Goal: Information Seeking & Learning: Learn about a topic

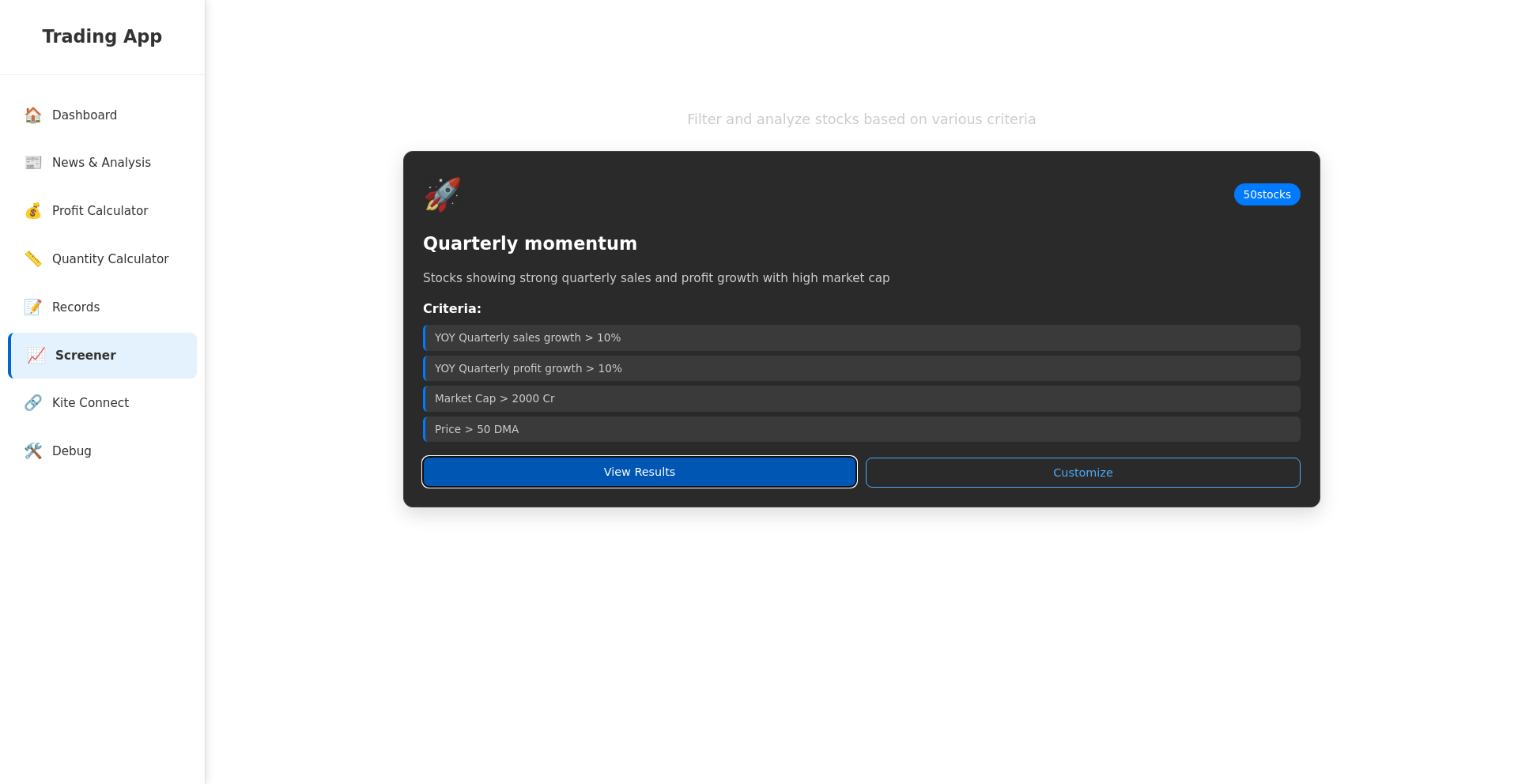
click at [617, 474] on button "View Results" at bounding box center [640, 472] width 434 height 30
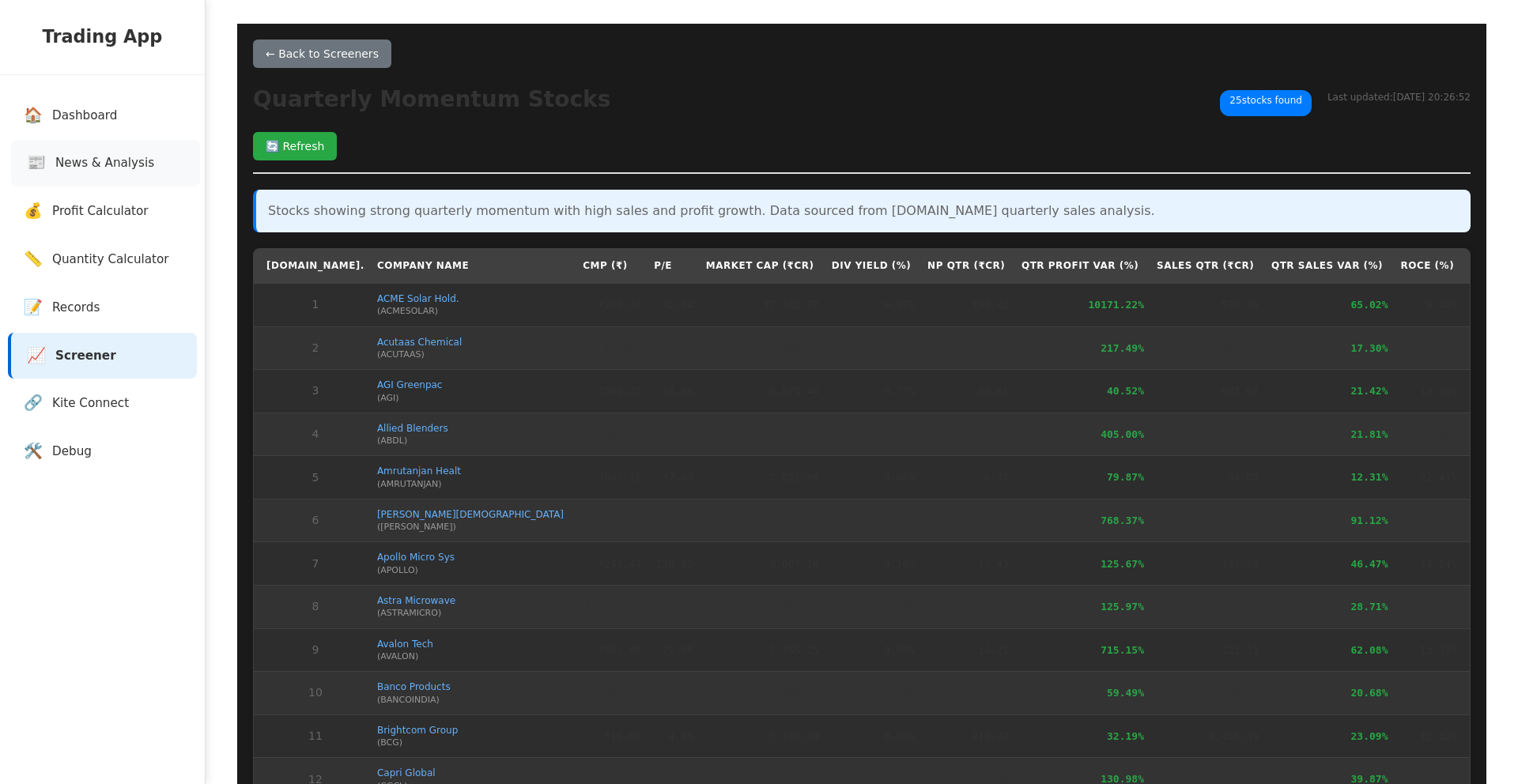
click at [143, 158] on span "News & Analysis" at bounding box center [105, 163] width 99 height 18
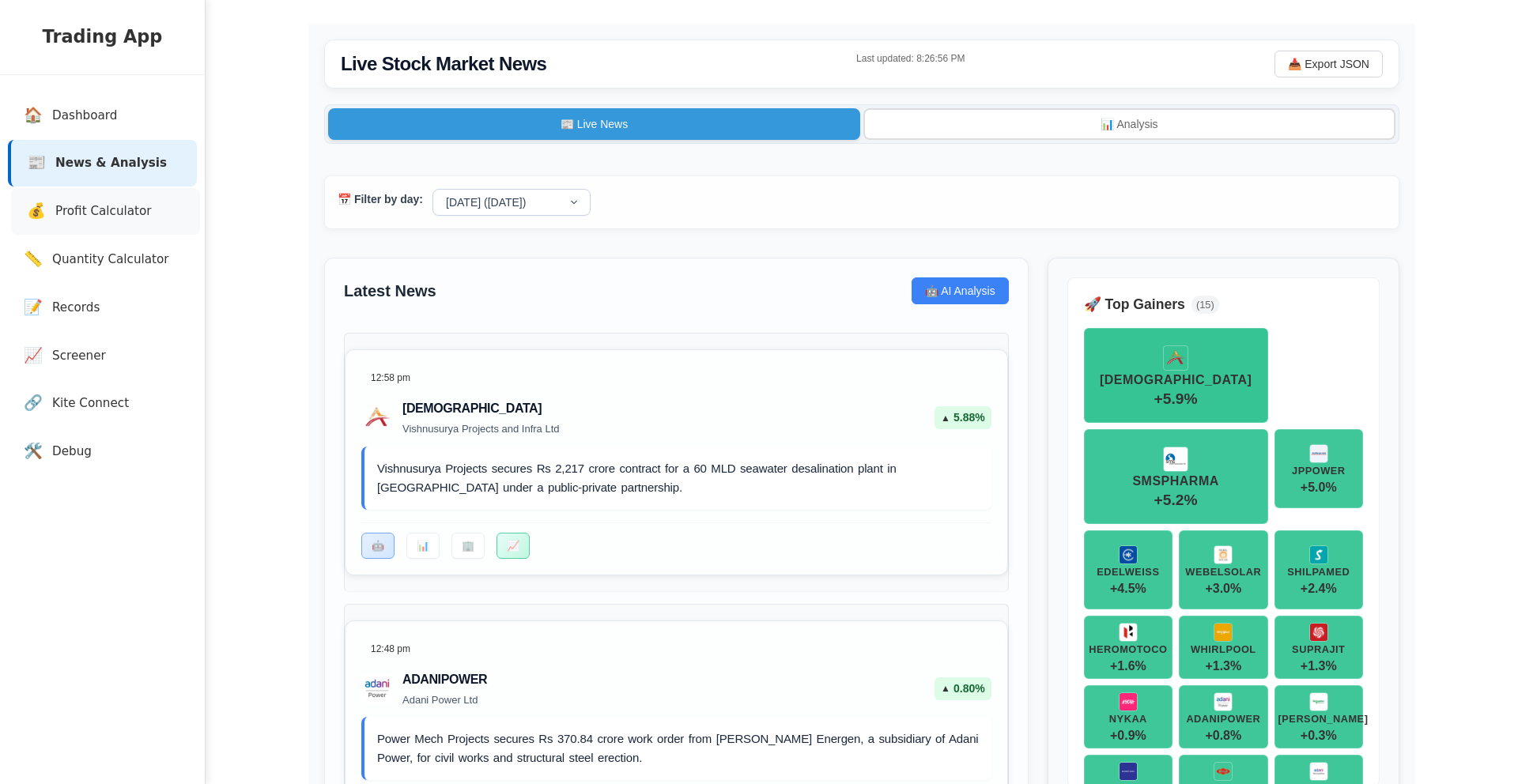
click at [146, 221] on link "💰 Profit Calculator" at bounding box center [106, 211] width 189 height 47
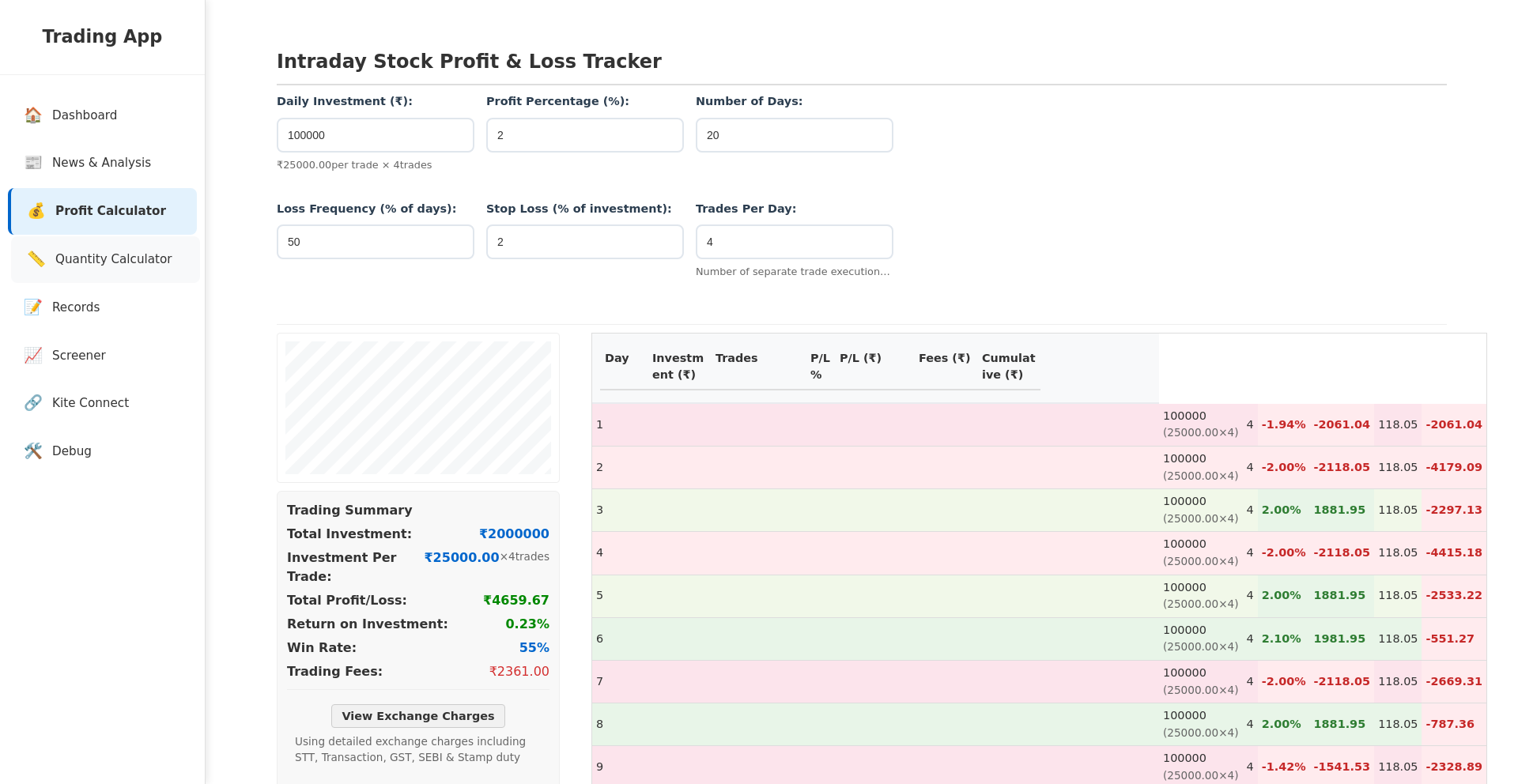
click at [140, 257] on span "Quantity Calculator" at bounding box center [113, 260] width 117 height 18
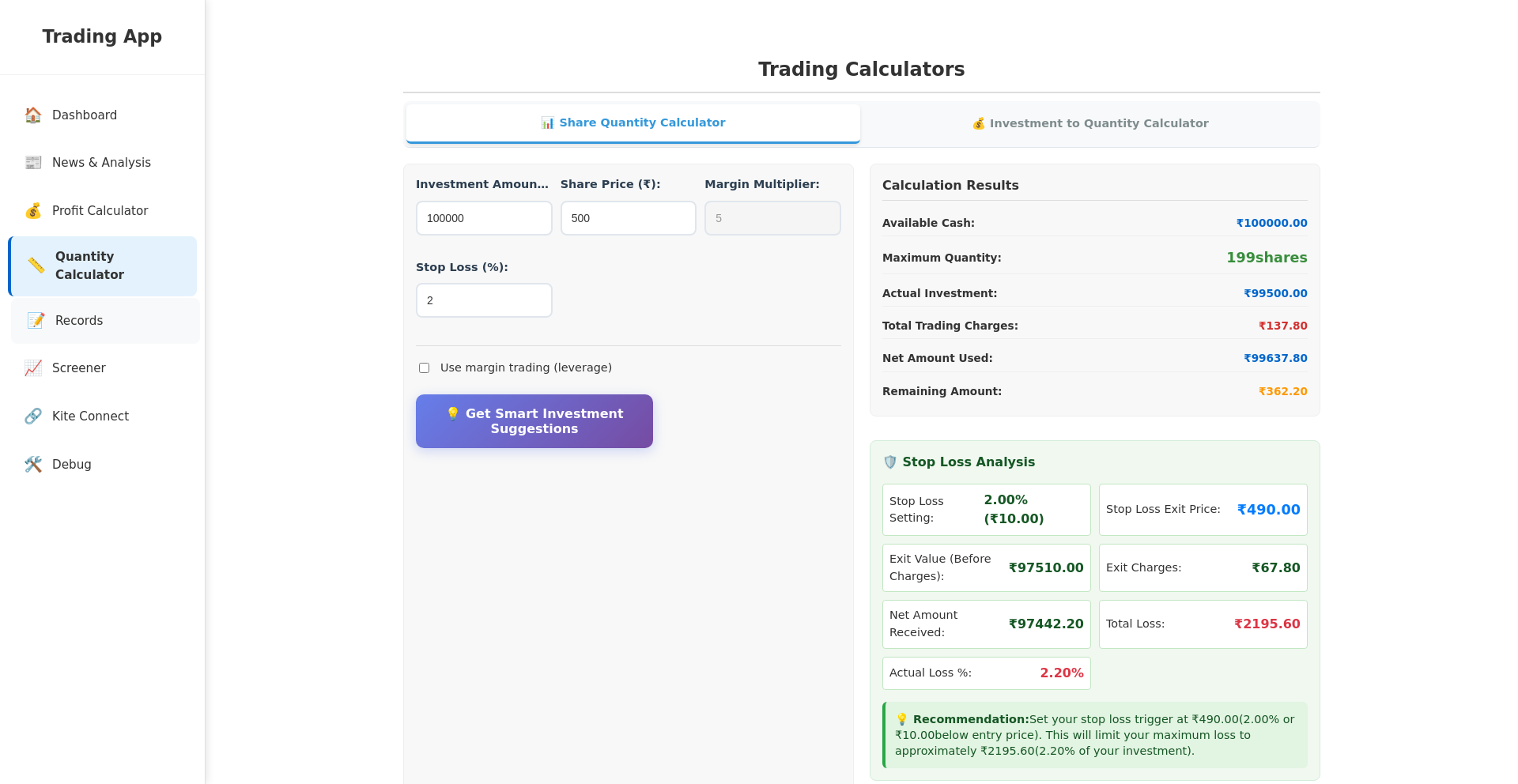
click at [119, 298] on link "📝 Records" at bounding box center [106, 321] width 189 height 47
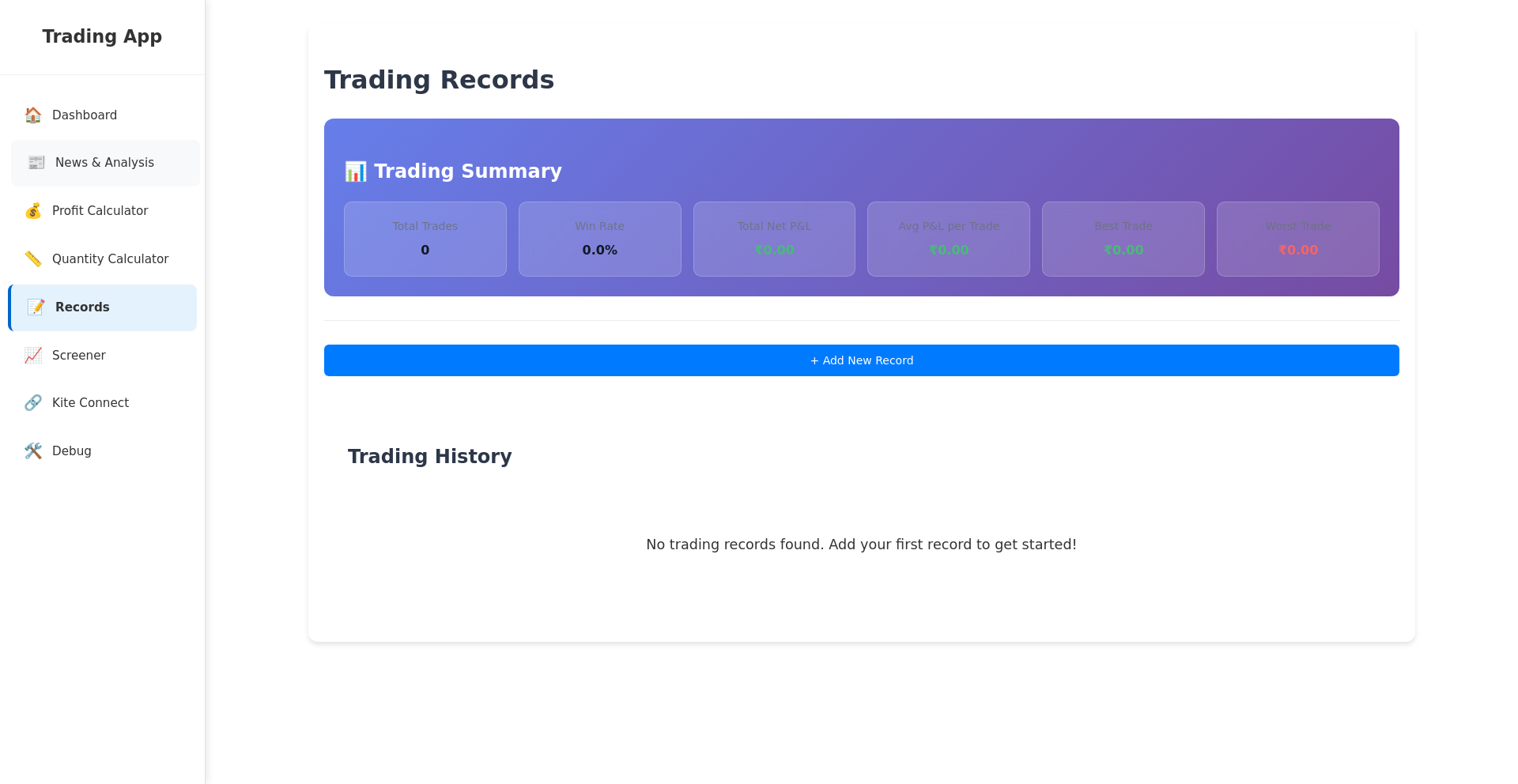
click at [124, 146] on link "📰 News & Analysis" at bounding box center [106, 164] width 189 height 47
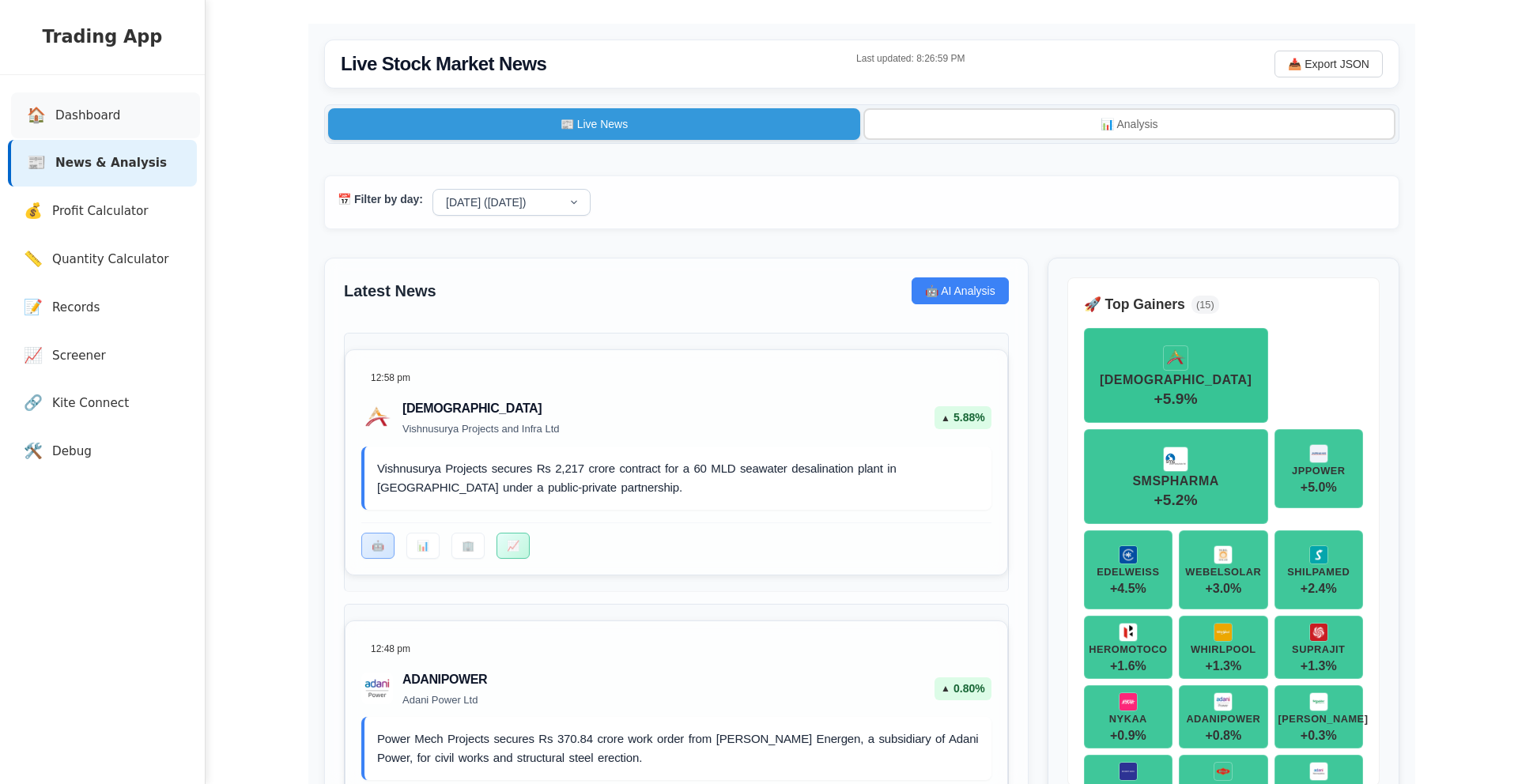
click at [119, 125] on link "🏠 Dashboard" at bounding box center [106, 116] width 189 height 47
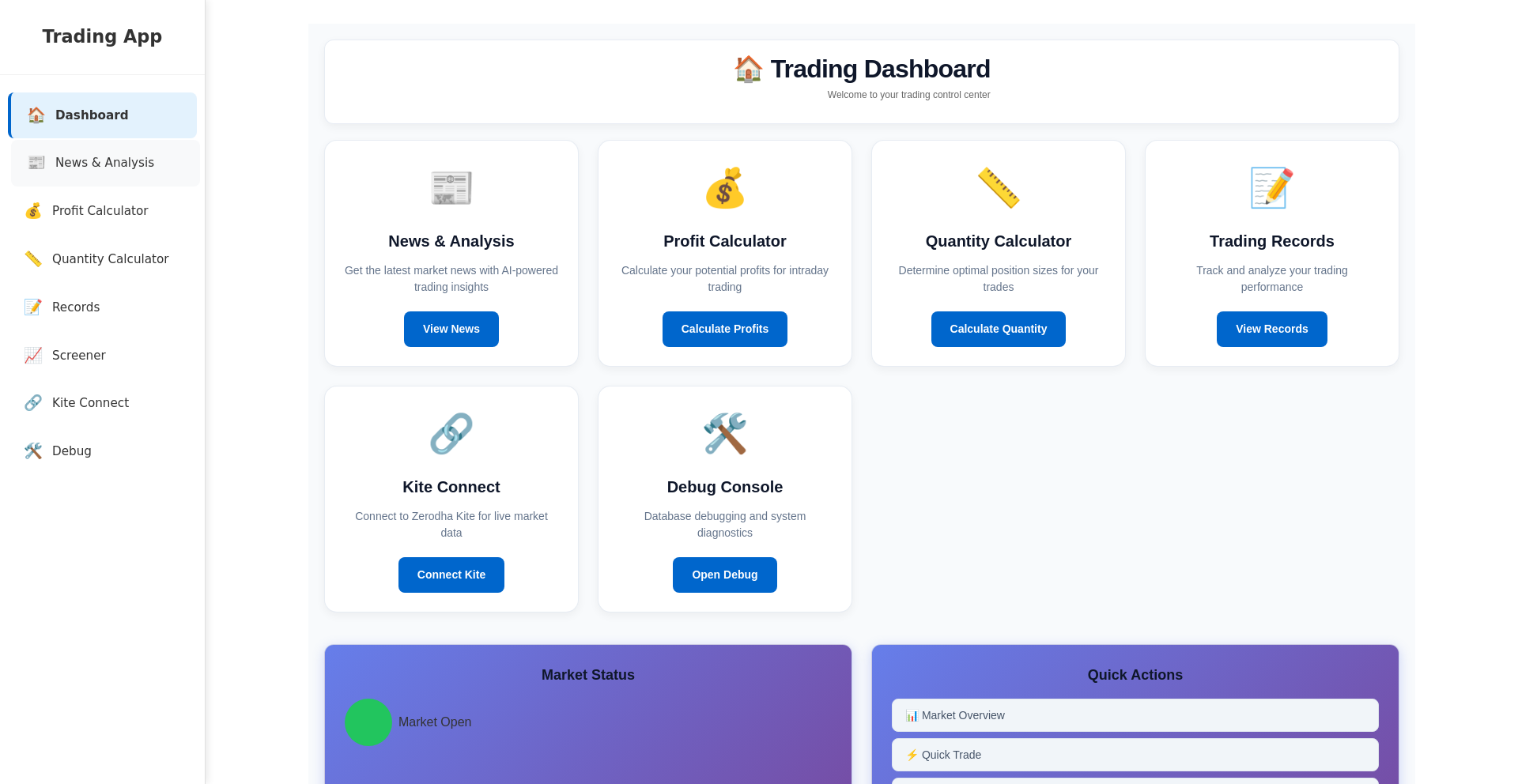
click at [119, 148] on link "📰 News & Analysis" at bounding box center [106, 164] width 189 height 47
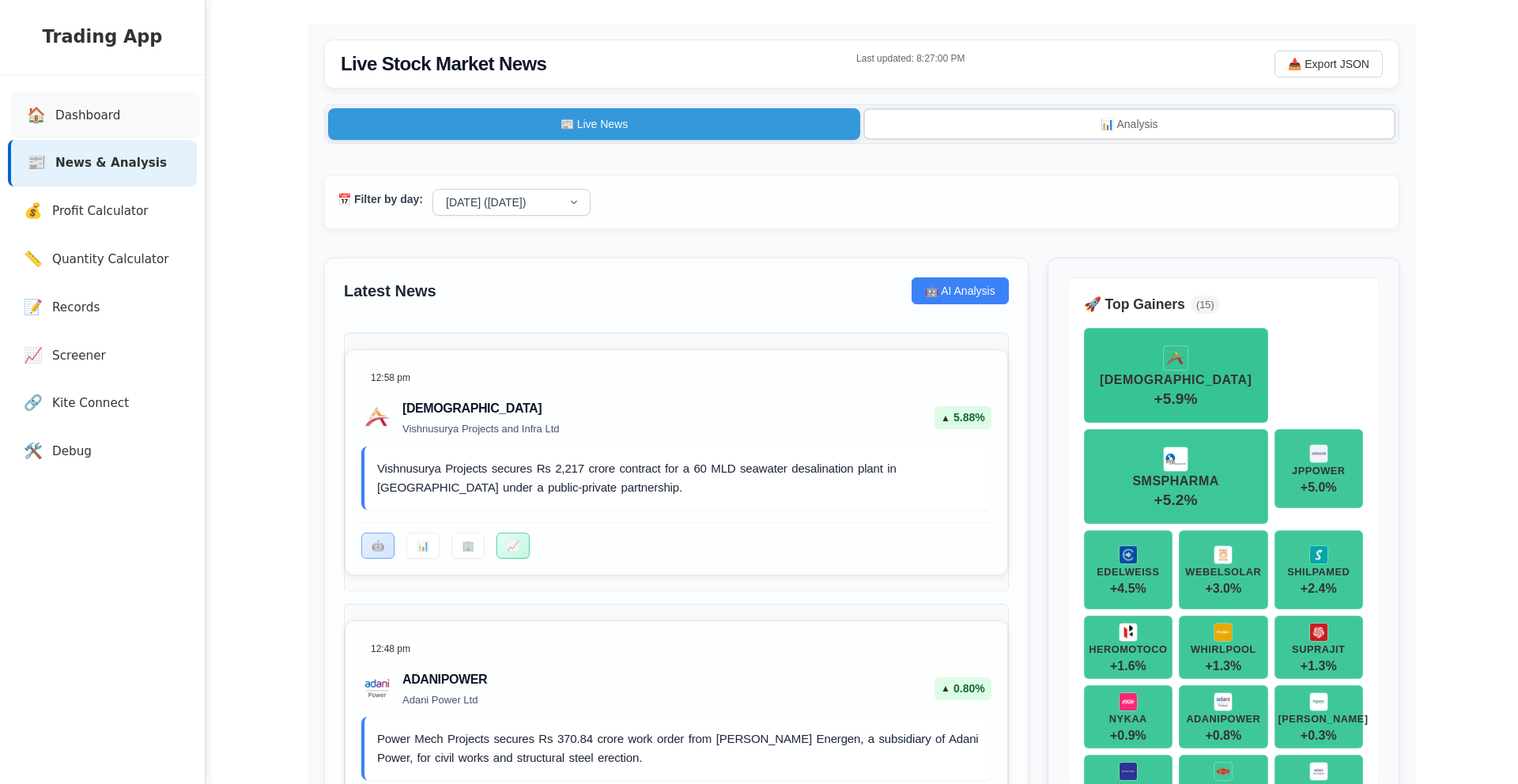
click at [125, 107] on link "🏠 Dashboard" at bounding box center [106, 116] width 189 height 47
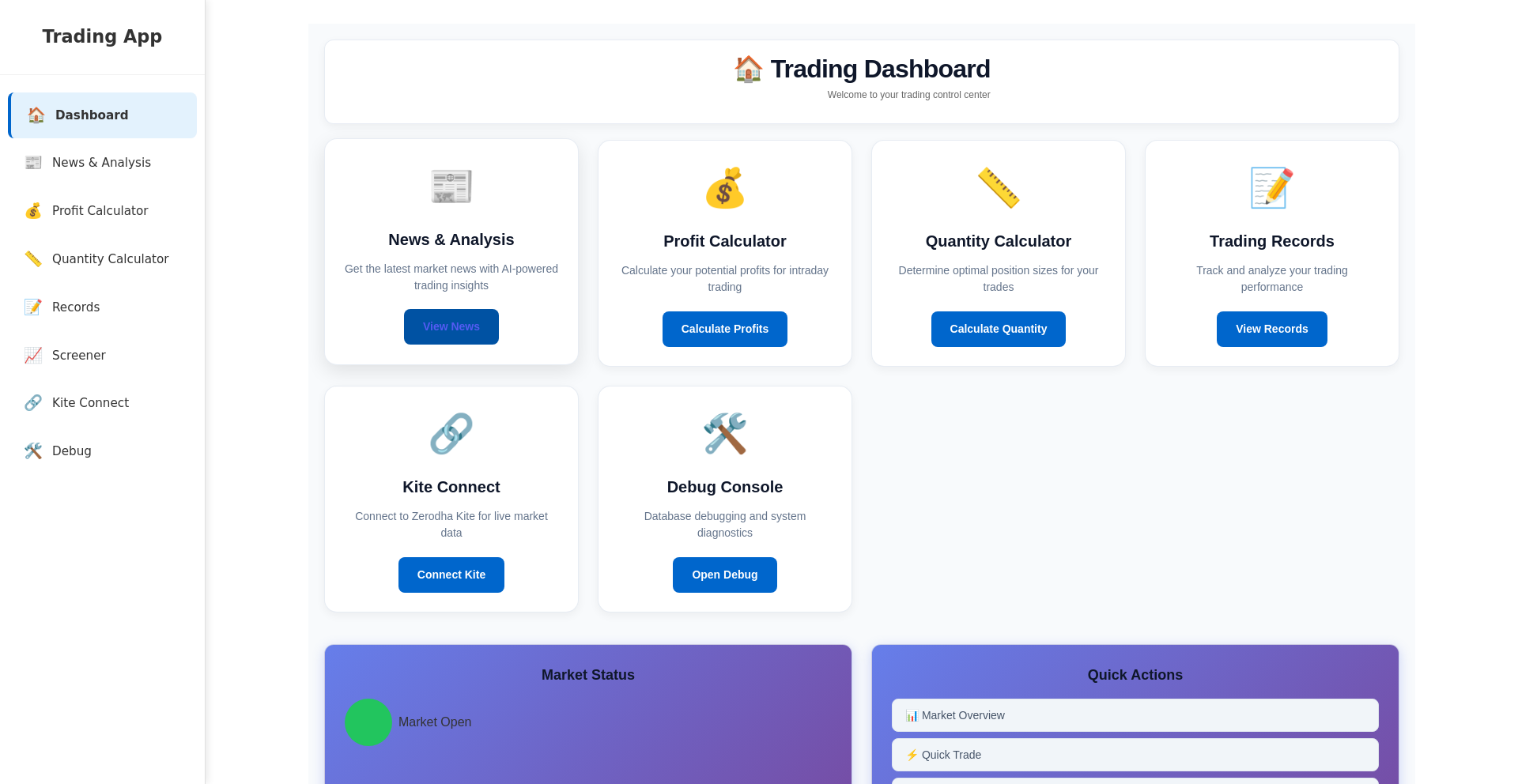
click at [476, 341] on link "View News" at bounding box center [452, 326] width 95 height 35
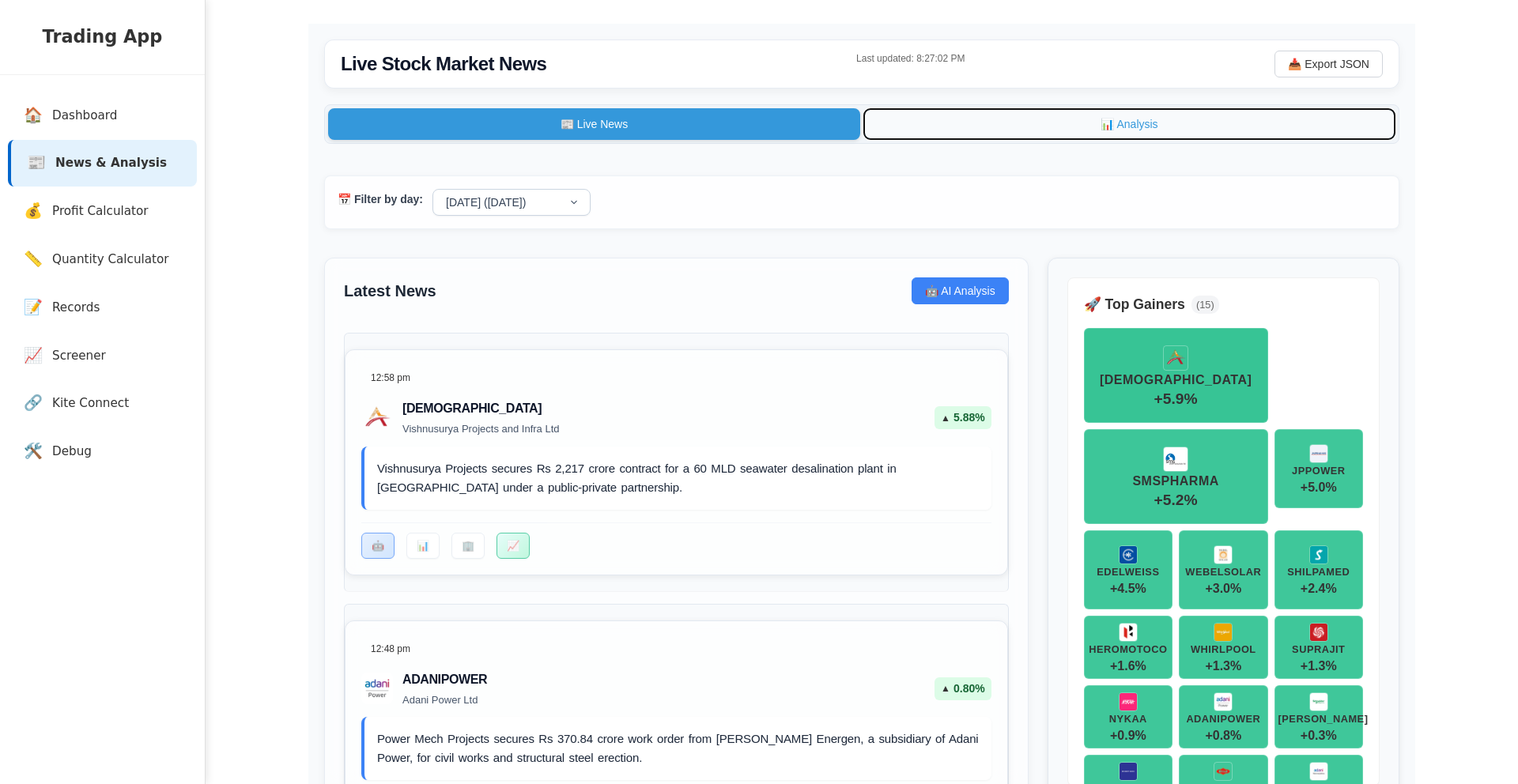
click at [1051, 125] on button "📊 Analysis" at bounding box center [1129, 124] width 532 height 32
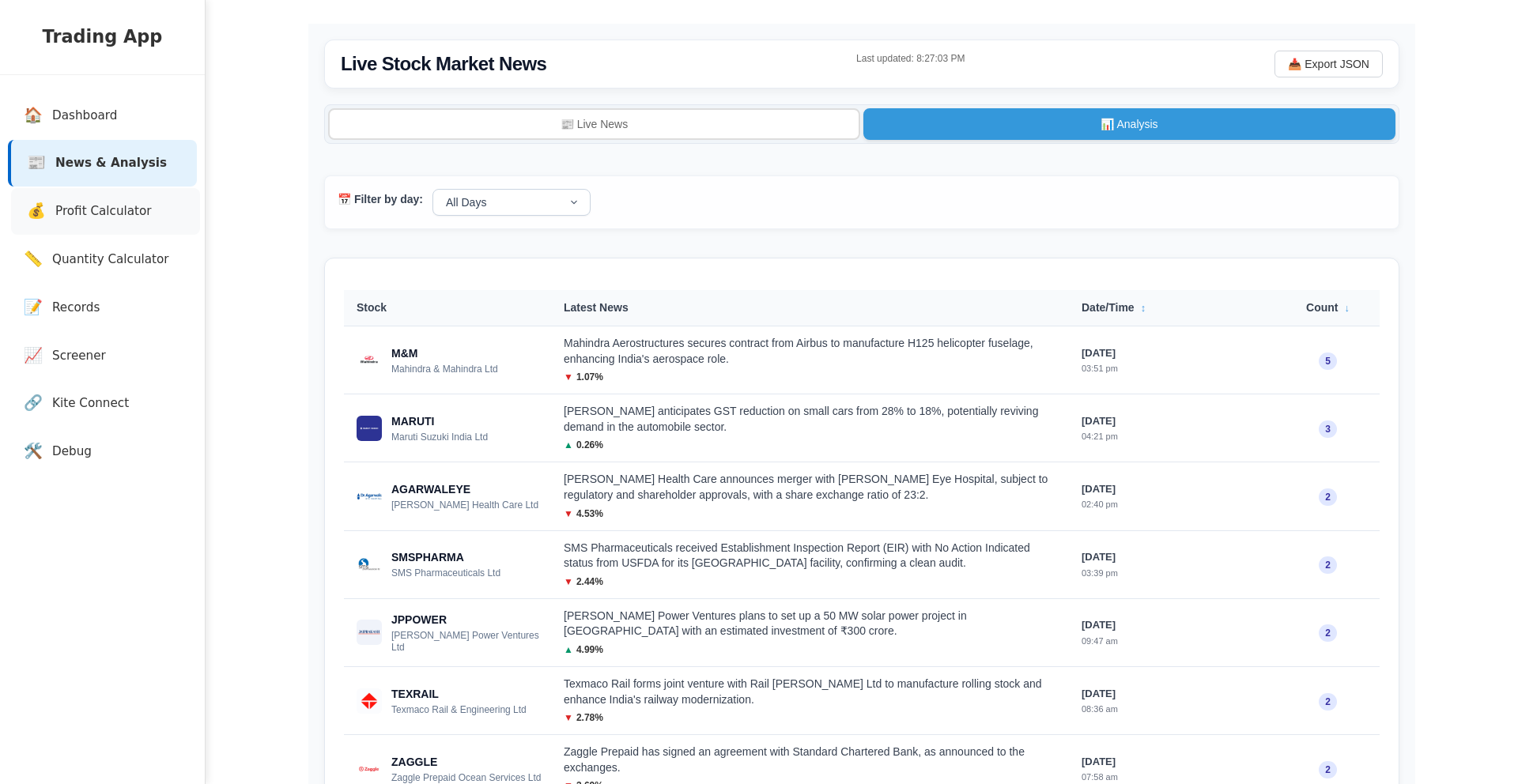
click at [139, 215] on span "Profit Calculator" at bounding box center [103, 211] width 96 height 18
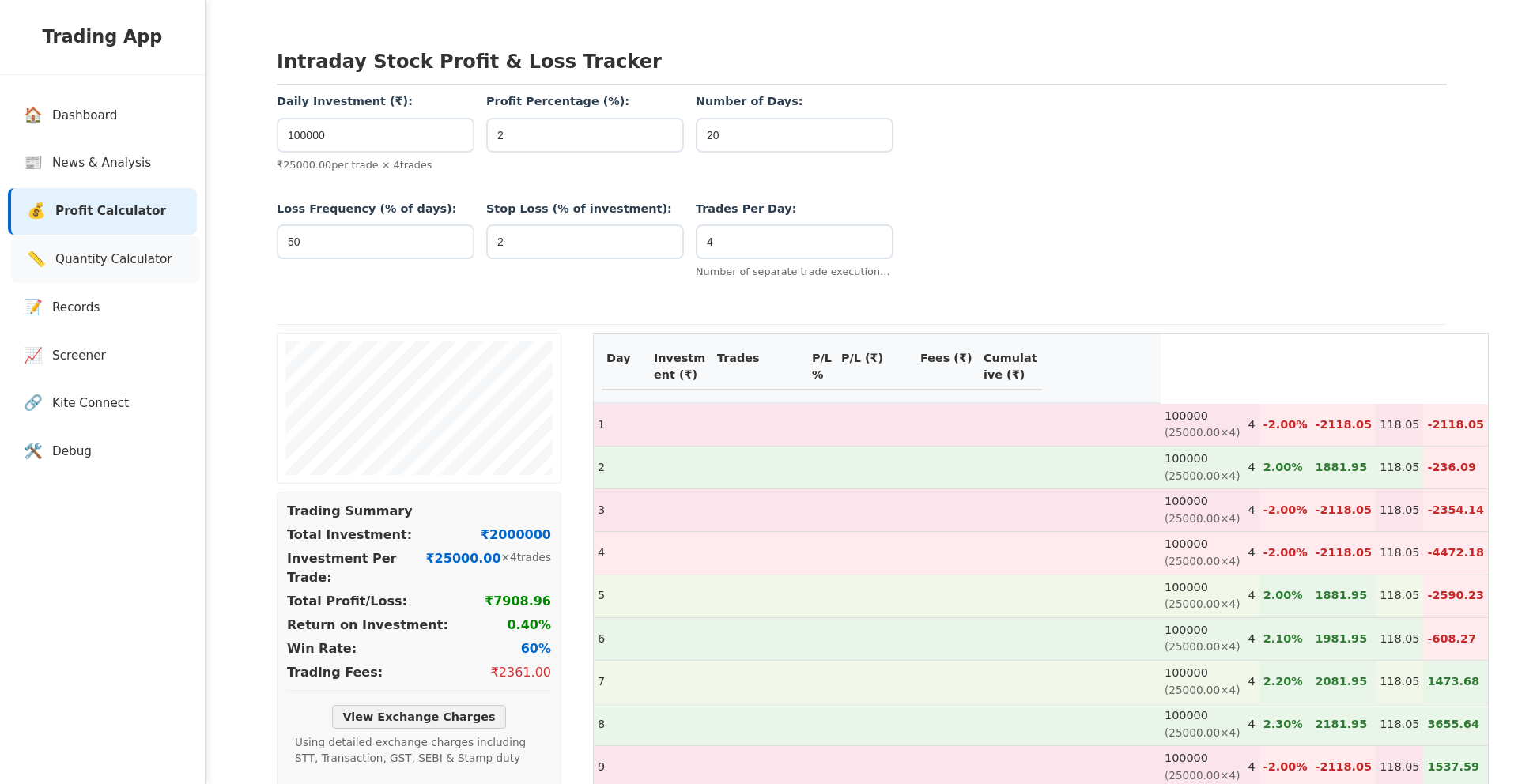
click at [121, 260] on span "Quantity Calculator" at bounding box center [113, 260] width 117 height 18
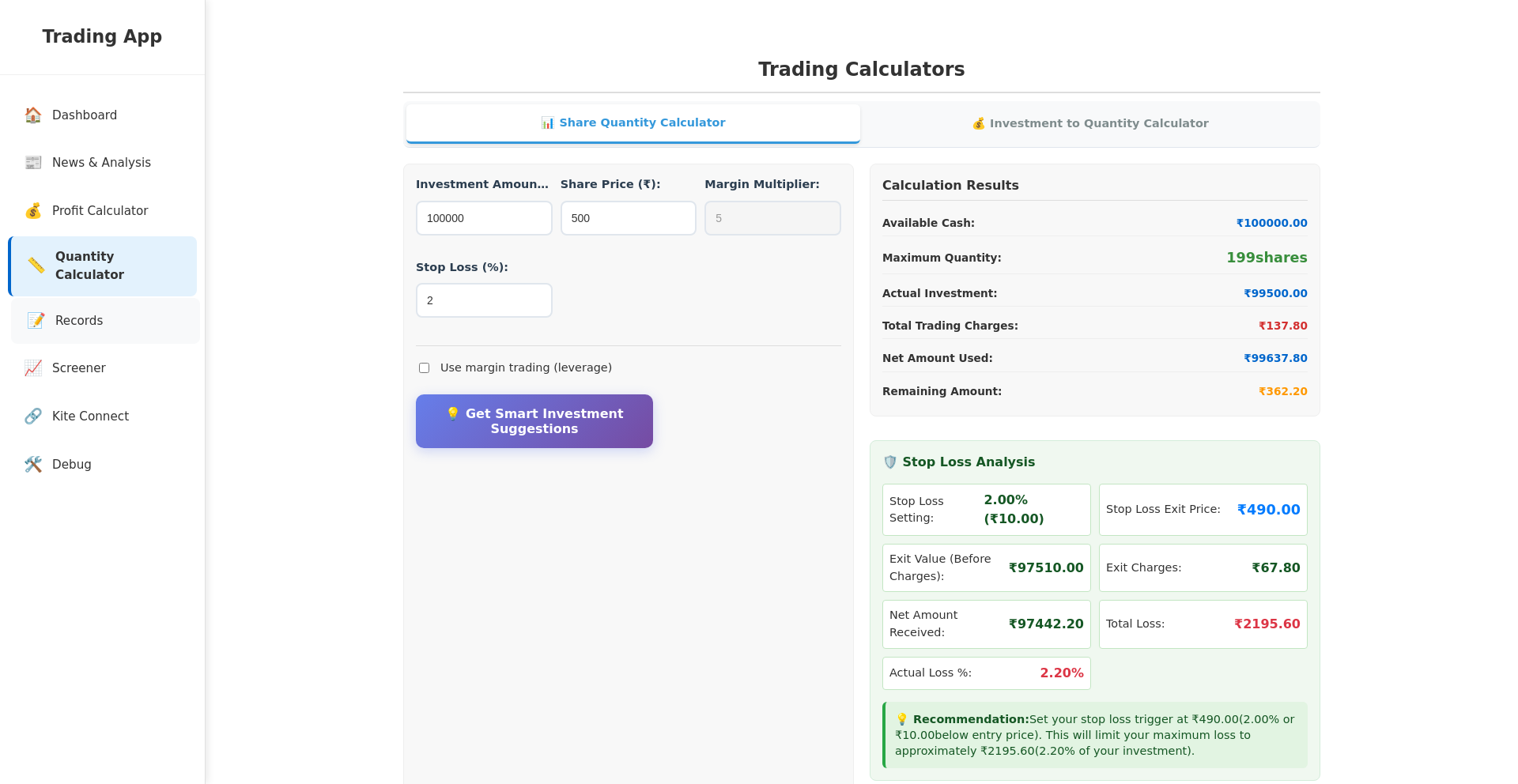
click at [96, 298] on link "📝 Records" at bounding box center [106, 321] width 189 height 47
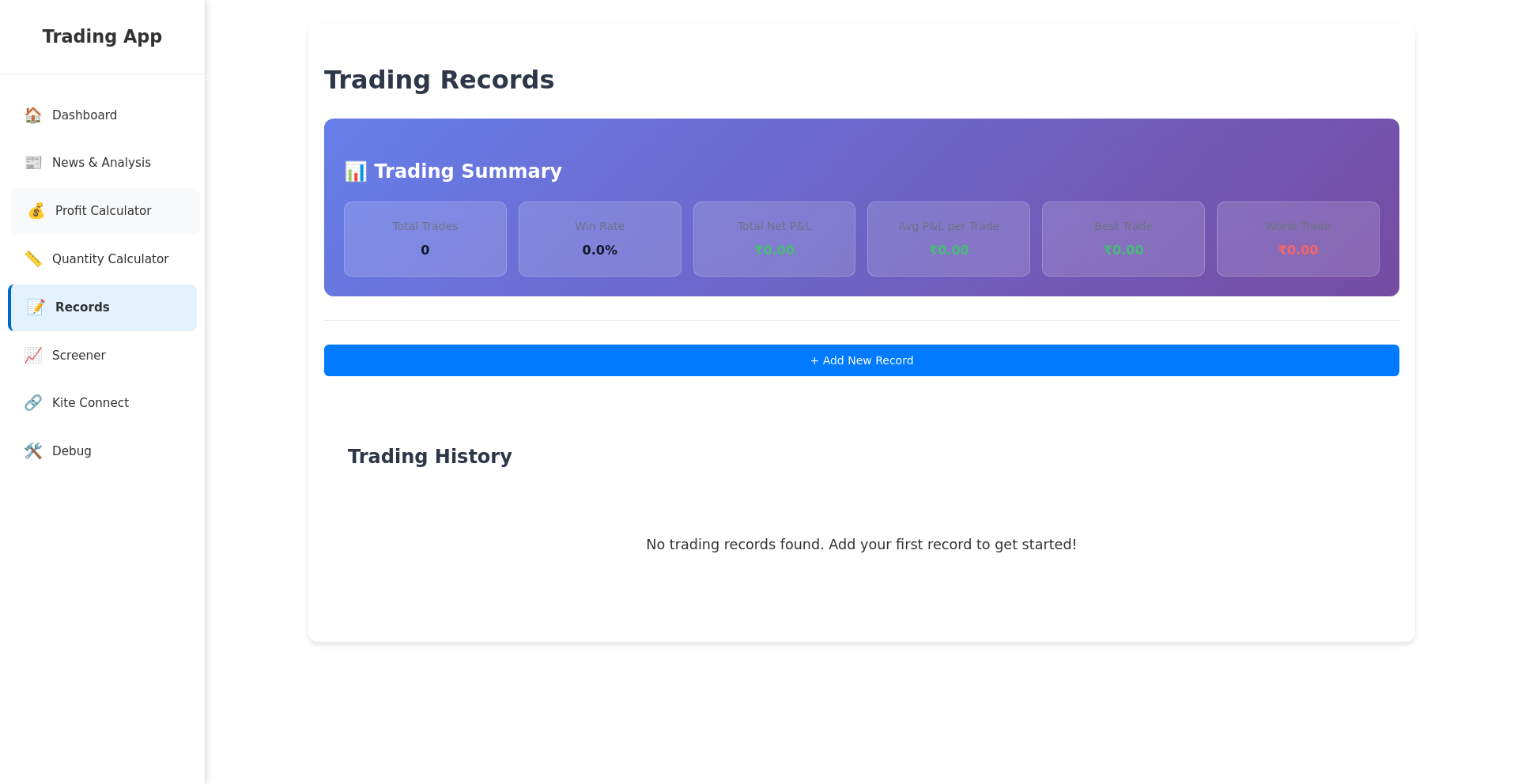
click at [104, 220] on span "Profit Calculator" at bounding box center [103, 211] width 96 height 18
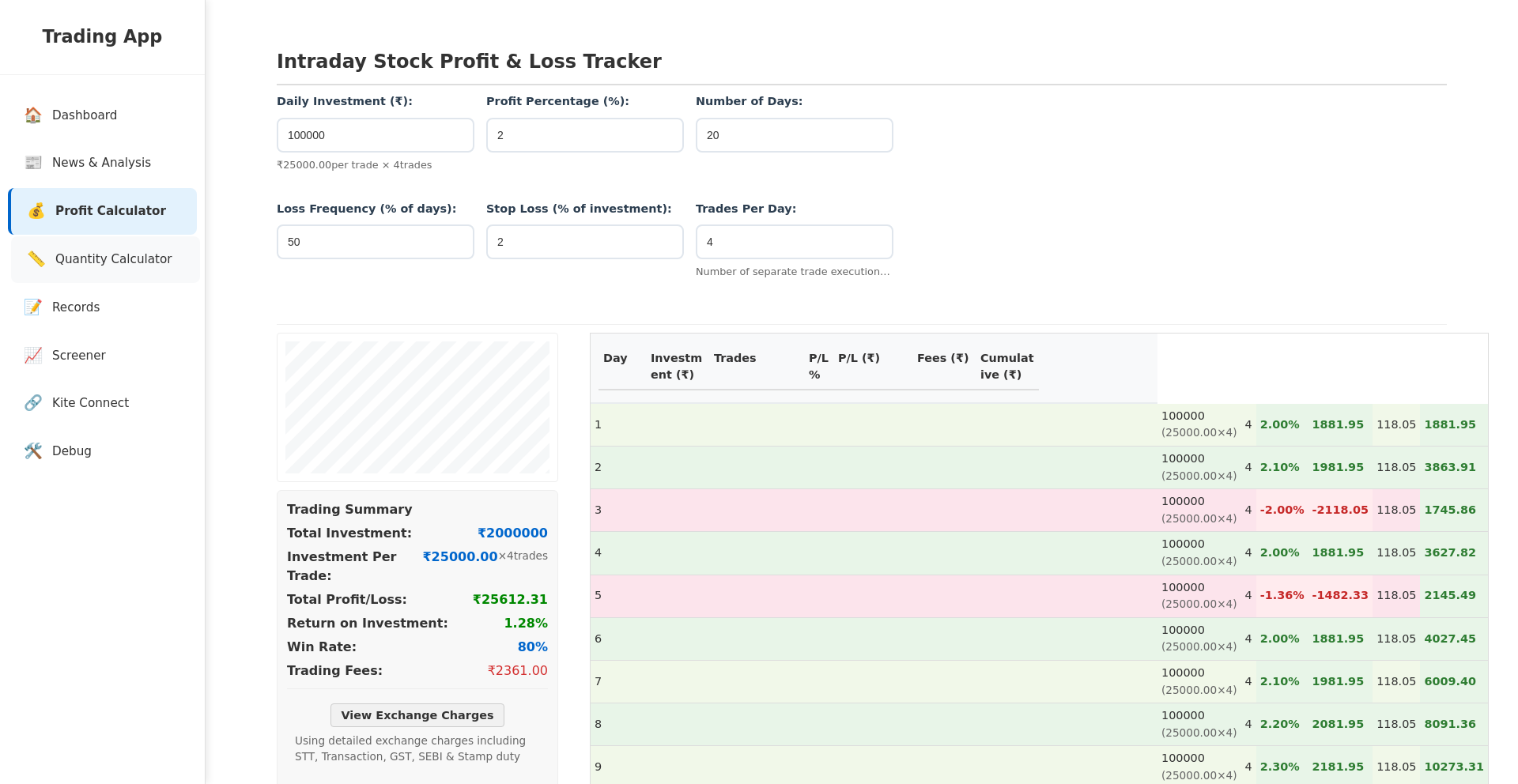
click at [106, 256] on span "Quantity Calculator" at bounding box center [113, 260] width 117 height 18
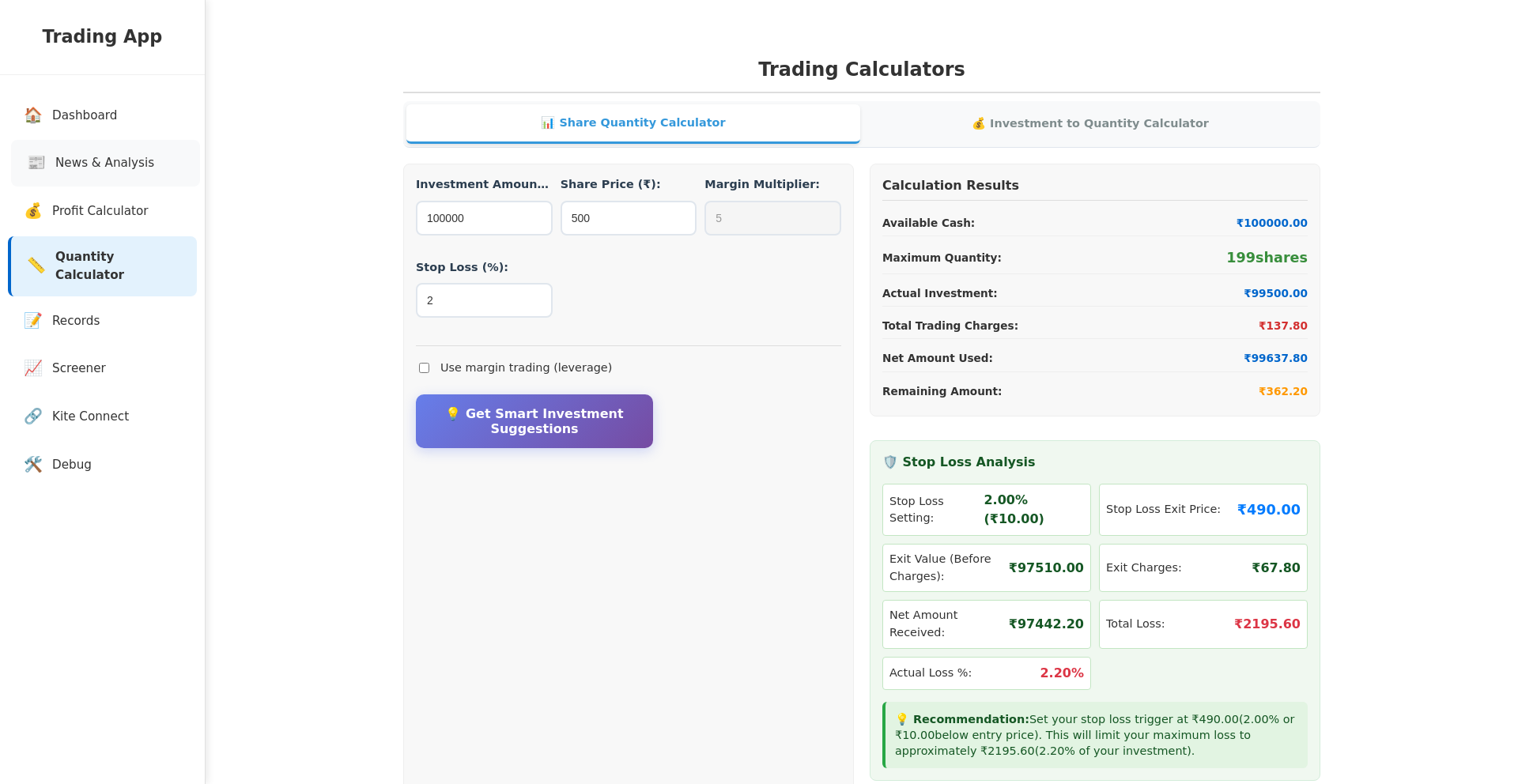
click at [113, 147] on link "📰 News & Analysis" at bounding box center [106, 164] width 189 height 47
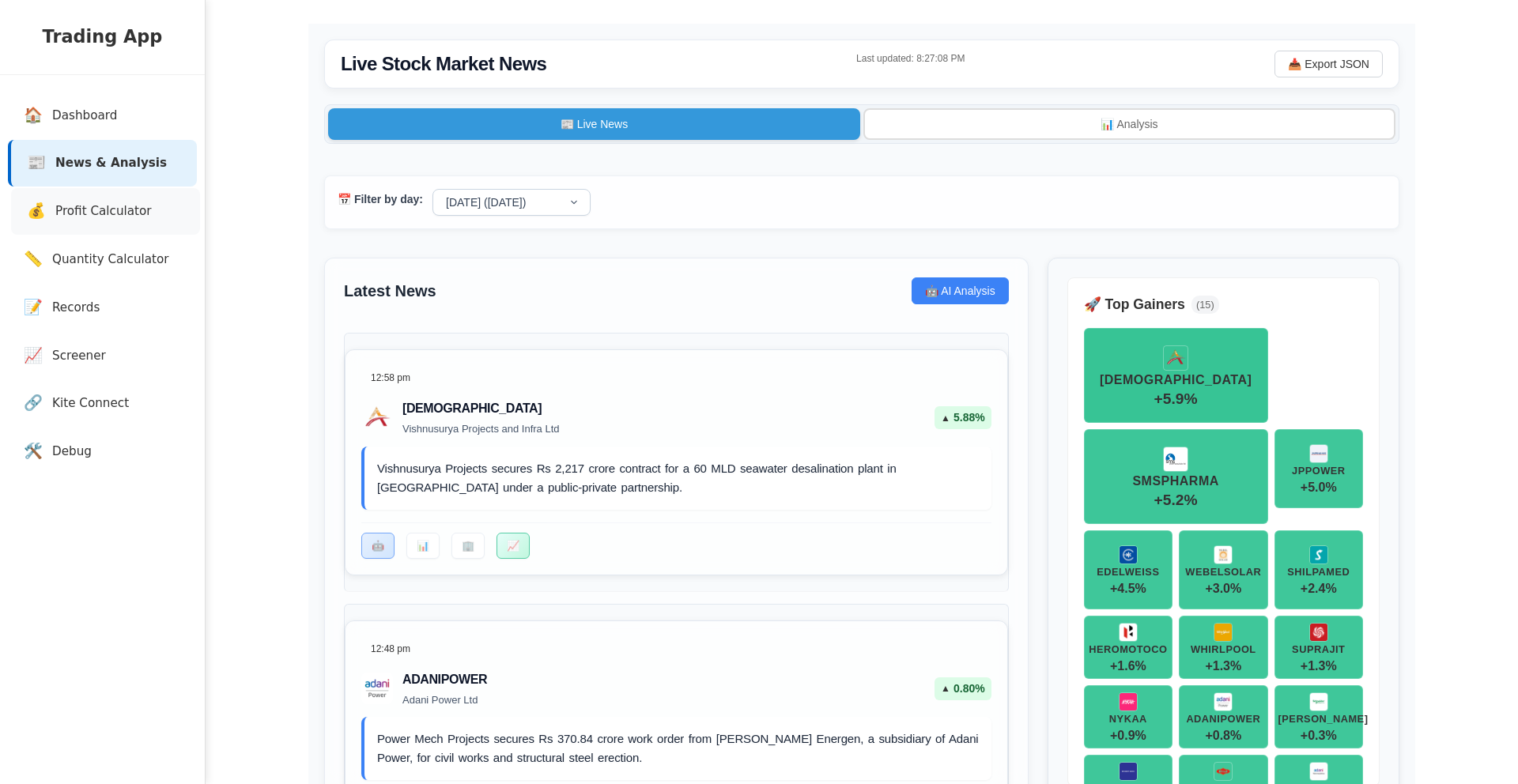
click at [79, 220] on span "Profit Calculator" at bounding box center [103, 211] width 96 height 18
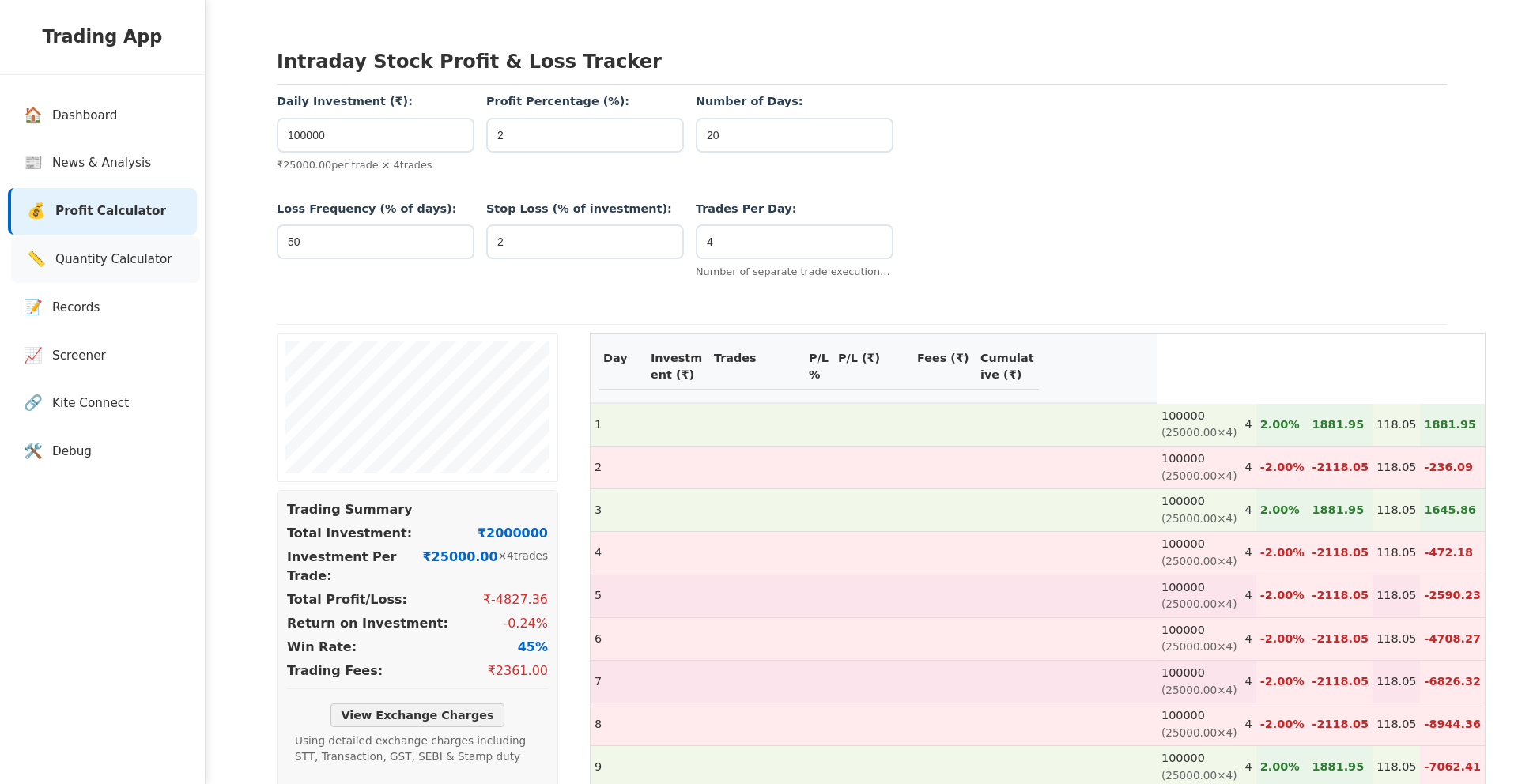
click at [80, 255] on span "Quantity Calculator" at bounding box center [113, 260] width 117 height 18
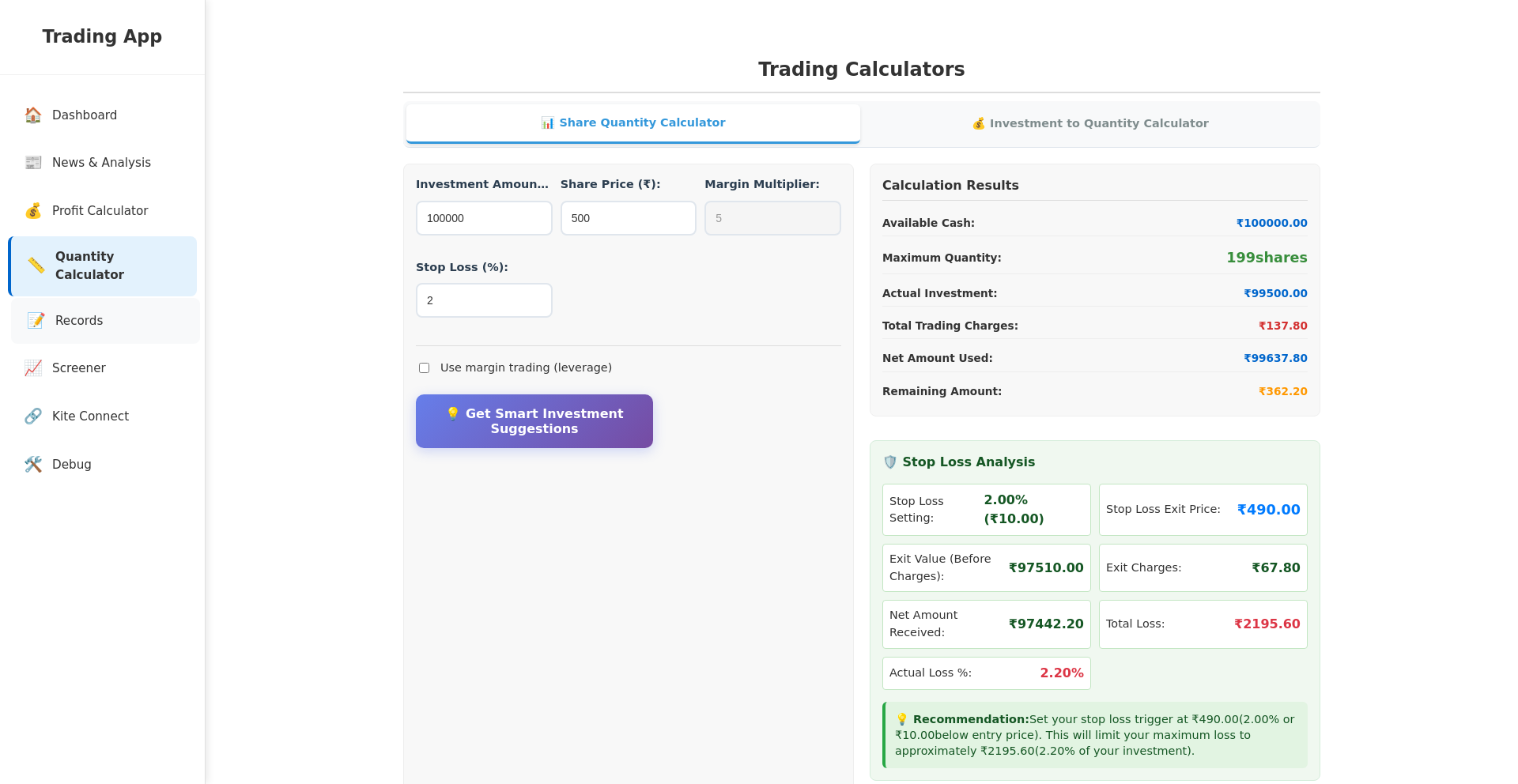
click at [132, 298] on link "📝 Records" at bounding box center [106, 321] width 189 height 47
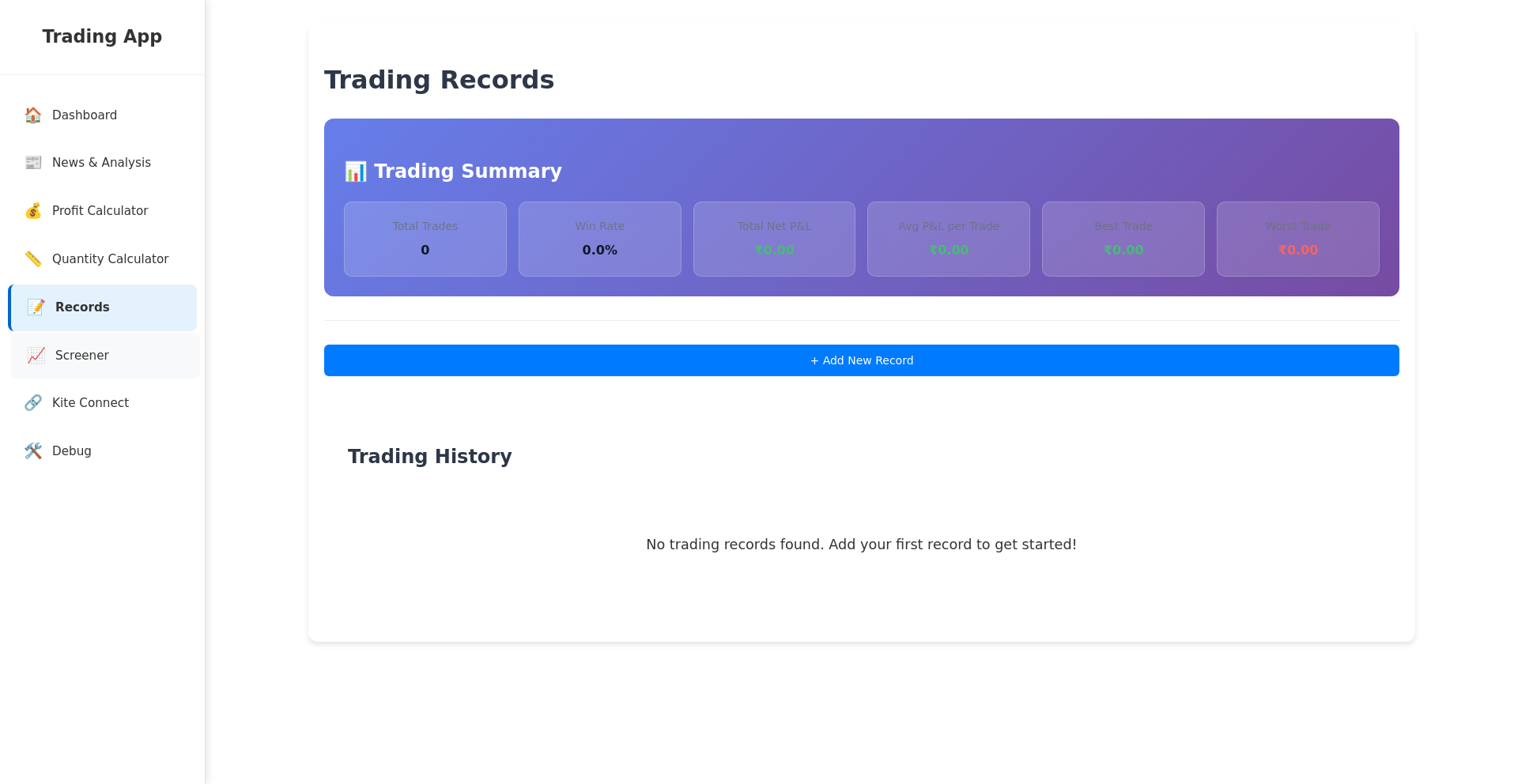
click at [108, 344] on link "📈 Screener" at bounding box center [106, 357] width 189 height 47
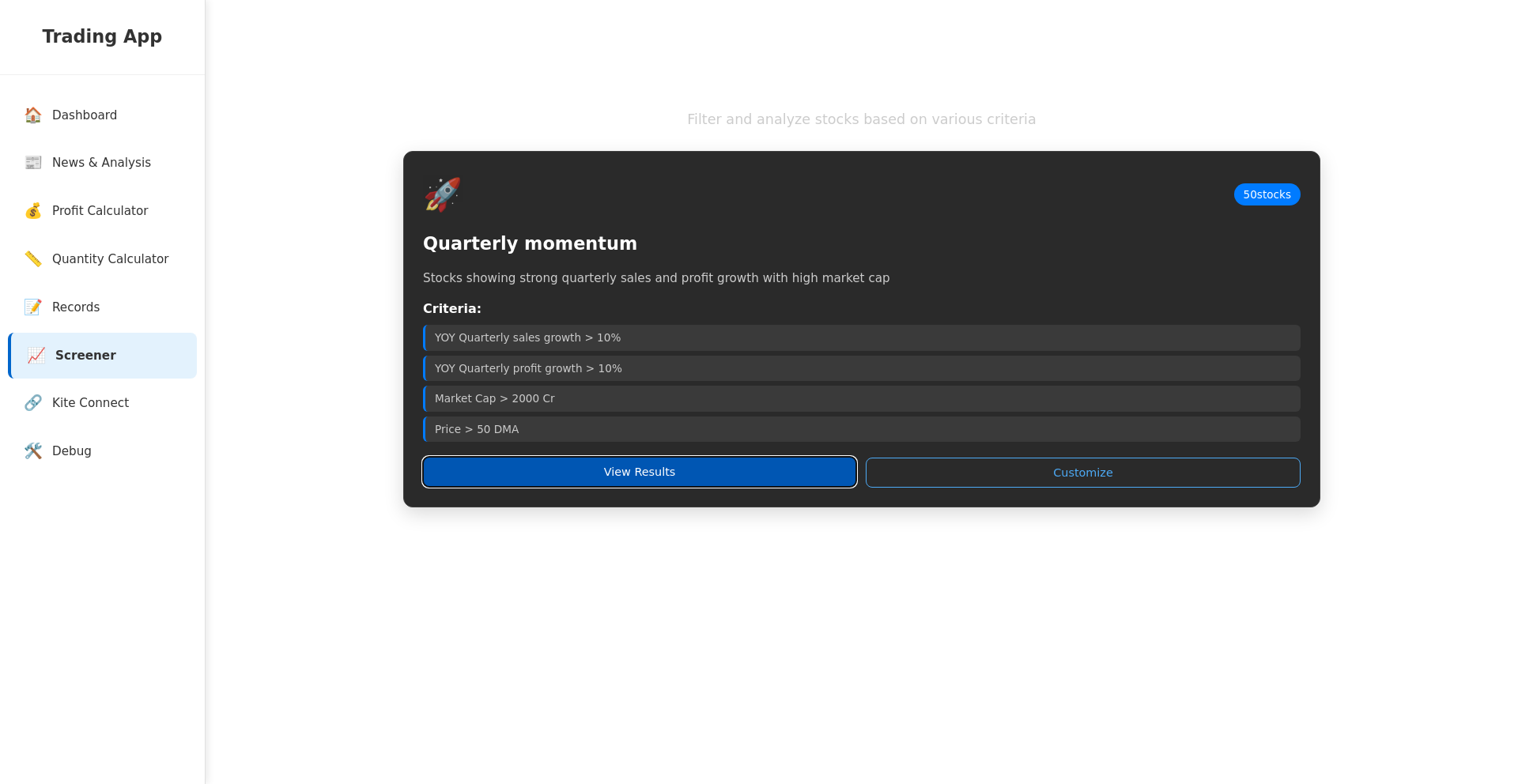
click at [719, 458] on button "View Results" at bounding box center [640, 472] width 434 height 30
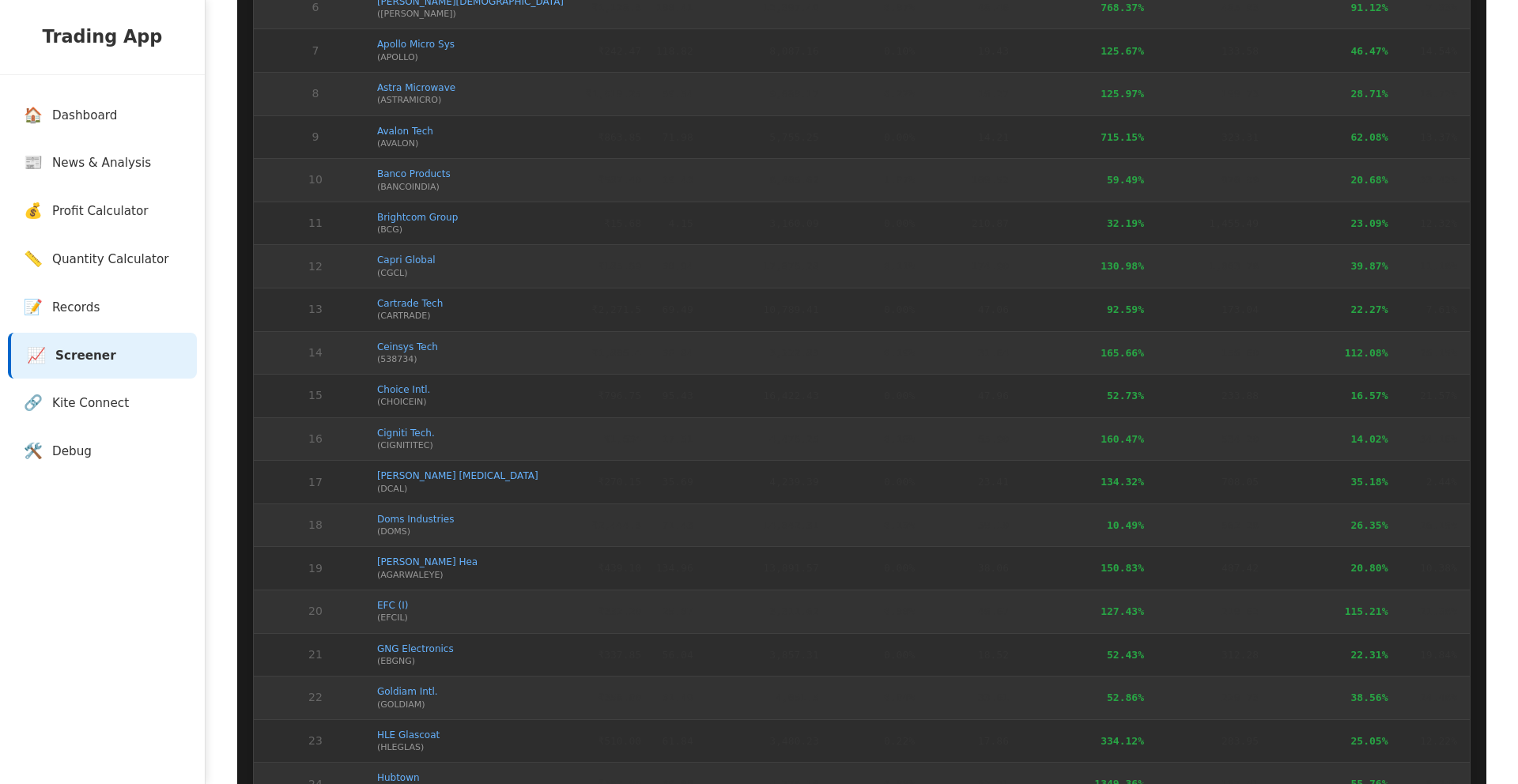
scroll to position [594, 0]
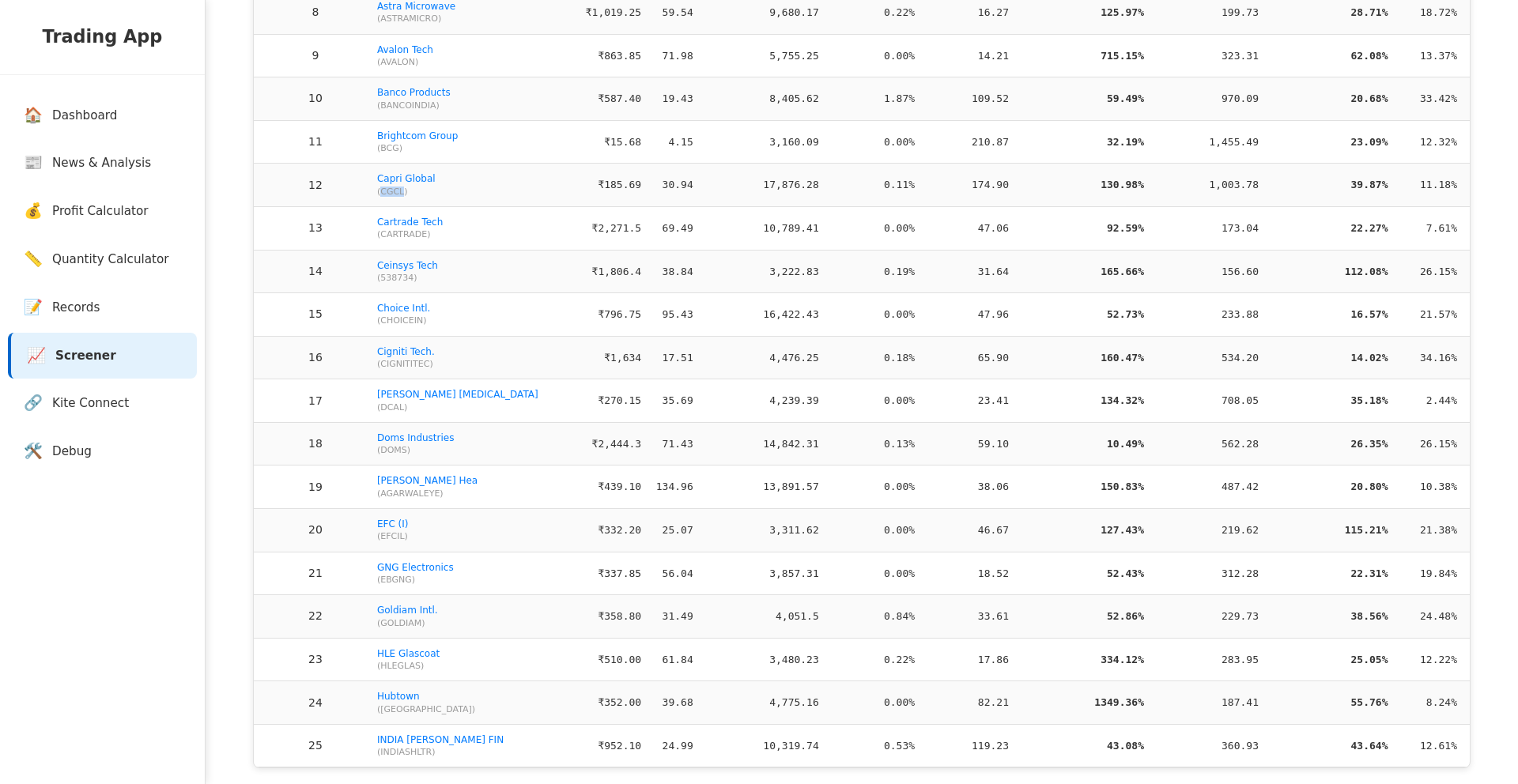
drag, startPoint x: 319, startPoint y: 196, endPoint x: 333, endPoint y: 195, distance: 14.0
click at [377, 195] on span "( CGCL )" at bounding box center [473, 192] width 193 height 10
copy span "CGCL"
drag, startPoint x: 361, startPoint y: 269, endPoint x: 308, endPoint y: 272, distance: 53.1
click at [370, 272] on td "Ceinsys Tech ( 538734 )" at bounding box center [473, 272] width 205 height 43
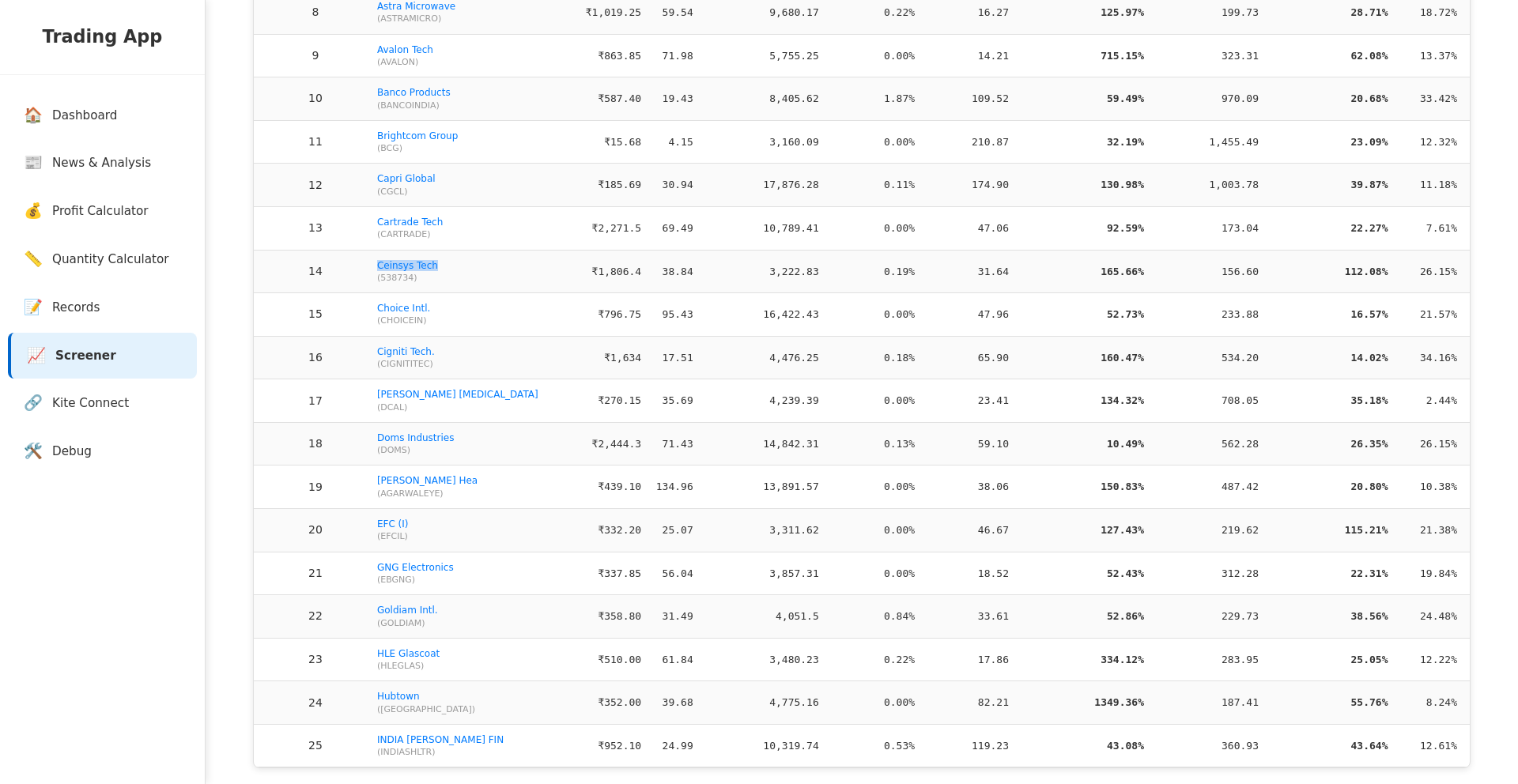
copy link "Ceinsys Tech"
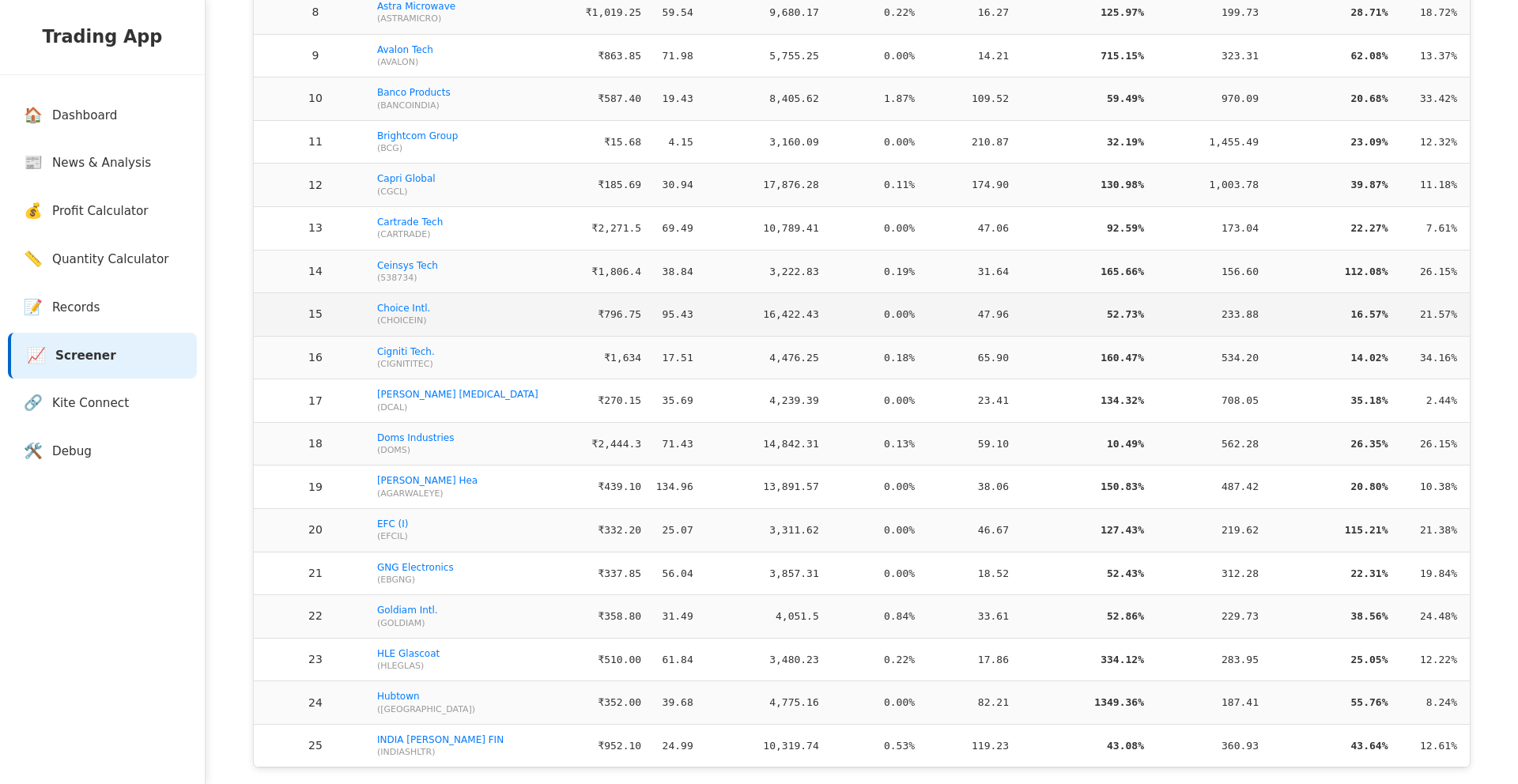
click at [423, 306] on td "Choice Intl. ( CHOICEIN )" at bounding box center [473, 315] width 205 height 43
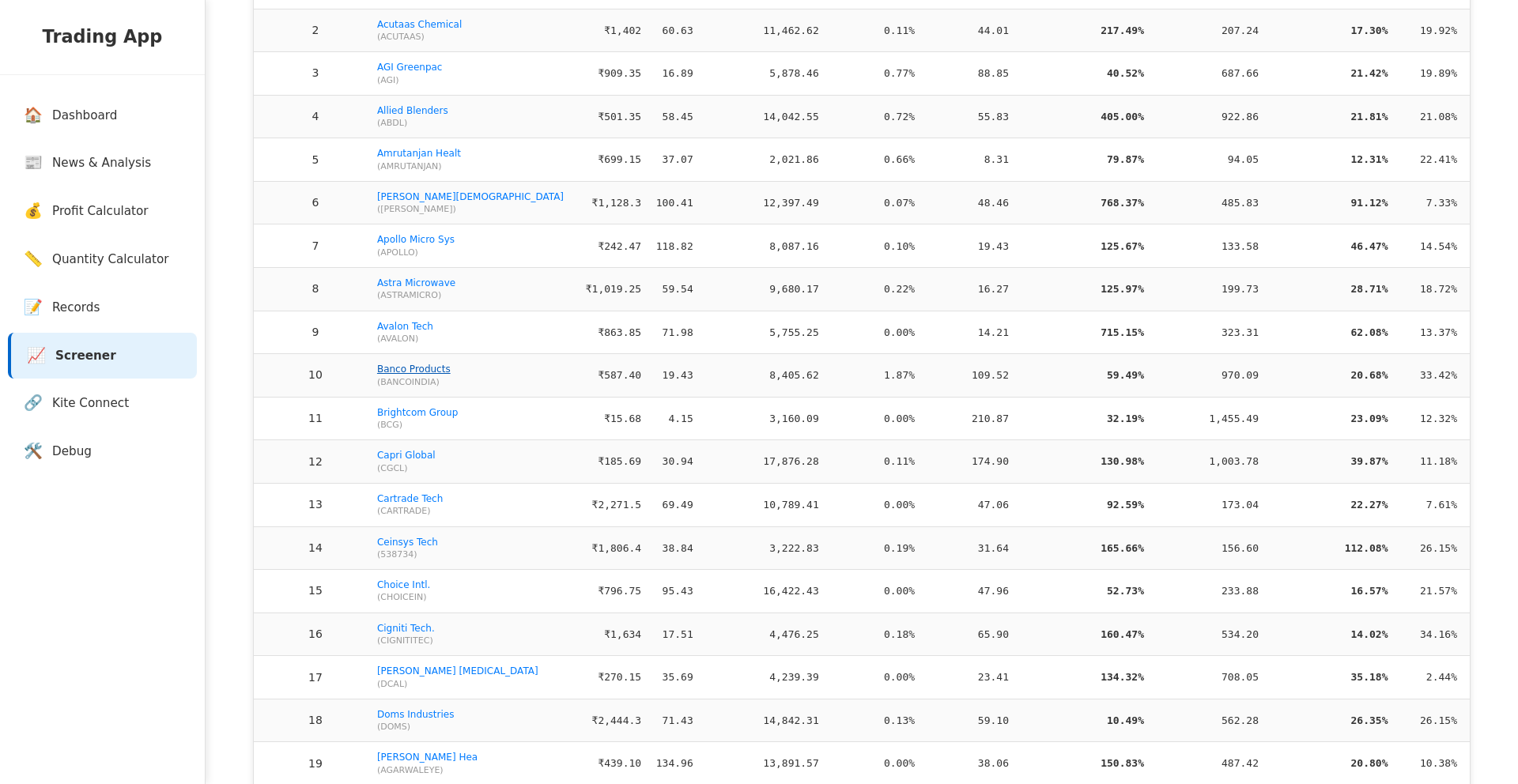
scroll to position [0, 0]
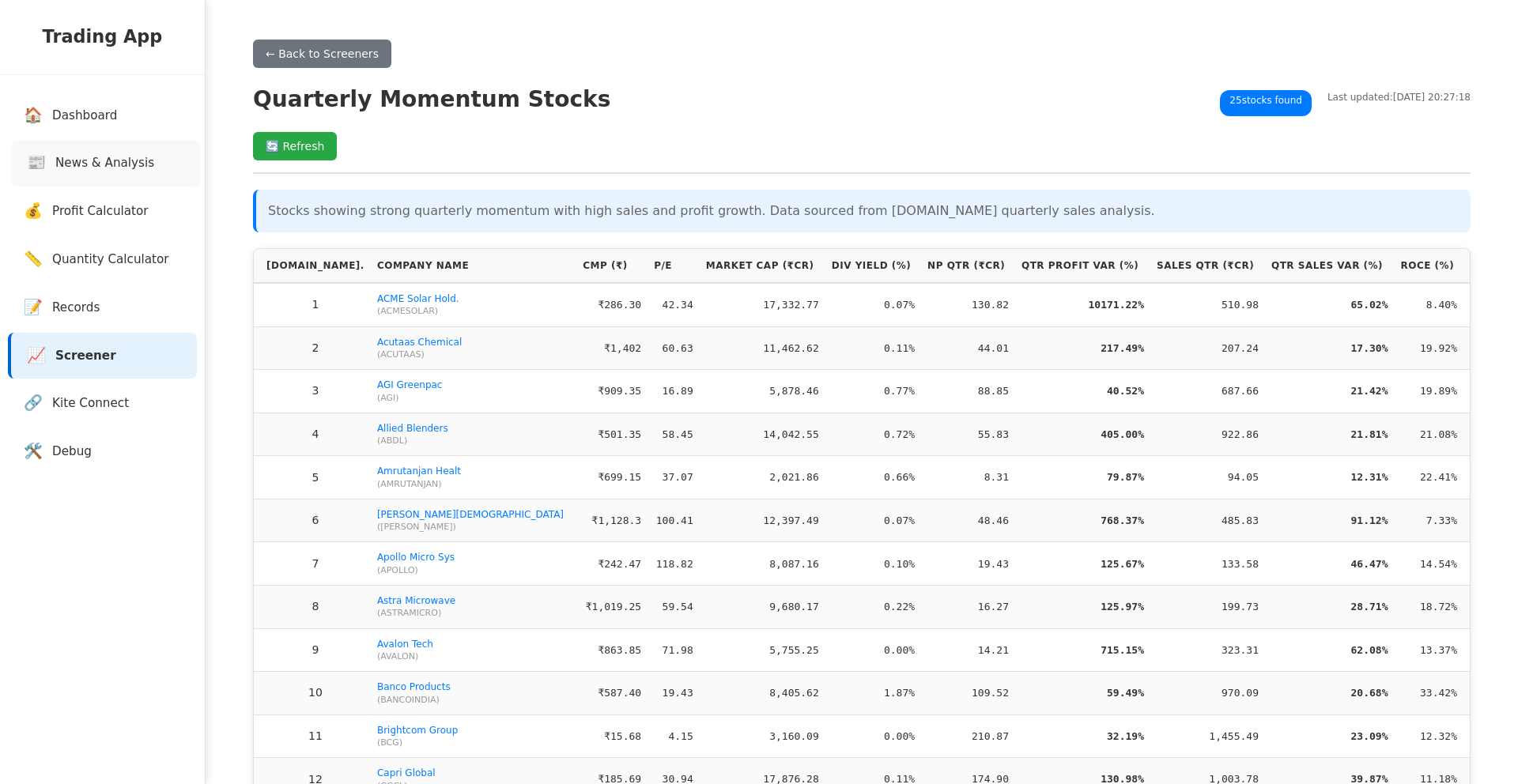
click at [132, 181] on link "📰 News & Analysis" at bounding box center [106, 164] width 189 height 47
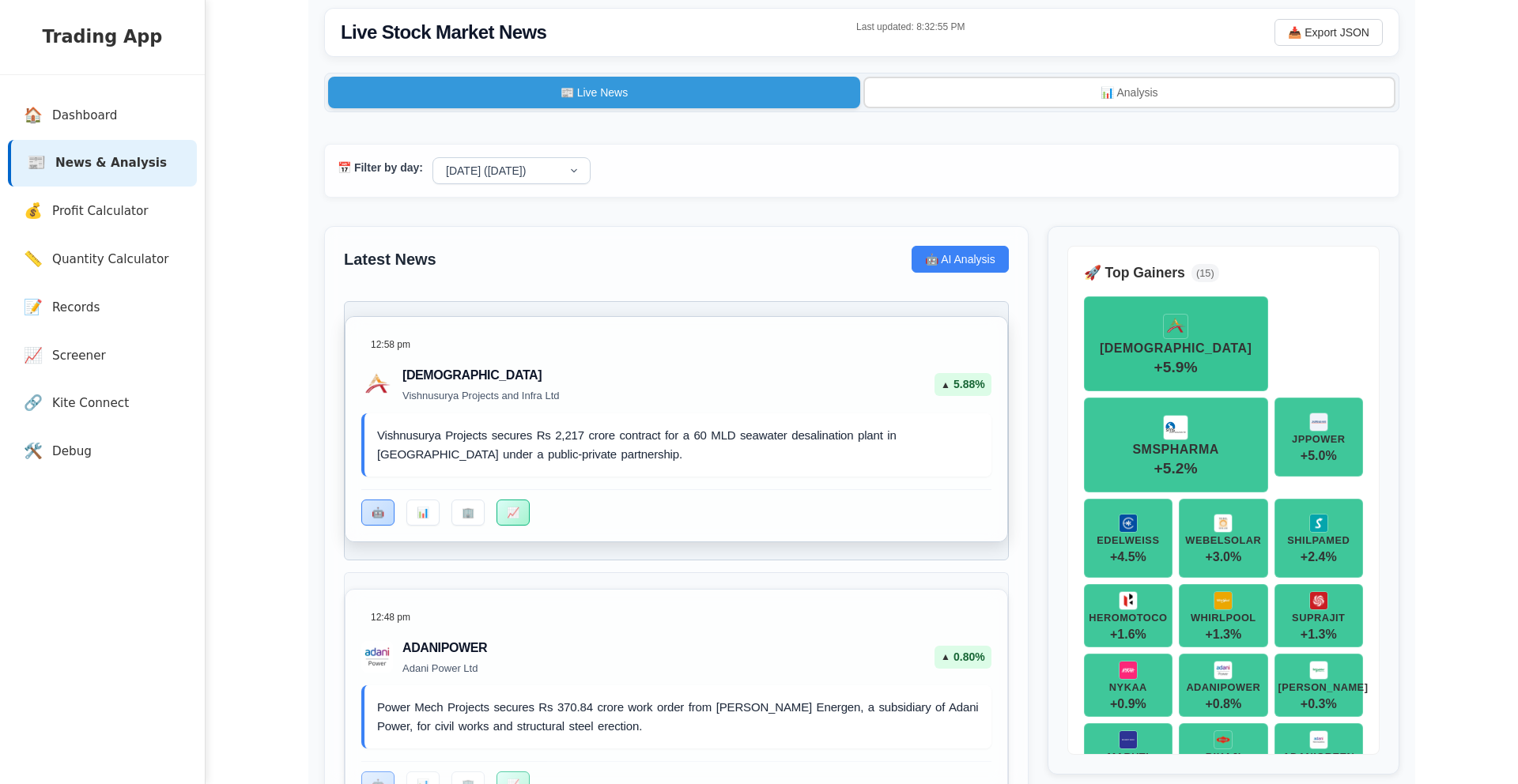
scroll to position [33, 0]
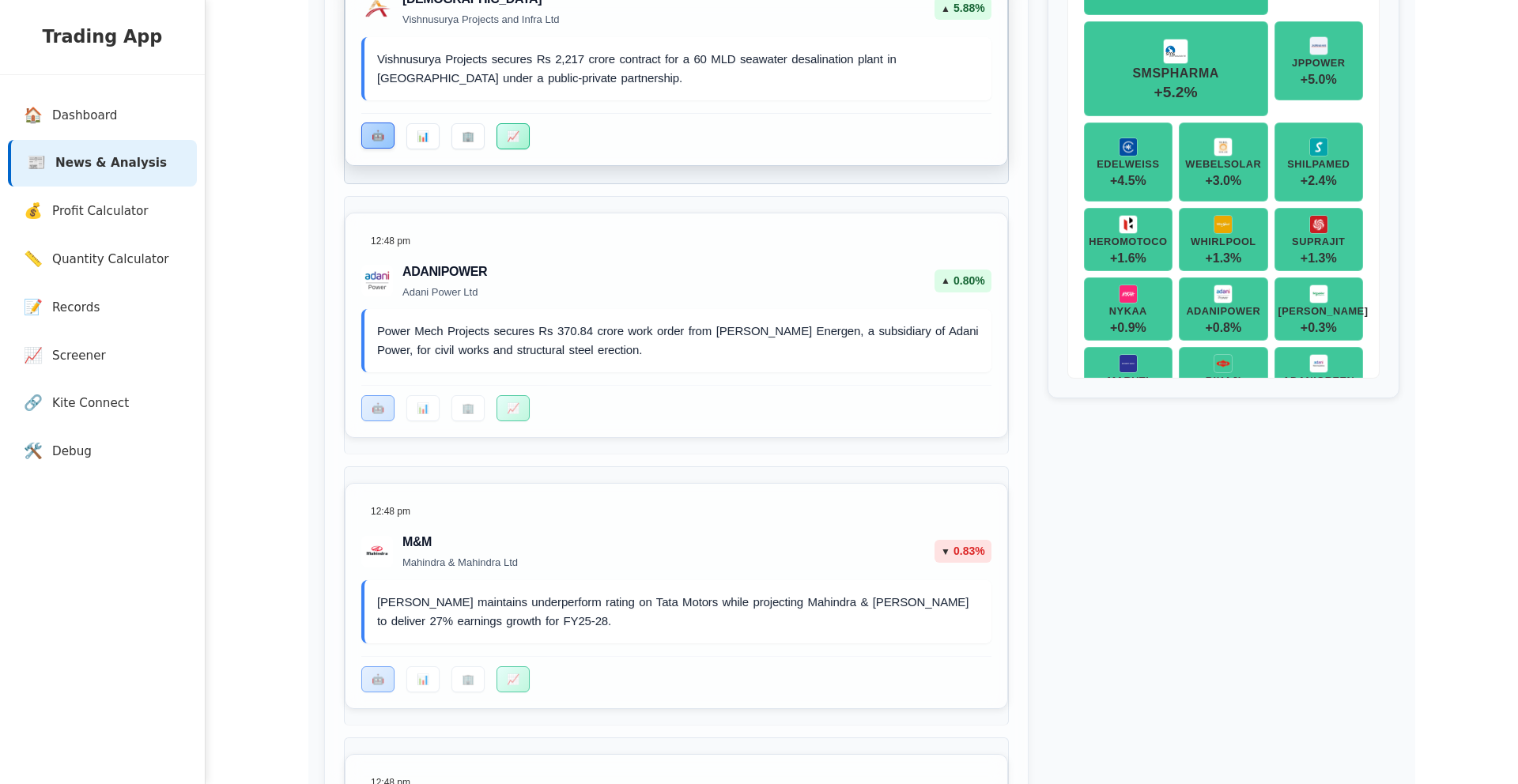
scroll to position [411, 0]
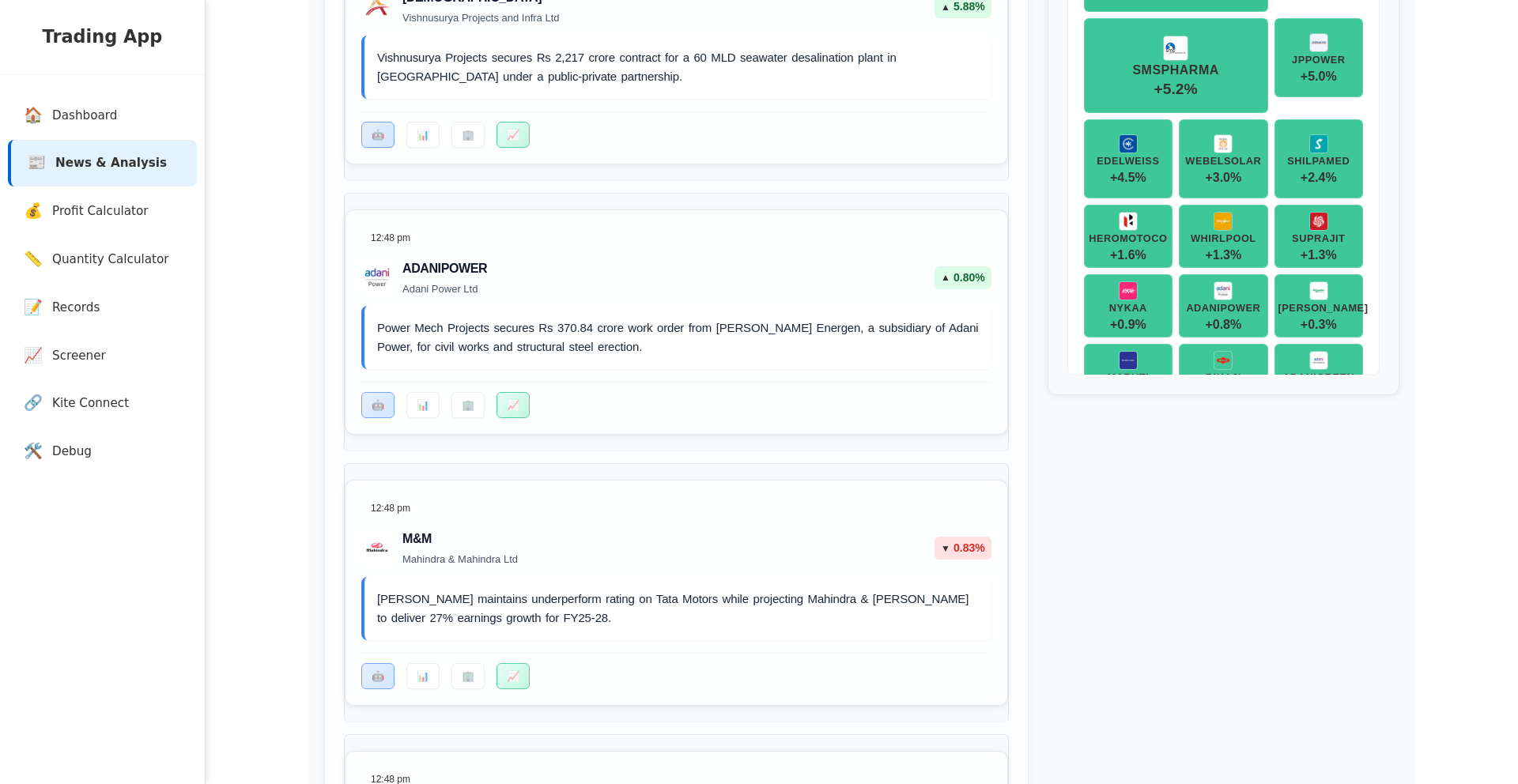
drag, startPoint x: 294, startPoint y: 153, endPoint x: 226, endPoint y: 21, distance: 148.5
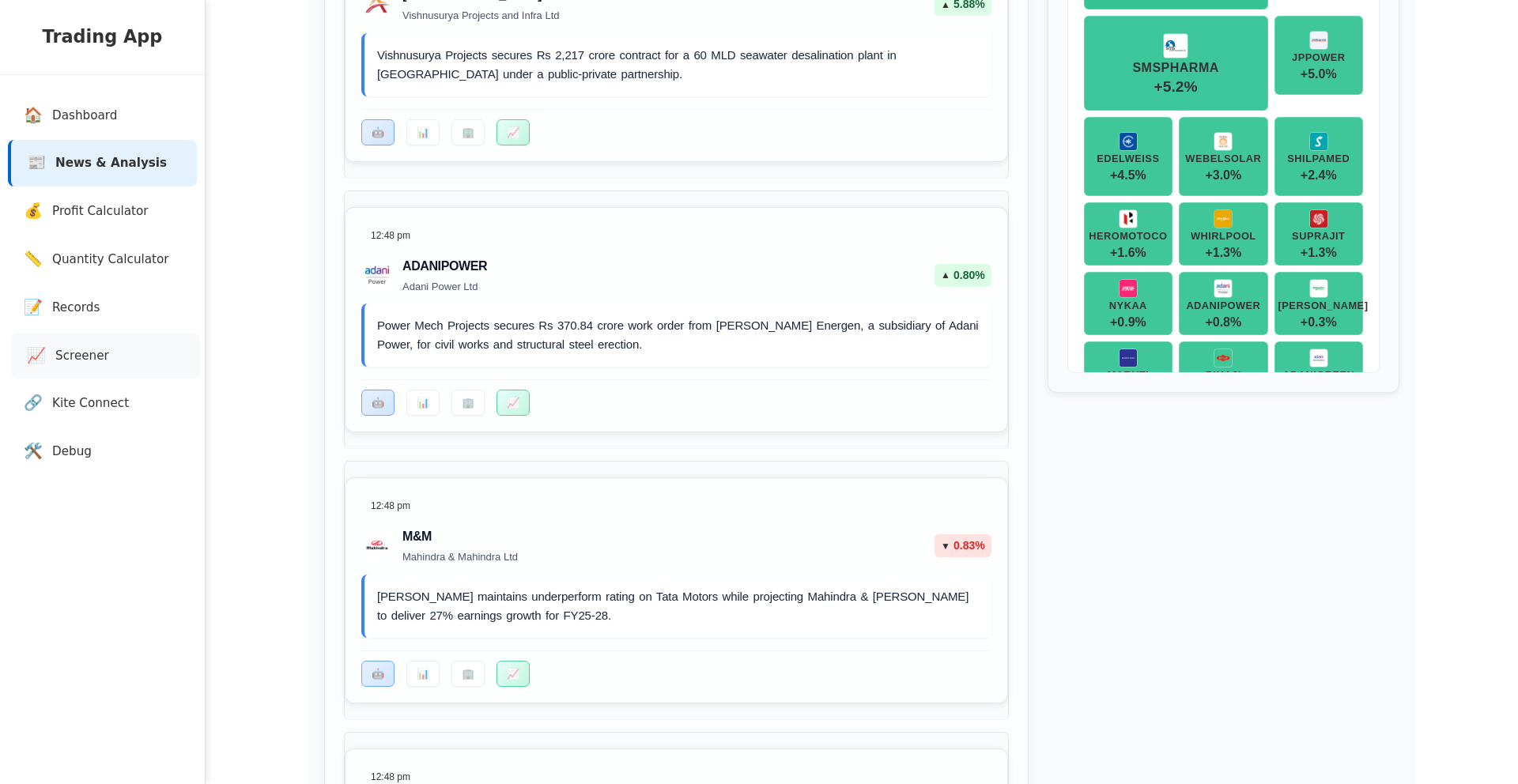
click at [78, 365] on link "📈 Screener" at bounding box center [106, 357] width 189 height 47
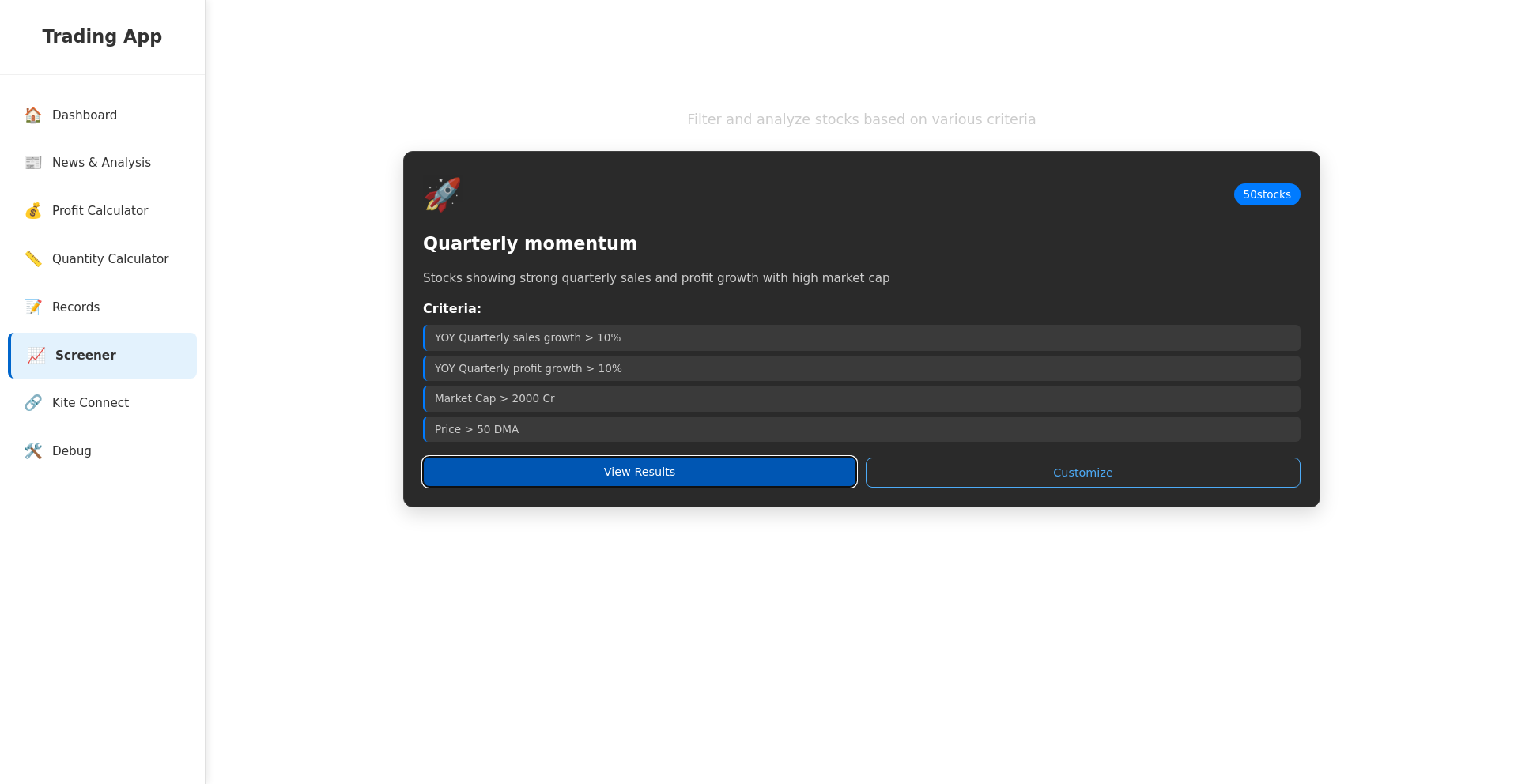
click at [684, 482] on button "View Results" at bounding box center [640, 472] width 434 height 30
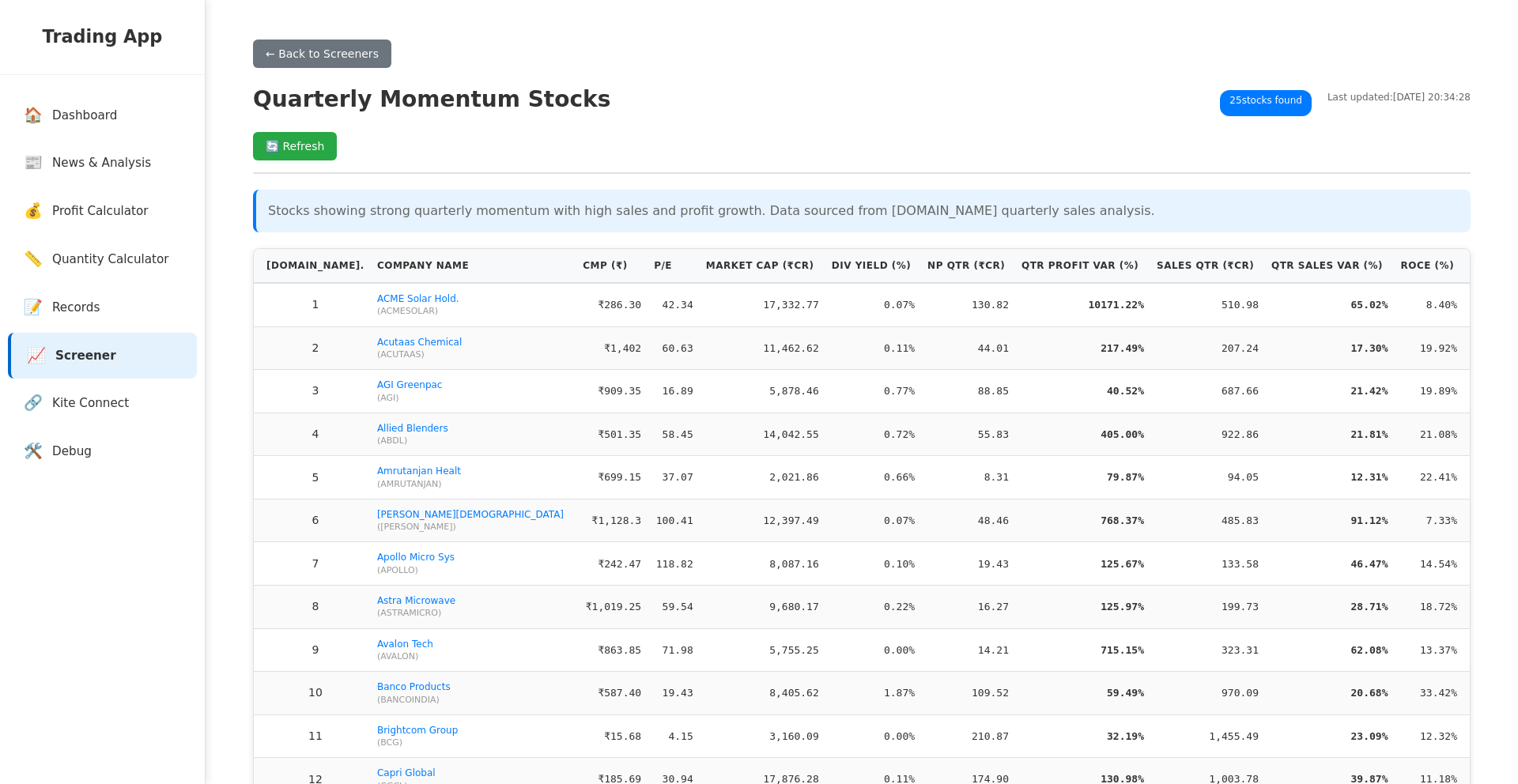
click at [373, 221] on p "Stocks showing strong quarterly momentum with high sales and profit growth. Dat…" at bounding box center [864, 211] width 1191 height 19
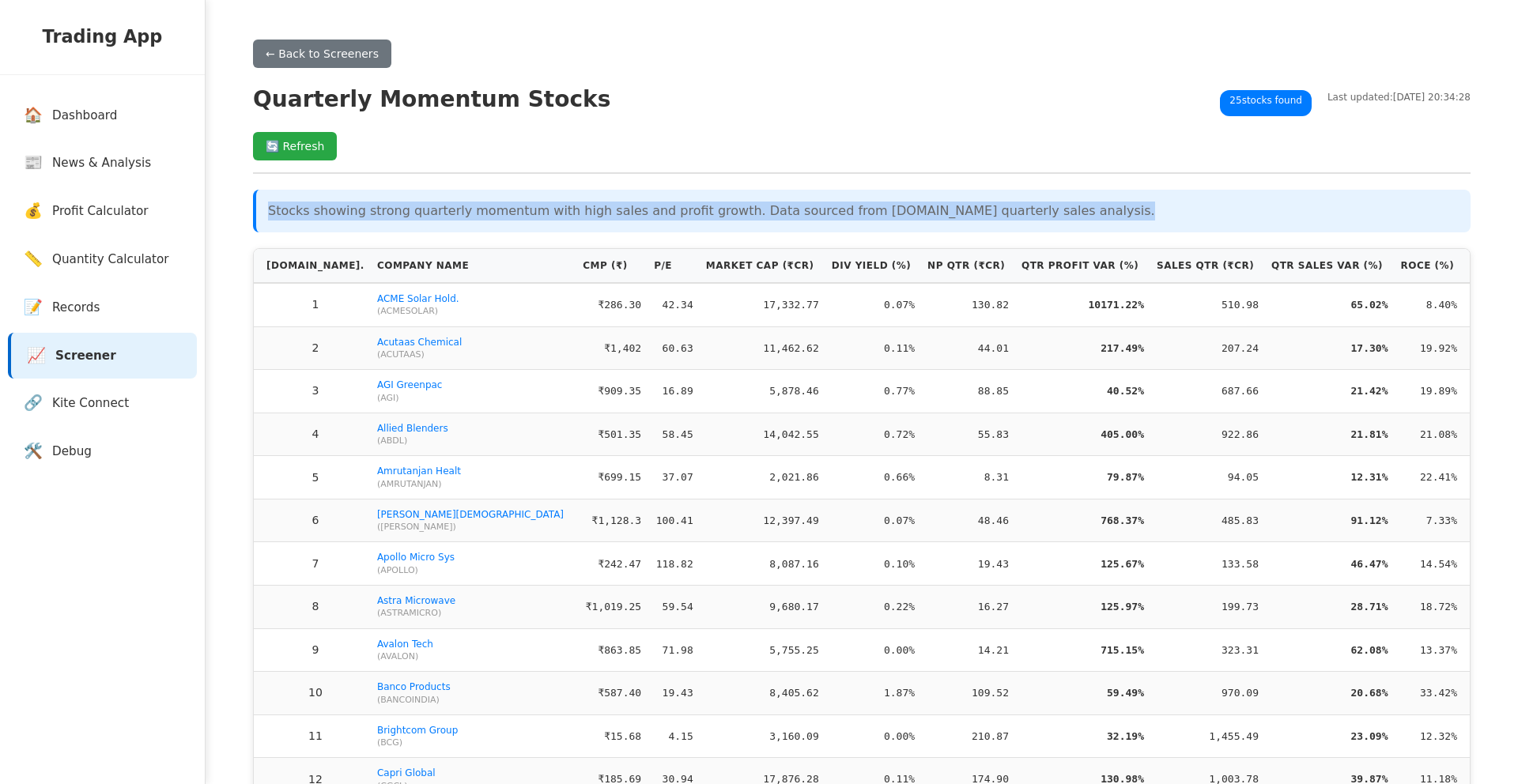
click at [373, 221] on p "Stocks showing strong quarterly momentum with high sales and profit growth. Dat…" at bounding box center [864, 211] width 1191 height 19
click at [505, 219] on p "Stocks showing strong quarterly momentum with high sales and profit growth. Dat…" at bounding box center [864, 211] width 1191 height 19
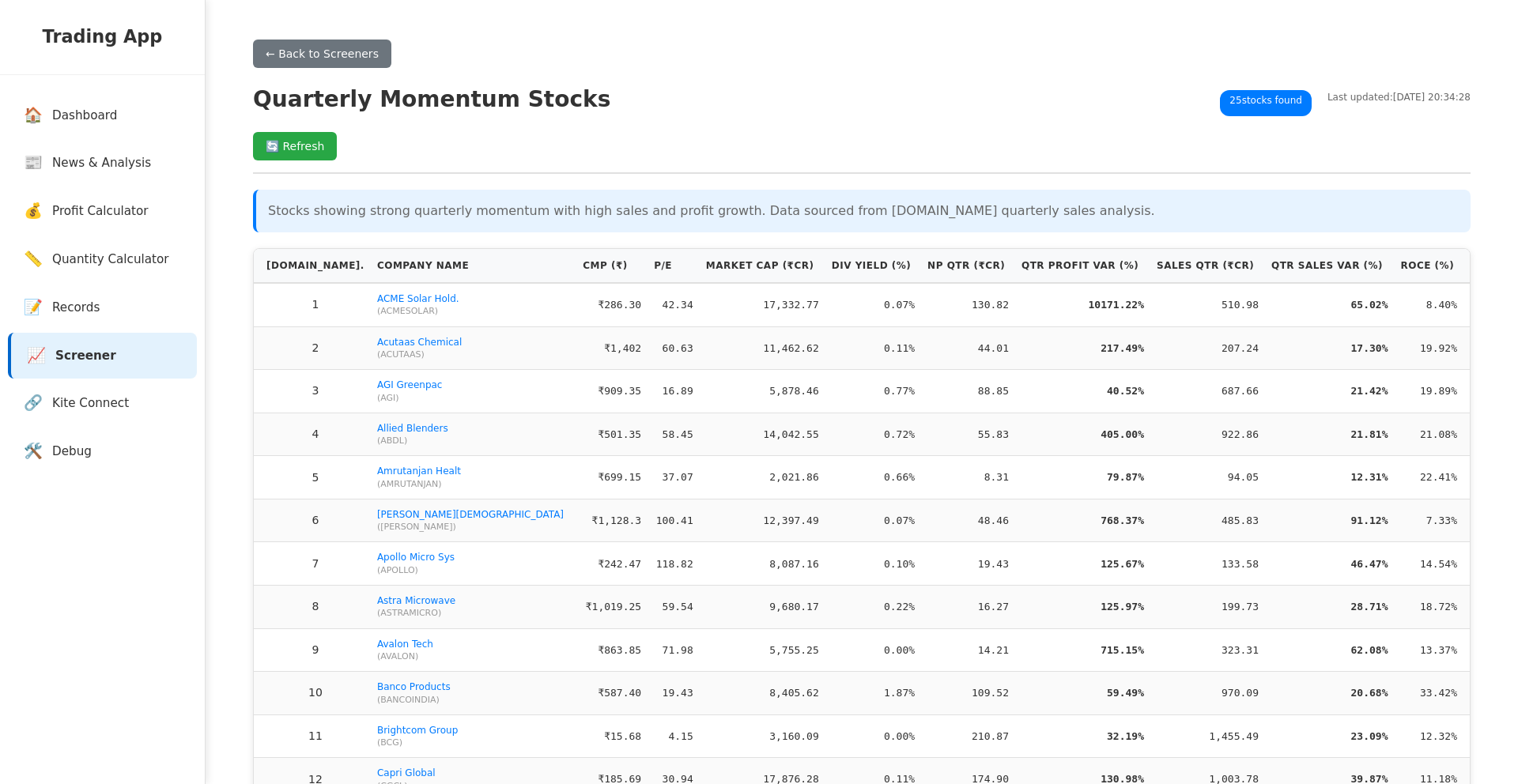
click at [507, 214] on p "Stocks showing strong quarterly momentum with high sales and profit growth. Dat…" at bounding box center [864, 211] width 1191 height 19
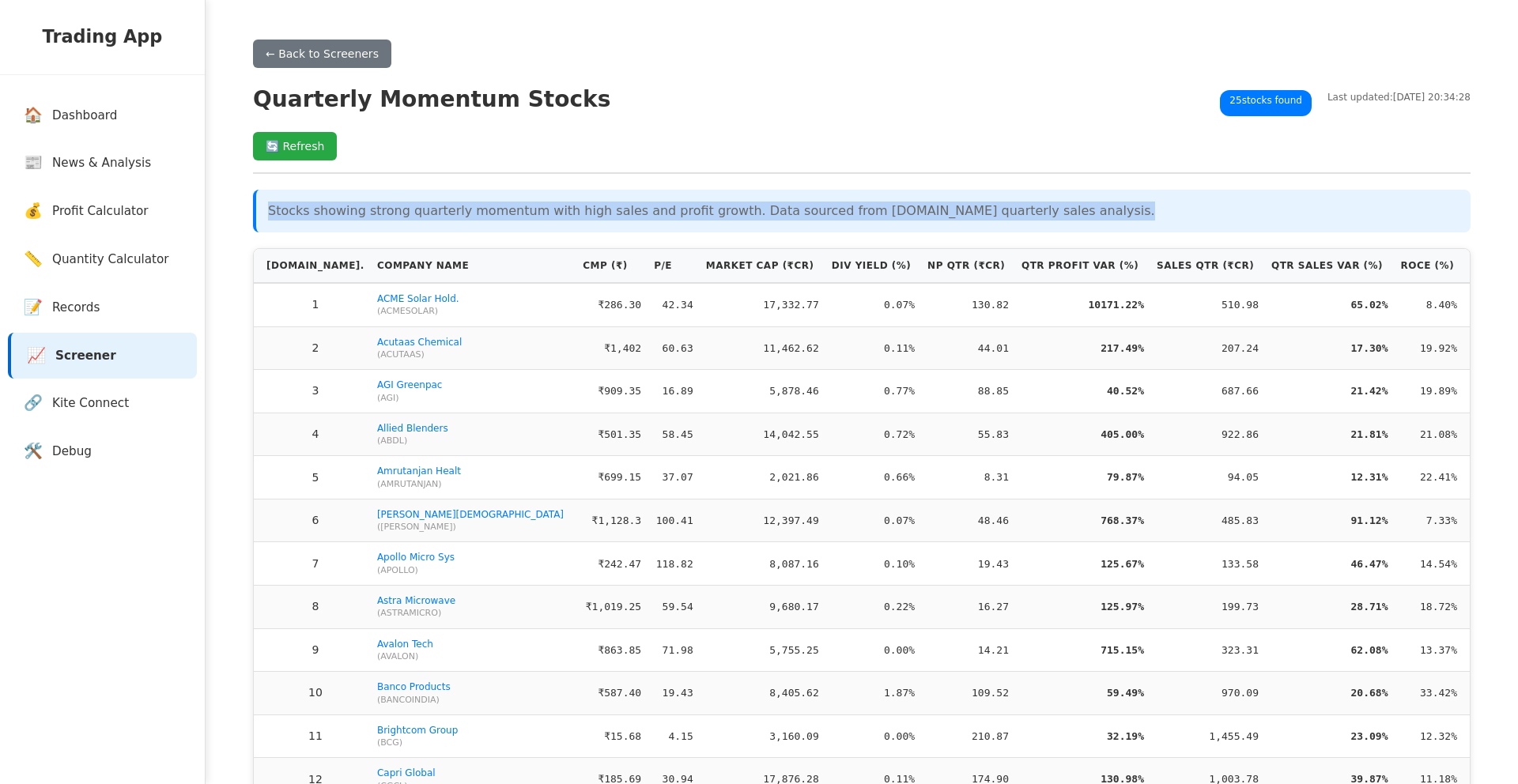
click at [507, 214] on p "Stocks showing strong quarterly momentum with high sales and profit growth. Dat…" at bounding box center [864, 211] width 1191 height 19
click at [556, 215] on p "Stocks showing strong quarterly momentum with high sales and profit growth. Dat…" at bounding box center [864, 211] width 1191 height 19
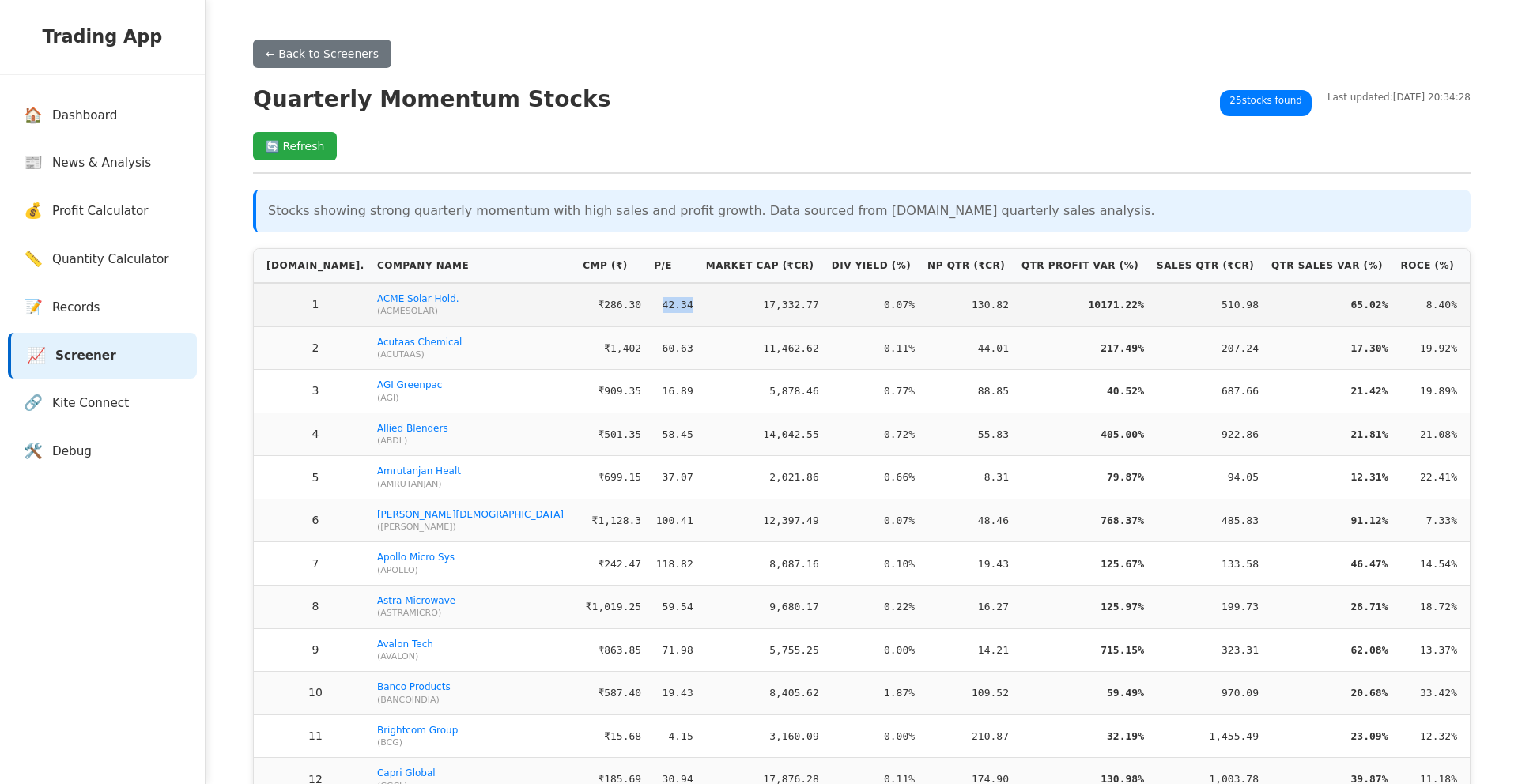
drag, startPoint x: 603, startPoint y: 309, endPoint x: 636, endPoint y: 306, distance: 33.1
click at [647, 306] on td "42.34" at bounding box center [673, 305] width 52 height 43
click at [699, 306] on td "17,332.77" at bounding box center [762, 305] width 125 height 43
drag, startPoint x: 630, startPoint y: 306, endPoint x: 601, endPoint y: 310, distance: 29.3
click at [647, 310] on td "42.34" at bounding box center [673, 305] width 52 height 43
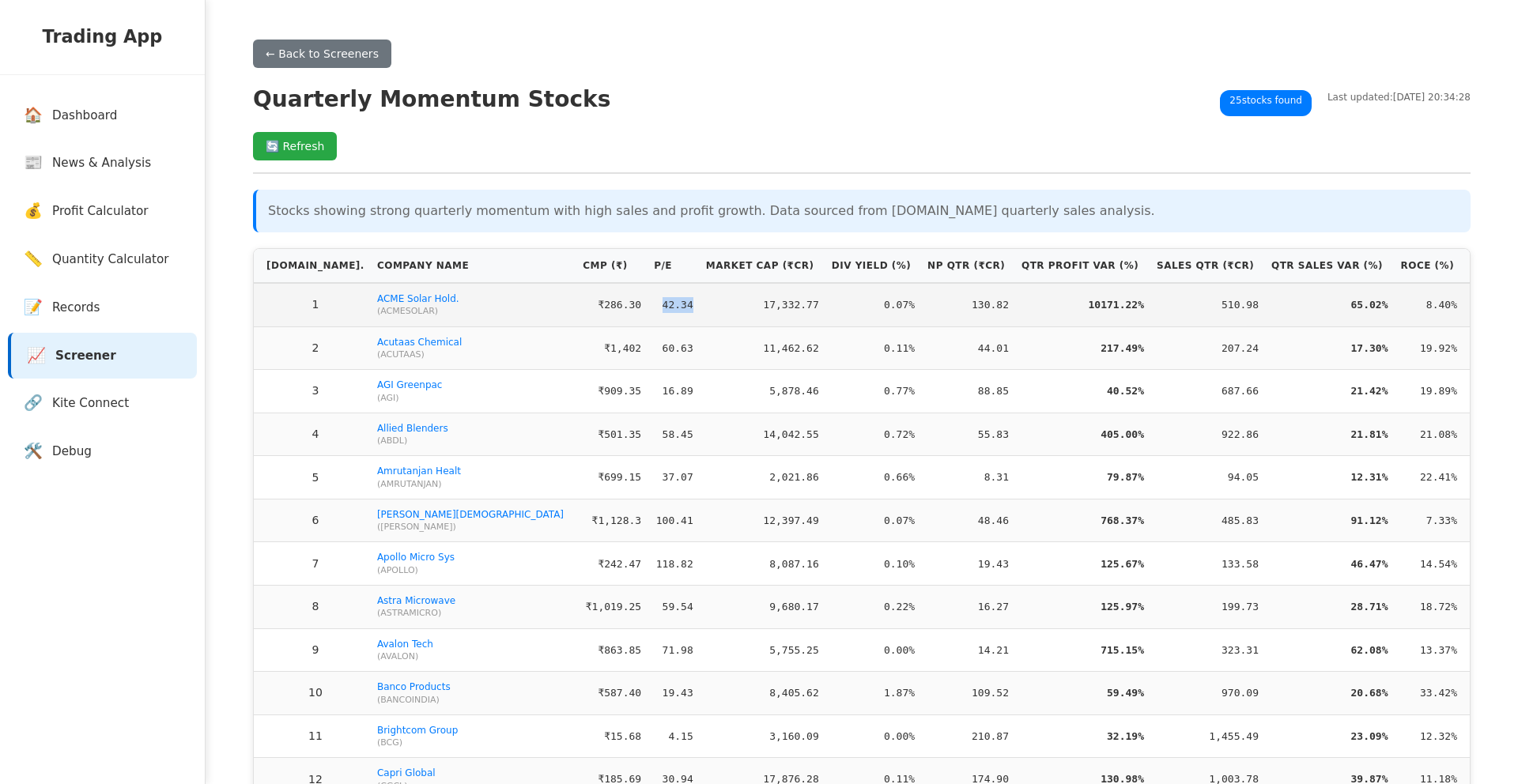
click at [647, 307] on td "42.34" at bounding box center [673, 305] width 52 height 43
drag, startPoint x: 599, startPoint y: 306, endPoint x: 632, endPoint y: 305, distance: 33.0
click at [647, 305] on td "42.34" at bounding box center [673, 305] width 52 height 43
click at [699, 306] on td "17,332.77" at bounding box center [762, 305] width 125 height 43
drag, startPoint x: 633, startPoint y: 306, endPoint x: 599, endPoint y: 311, distance: 34.4
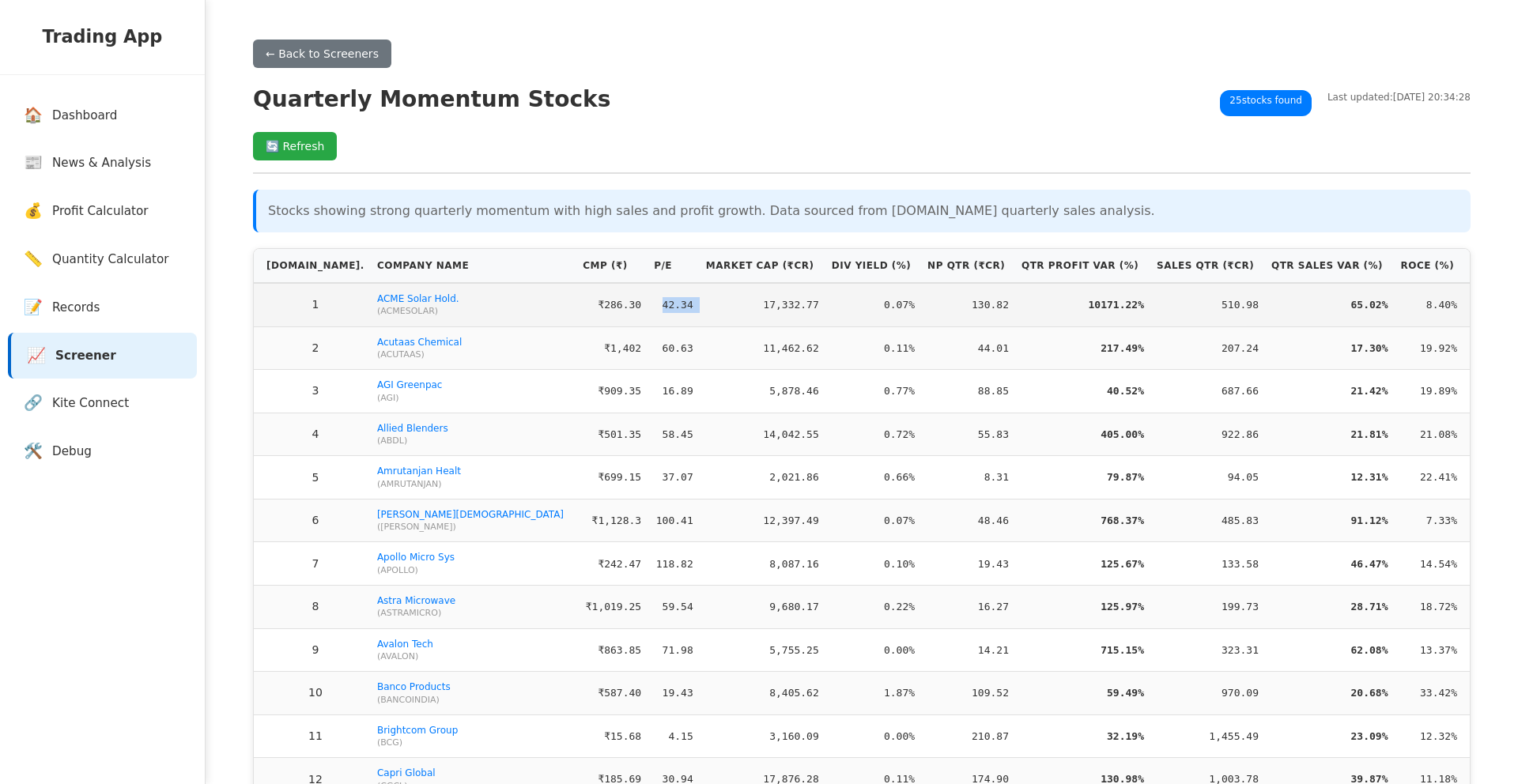
click at [599, 311] on tr "1 ACME Solar Hold. ( ACMESOLAR ) ₹286.30 42.34 17,332.77 0.07% 130.82 10171.22%…" at bounding box center [861, 305] width 1216 height 43
click at [647, 305] on td "42.34" at bounding box center [673, 305] width 52 height 43
drag, startPoint x: 608, startPoint y: 308, endPoint x: 634, endPoint y: 306, distance: 26.1
click at [647, 306] on td "42.34" at bounding box center [673, 305] width 52 height 43
click at [699, 306] on td "17,332.77" at bounding box center [762, 305] width 125 height 43
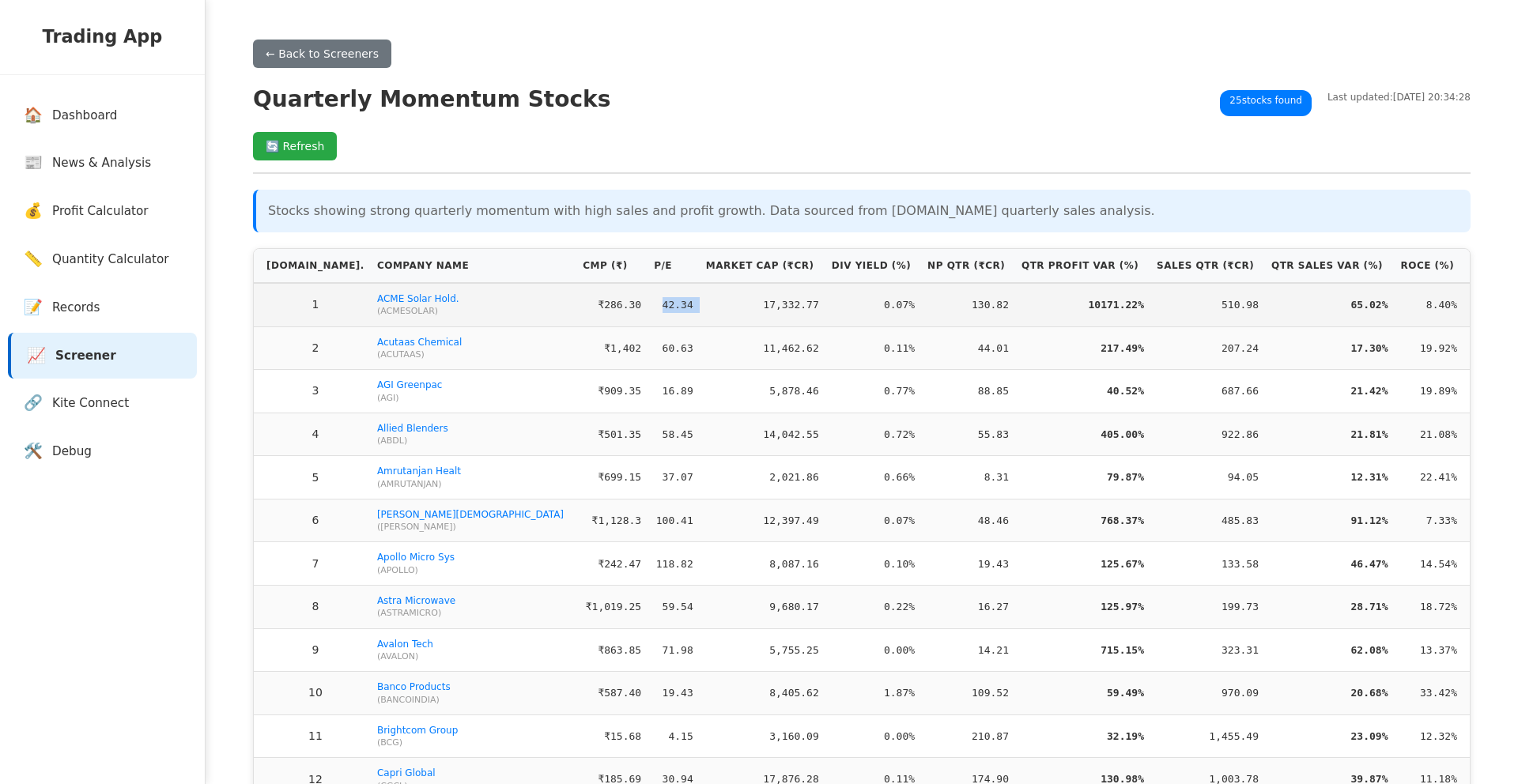
drag, startPoint x: 630, startPoint y: 308, endPoint x: 601, endPoint y: 310, distance: 29.1
click at [601, 310] on tr "1 ACME Solar Hold. ( ACMESOLAR ) ₹286.30 42.34 17,332.77 0.07% 130.82 10171.22%…" at bounding box center [861, 305] width 1216 height 43
click at [647, 311] on td "42.34" at bounding box center [673, 305] width 52 height 43
drag, startPoint x: 608, startPoint y: 309, endPoint x: 639, endPoint y: 307, distance: 31.1
click at [647, 309] on td "42.34" at bounding box center [673, 305] width 52 height 43
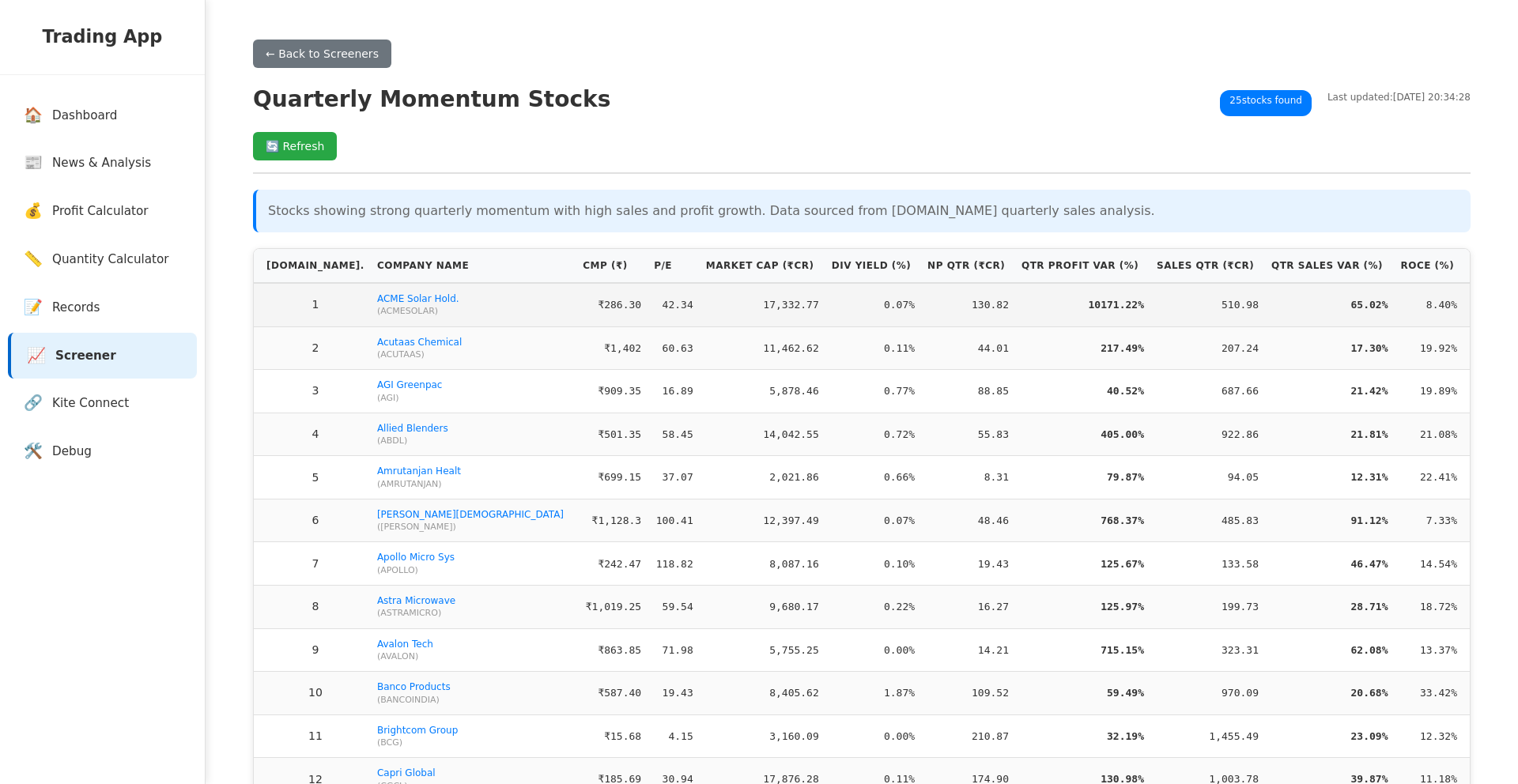
click at [699, 307] on td "17,332.77" at bounding box center [762, 305] width 125 height 43
drag, startPoint x: 637, startPoint y: 307, endPoint x: 599, endPoint y: 311, distance: 38.2
click at [599, 311] on tr "1 ACME Solar Hold. ( ACMESOLAR ) ₹286.30 42.34 17,332.77 0.07% 130.82 10171.22%…" at bounding box center [861, 305] width 1216 height 43
click at [647, 308] on td "42.34" at bounding box center [673, 305] width 52 height 43
drag, startPoint x: 596, startPoint y: 308, endPoint x: 626, endPoint y: 308, distance: 30.0
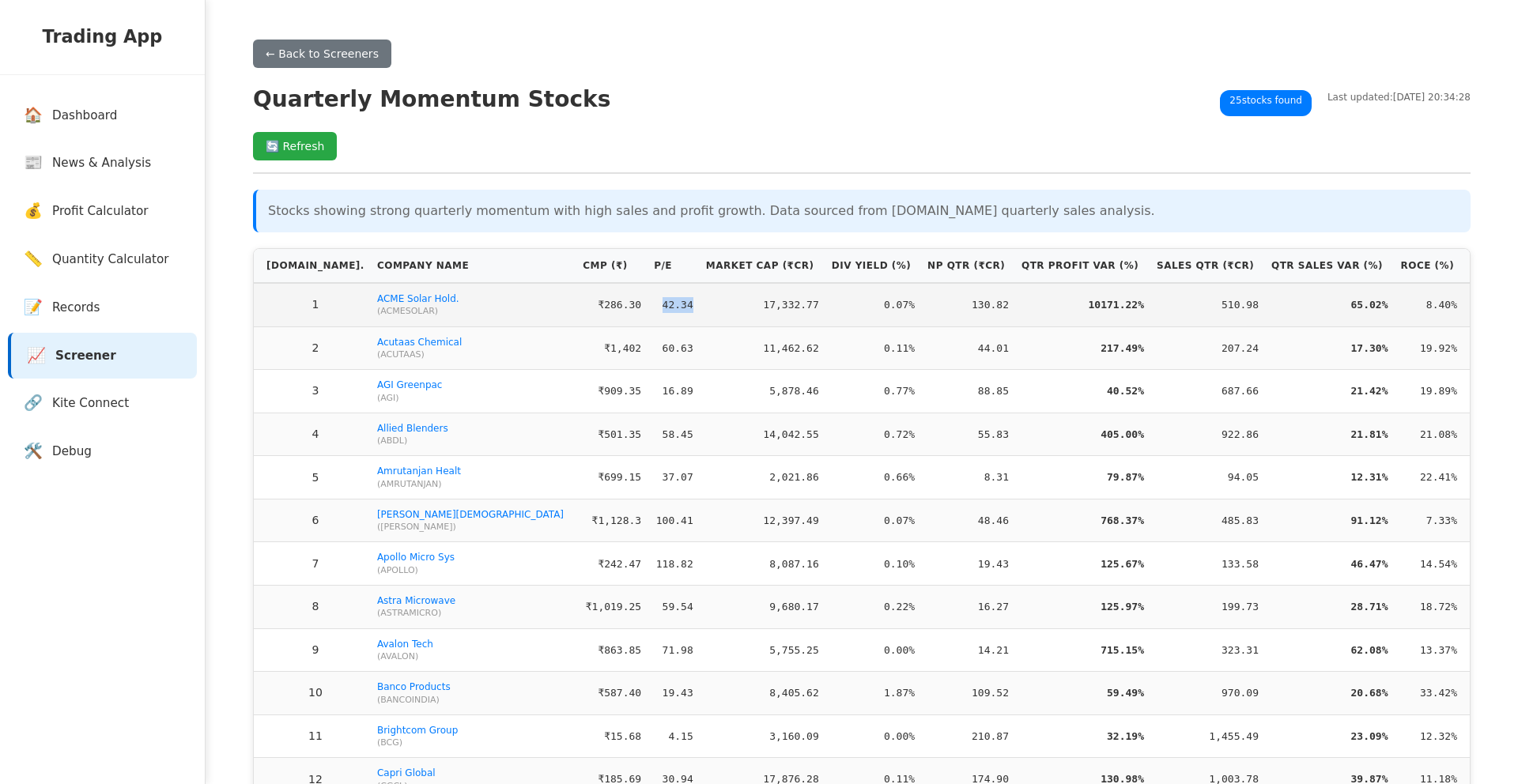
click at [647, 308] on td "42.34" at bounding box center [673, 305] width 52 height 43
drag, startPoint x: 616, startPoint y: 310, endPoint x: 599, endPoint y: 312, distance: 17.1
click at [647, 312] on td "42.34" at bounding box center [673, 305] width 52 height 43
click at [647, 305] on td "42.34" at bounding box center [673, 305] width 52 height 43
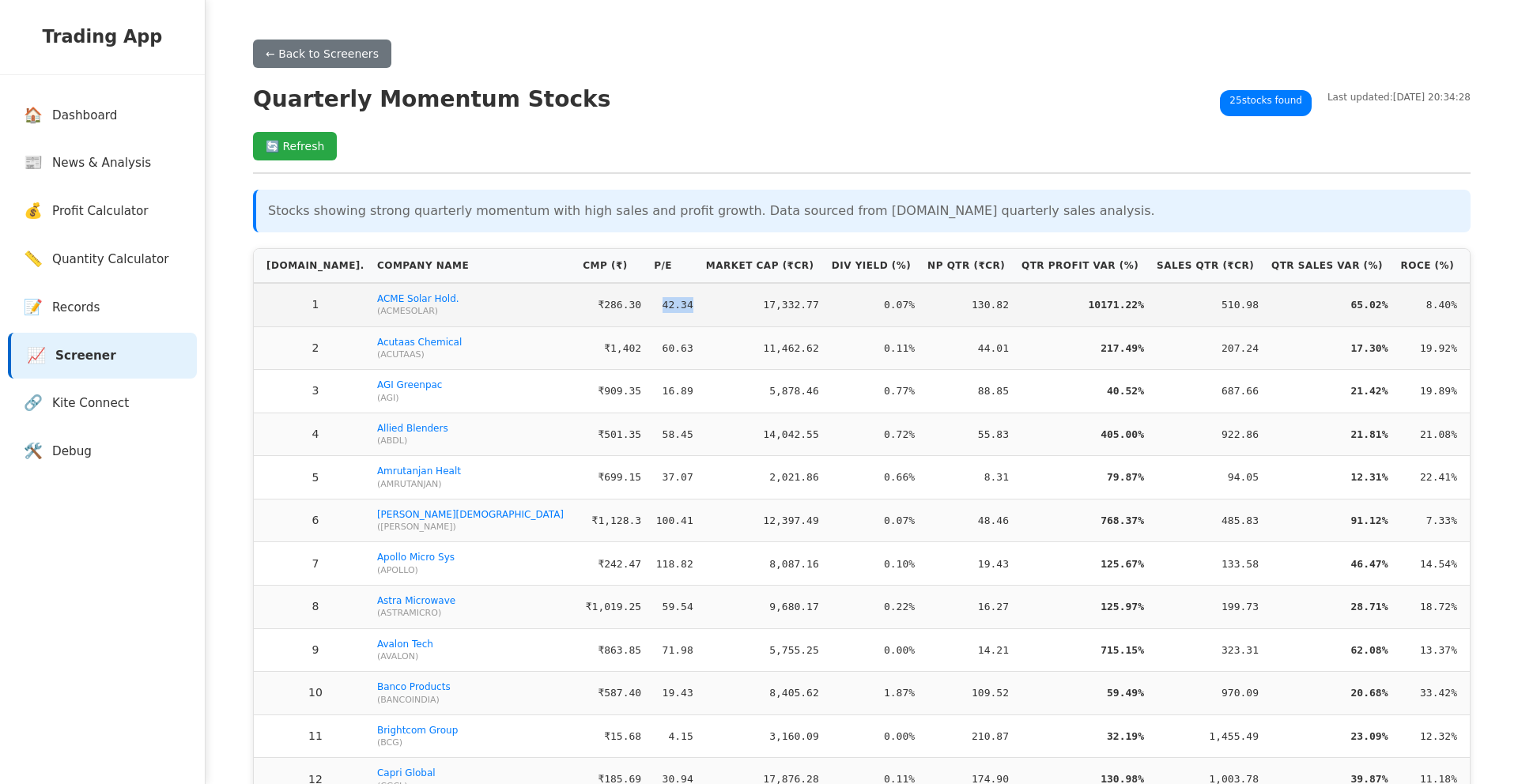
drag, startPoint x: 598, startPoint y: 308, endPoint x: 630, endPoint y: 307, distance: 32.0
click at [647, 307] on td "42.34" at bounding box center [673, 305] width 52 height 43
drag, startPoint x: 644, startPoint y: 305, endPoint x: 595, endPoint y: 306, distance: 49.0
click at [601, 306] on tr "1 ACME Solar Hold. ( ACMESOLAR ) ₹286.30 42.34 17,332.77 0.07% 130.82 10171.22%…" at bounding box center [861, 305] width 1216 height 43
click at [647, 306] on td "42.34" at bounding box center [673, 305] width 52 height 43
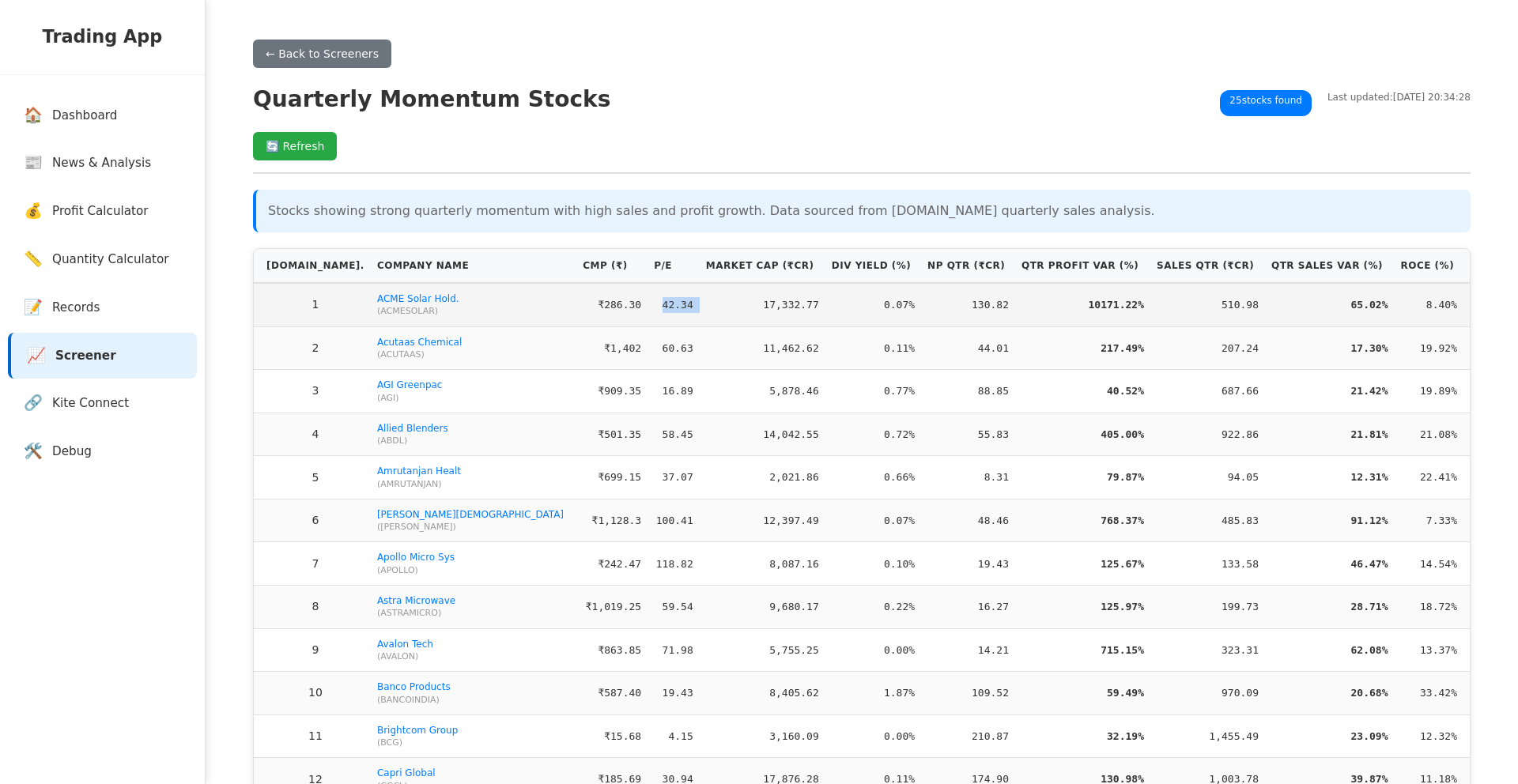
drag, startPoint x: 615, startPoint y: 306, endPoint x: 637, endPoint y: 306, distance: 22.0
click at [637, 306] on tr "1 ACME Solar Hold. ( ACMESOLAR ) ₹286.30 42.34 17,332.77 0.07% 130.82 10171.22%…" at bounding box center [861, 305] width 1216 height 43
click at [699, 303] on td "17,332.77" at bounding box center [762, 305] width 125 height 43
drag, startPoint x: 632, startPoint y: 304, endPoint x: 599, endPoint y: 308, distance: 33.2
click at [599, 308] on tr "1 ACME Solar Hold. ( ACMESOLAR ) ₹286.30 42.34 17,332.77 0.07% 130.82 10171.22%…" at bounding box center [861, 305] width 1216 height 43
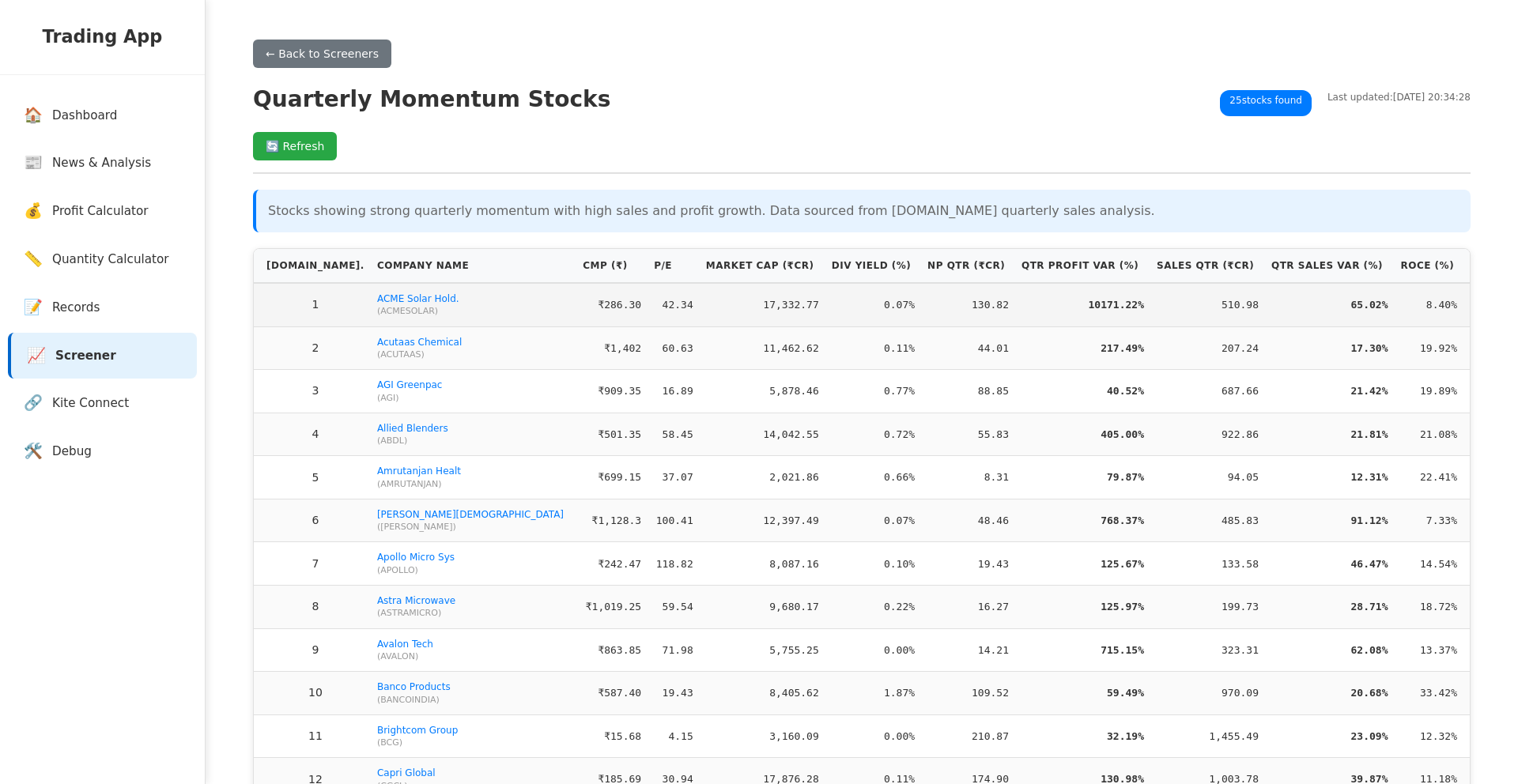
click at [647, 307] on td "42.34" at bounding box center [673, 305] width 52 height 43
drag, startPoint x: 599, startPoint y: 308, endPoint x: 635, endPoint y: 311, distance: 36.1
click at [647, 311] on td "42.34" at bounding box center [673, 305] width 52 height 43
drag, startPoint x: 626, startPoint y: 307, endPoint x: 598, endPoint y: 312, distance: 28.4
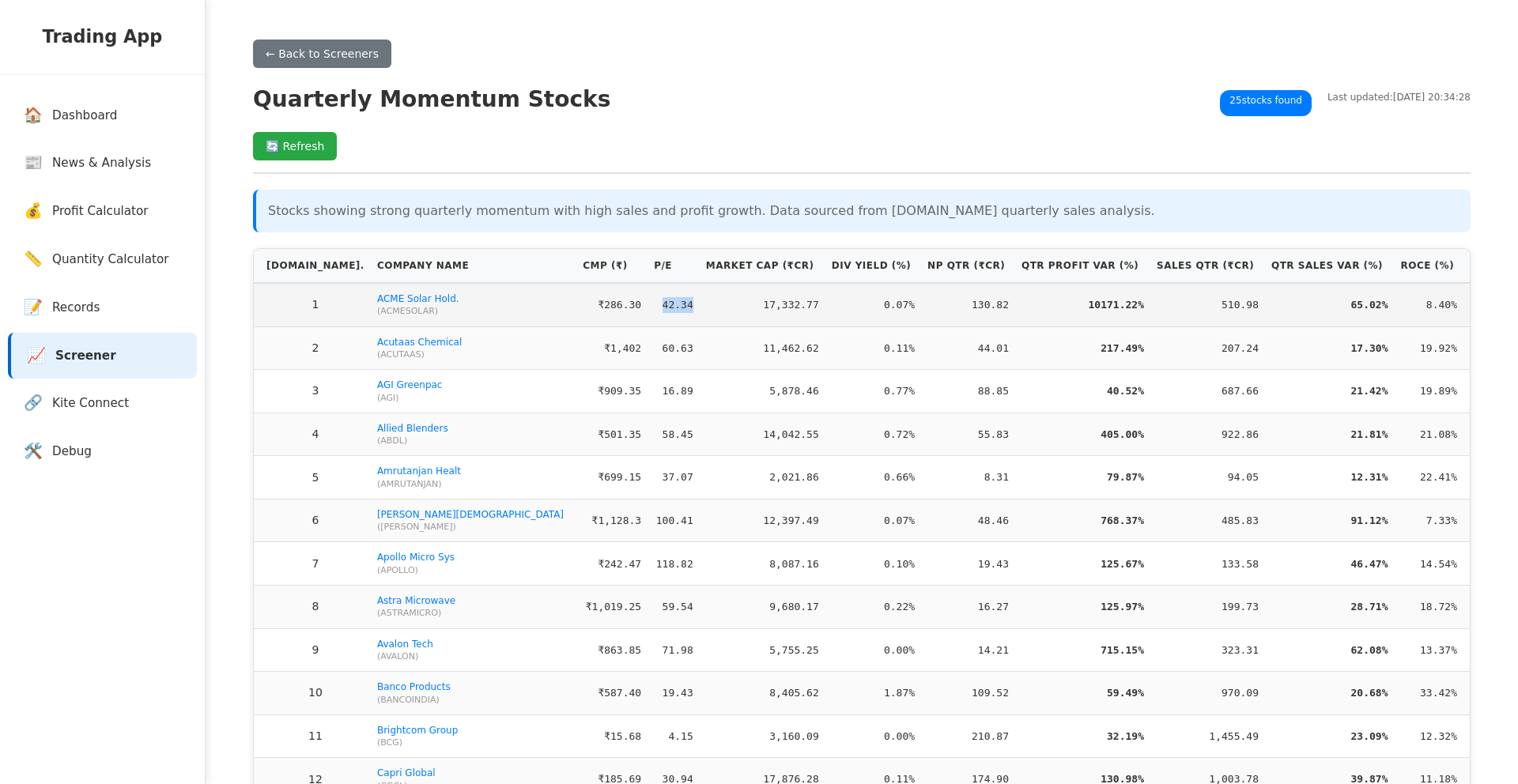
click at [647, 312] on td "42.34" at bounding box center [673, 305] width 52 height 43
click at [647, 310] on td "42.34" at bounding box center [673, 305] width 52 height 43
drag, startPoint x: 598, startPoint y: 309, endPoint x: 677, endPoint y: 311, distance: 79.0
click at [647, 308] on td "42.34" at bounding box center [673, 305] width 52 height 43
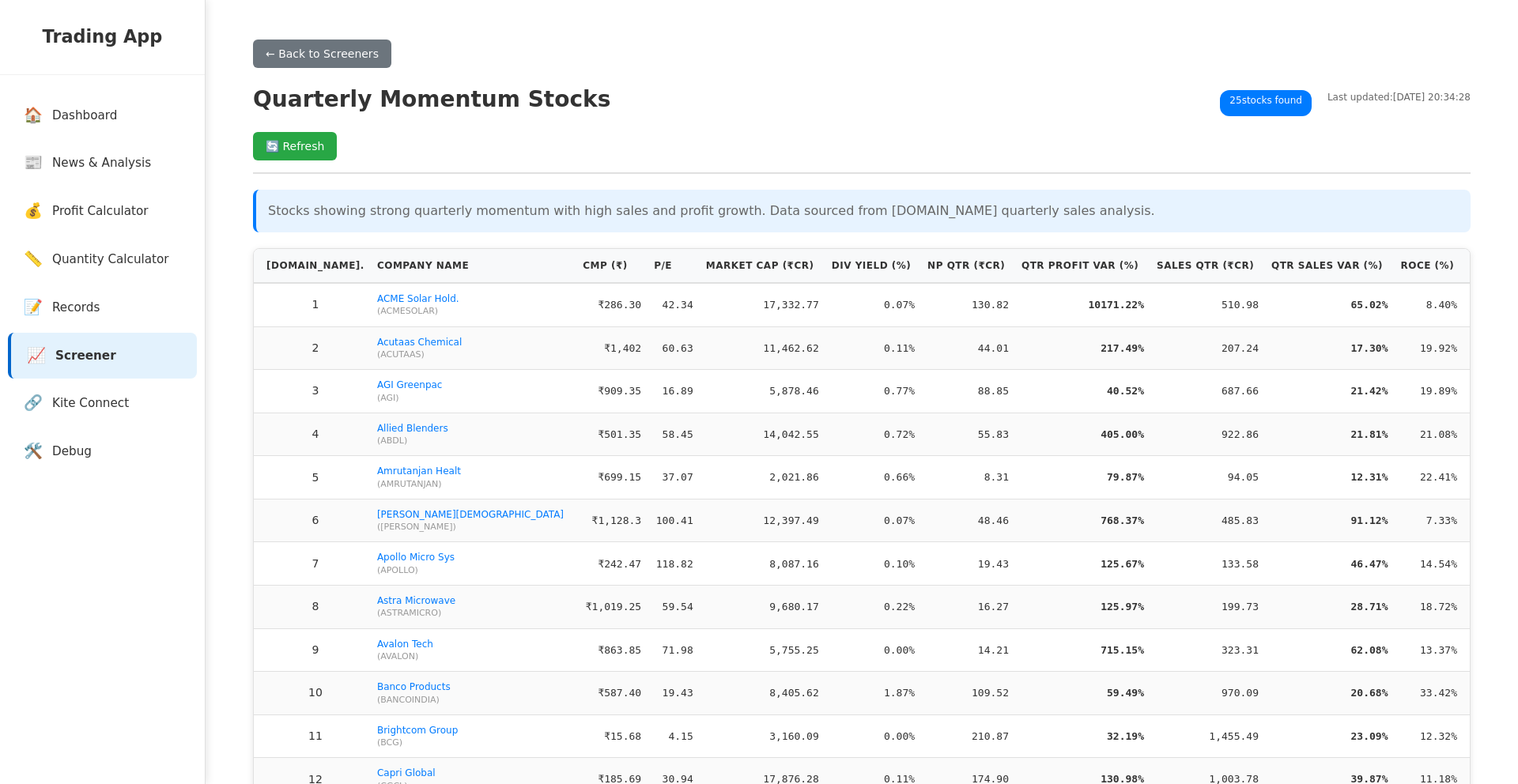
click at [699, 352] on td "11,462.62" at bounding box center [762, 348] width 125 height 43
click at [749, 118] on div "← Back to Screeners Quarterly Momentum Stocks 25 stocks found Last updated: [DA…" at bounding box center [861, 106] width 1218 height 134
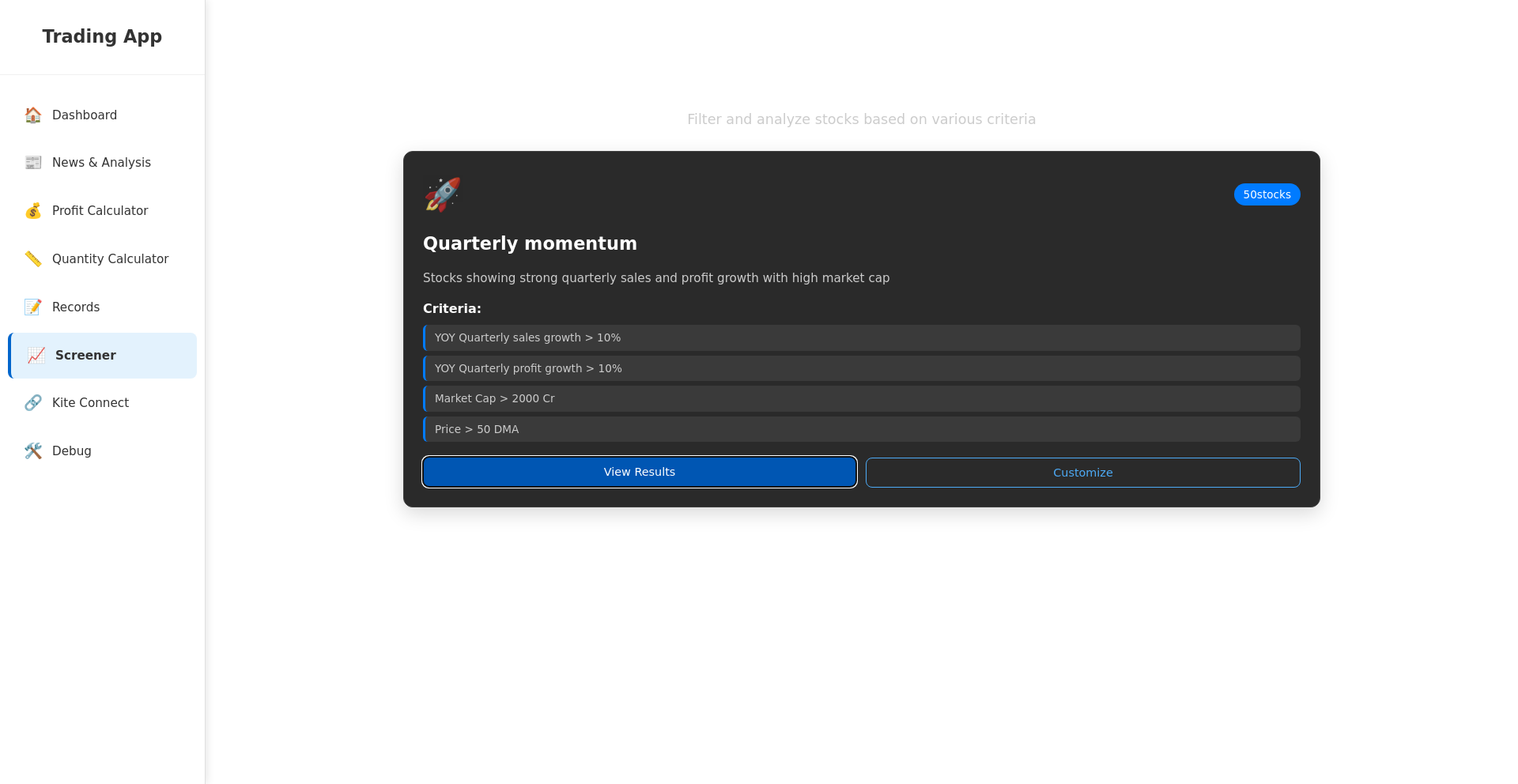
click at [725, 482] on button "View Results" at bounding box center [640, 472] width 434 height 30
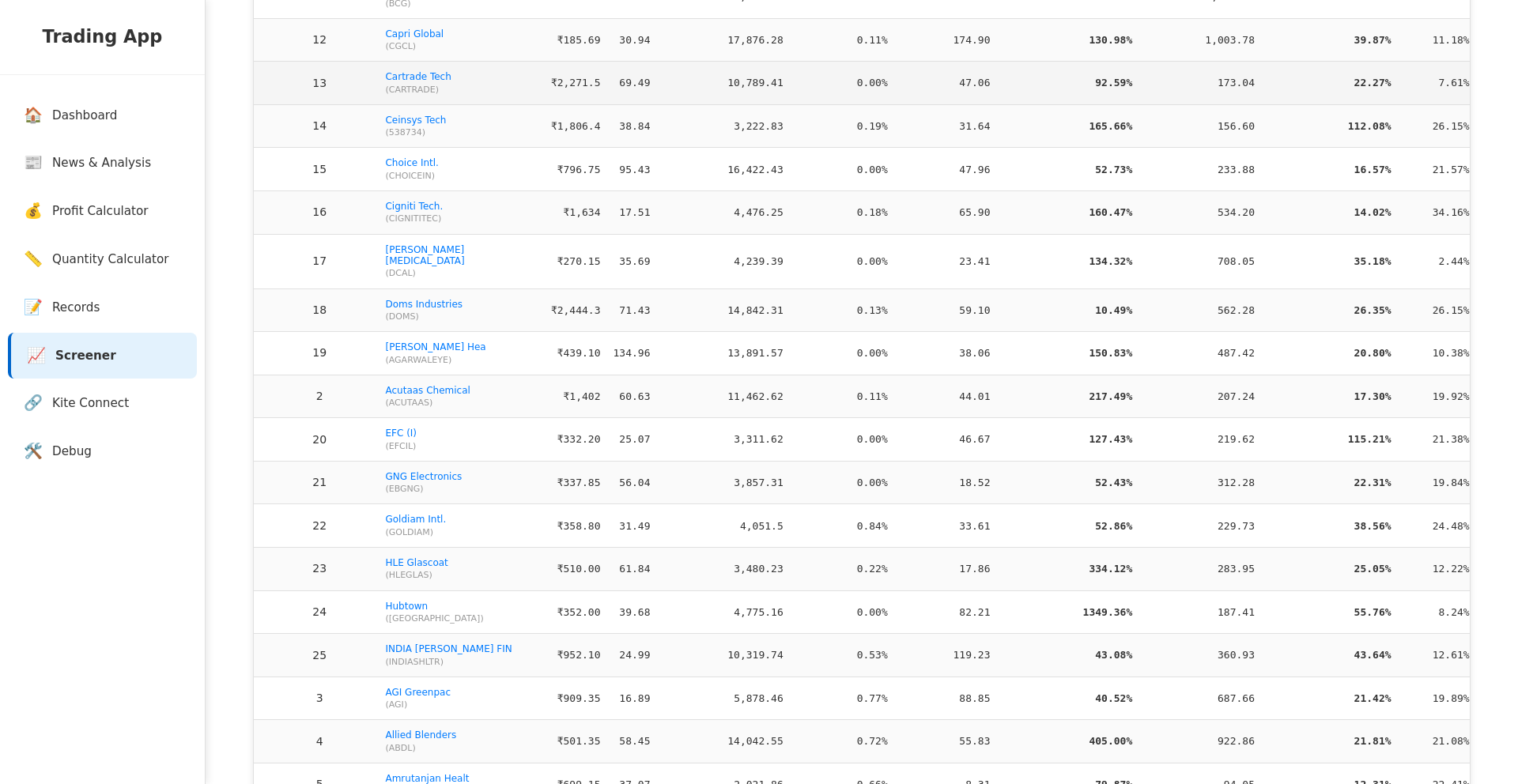
scroll to position [118, 0]
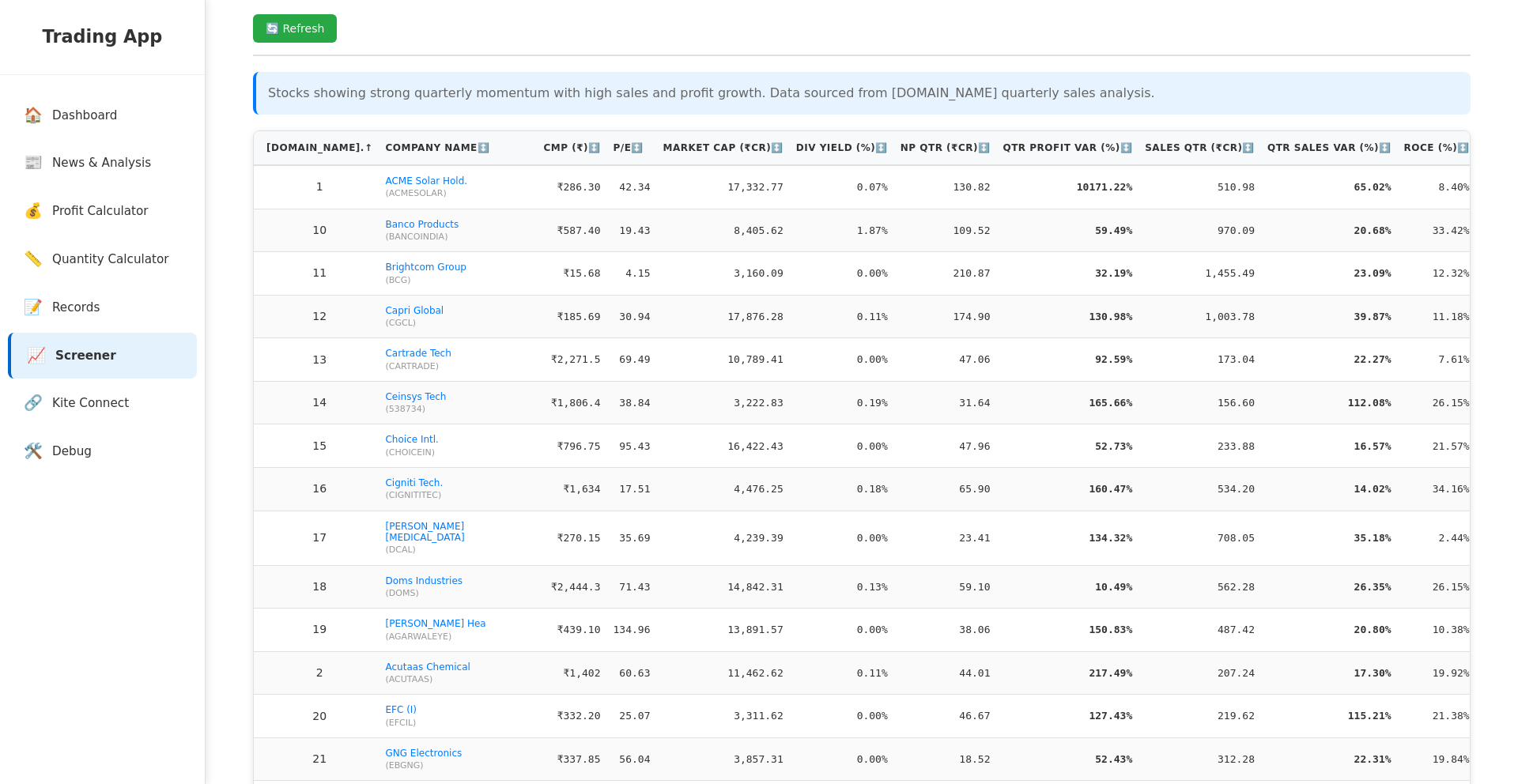
click at [790, 308] on td "0.11%" at bounding box center [842, 317] width 105 height 43
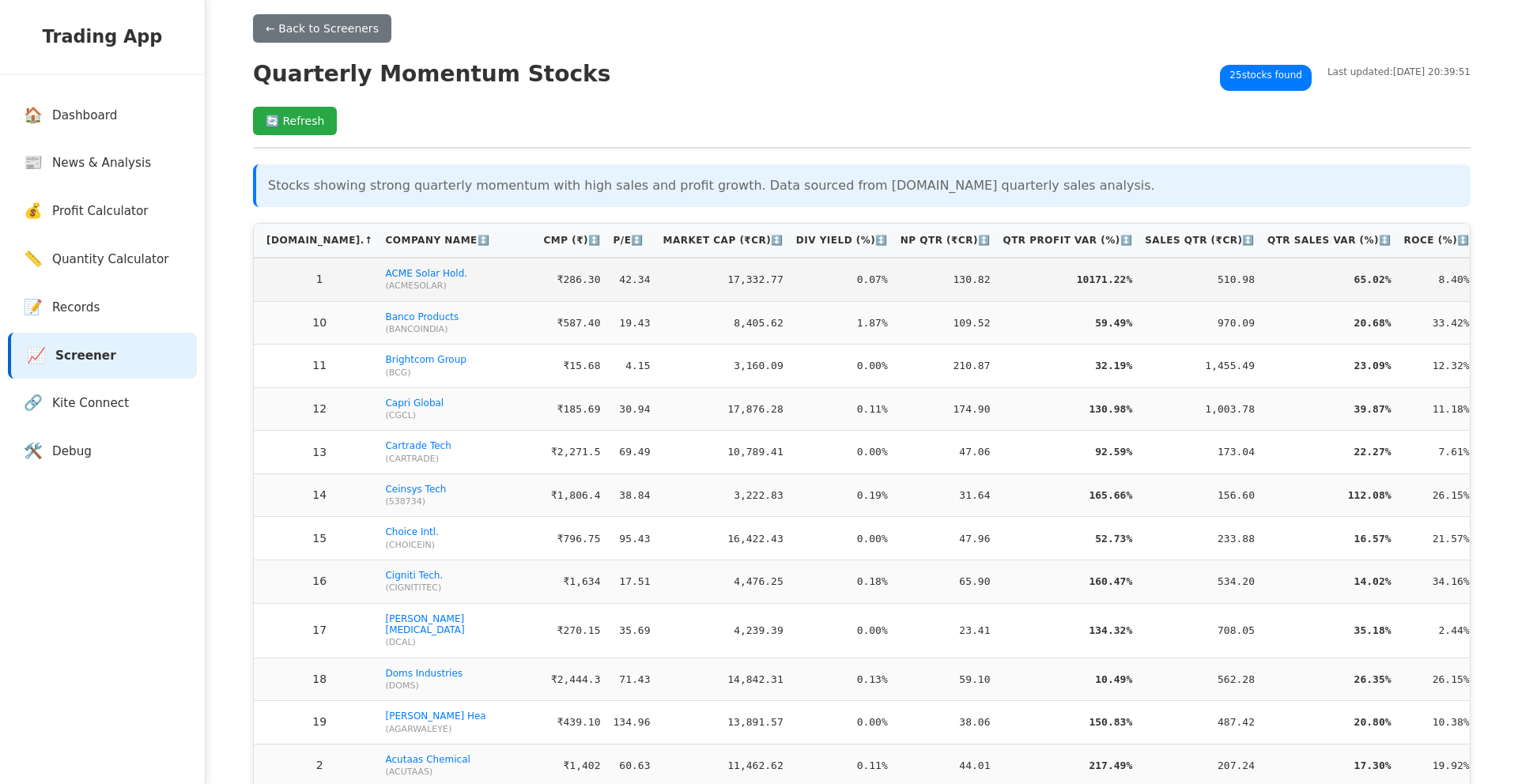
scroll to position [0, 0]
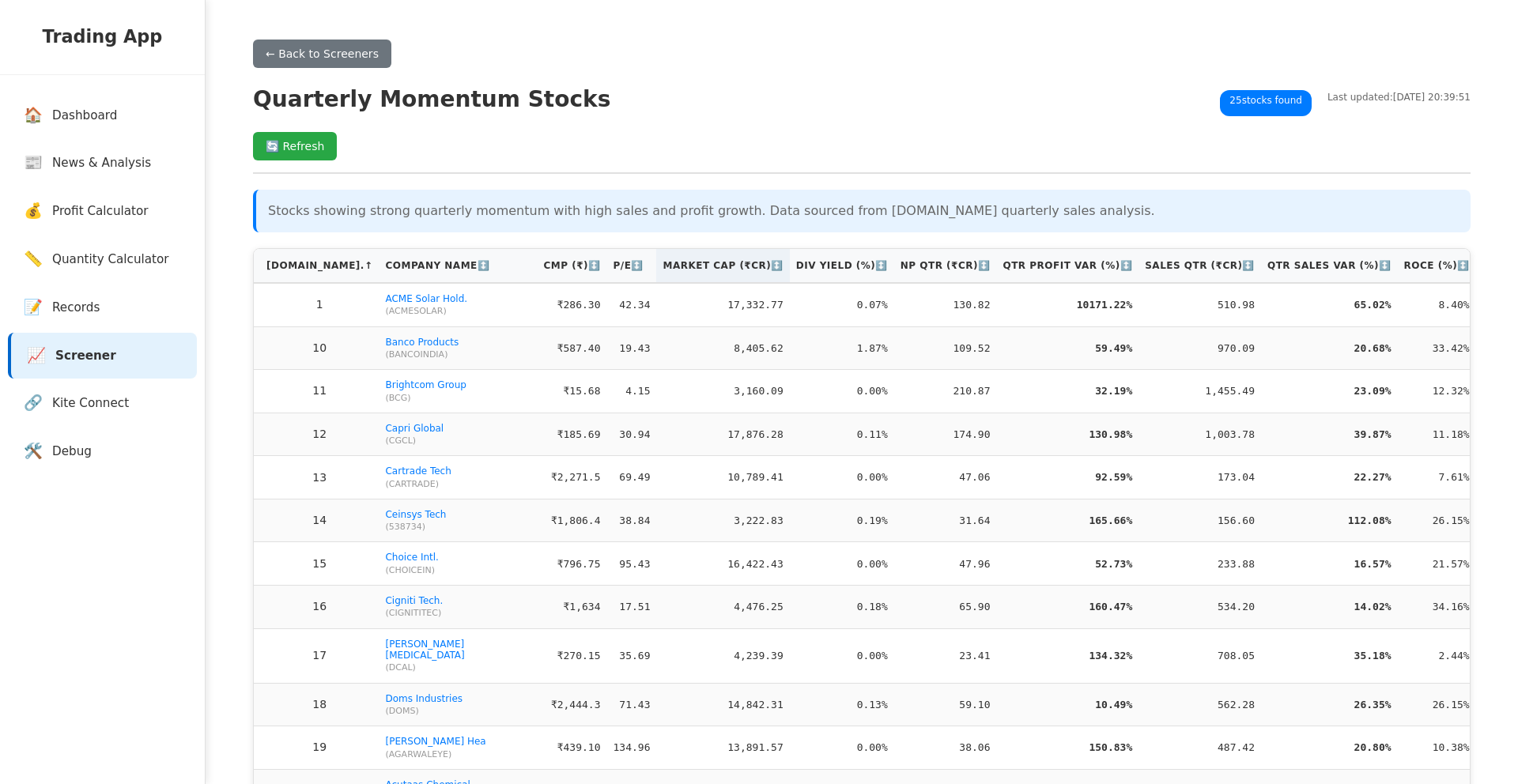
click at [724, 268] on th "Market Cap (₹Cr) ↕️" at bounding box center [722, 266] width 132 height 34
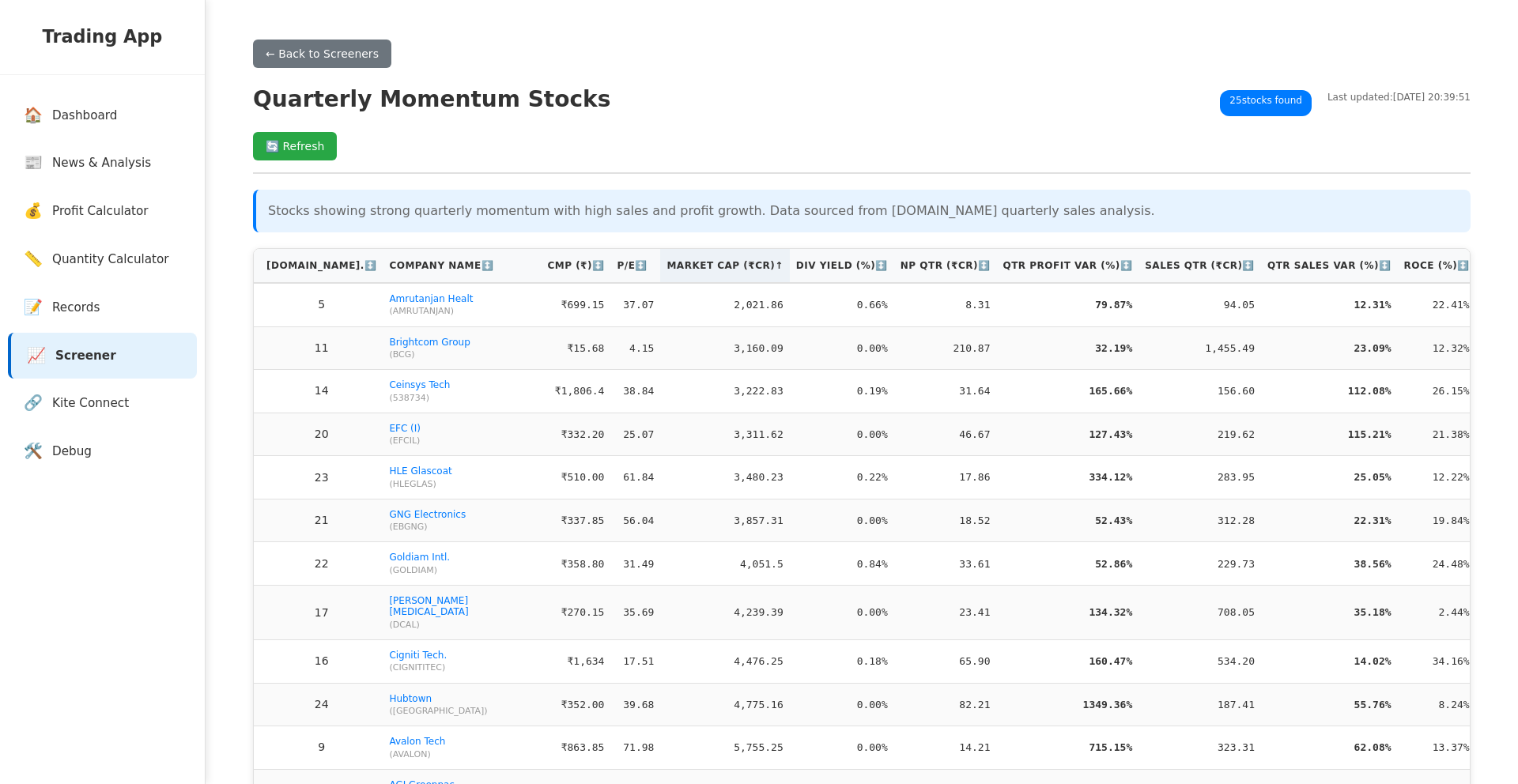
click at [724, 268] on th "Market Cap (₹Cr) ↑" at bounding box center [724, 266] width 129 height 34
click at [724, 268] on th "Market Cap (₹Cr) ↓" at bounding box center [724, 266] width 129 height 34
click at [1220, 268] on th "Sales Qtr (₹Cr) ↕️" at bounding box center [1200, 266] width 123 height 34
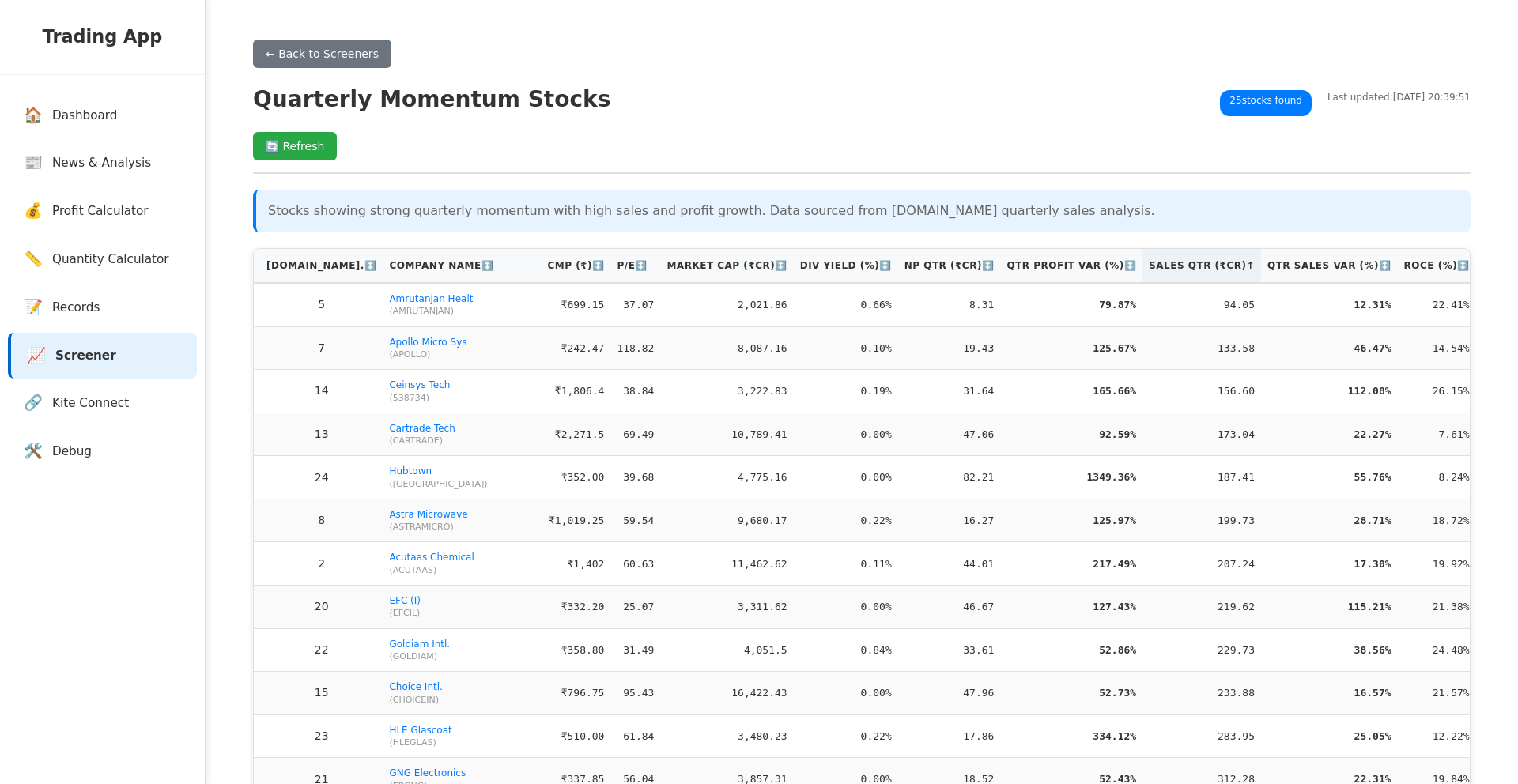
click at [1220, 268] on th "Sales Qtr (₹Cr) ↑" at bounding box center [1201, 266] width 119 height 34
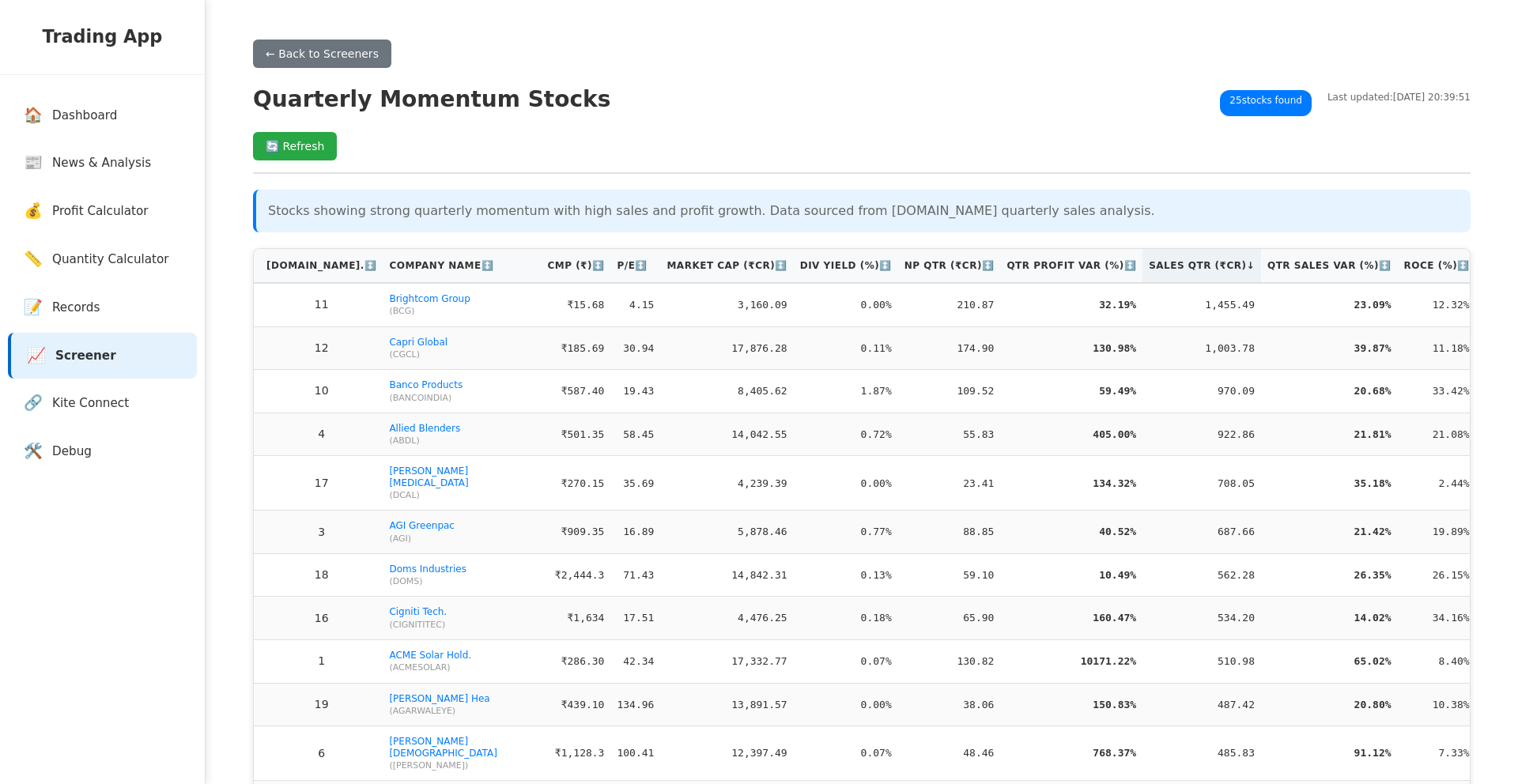
click at [1220, 268] on th "Sales Qtr (₹Cr) ↓" at bounding box center [1201, 266] width 119 height 34
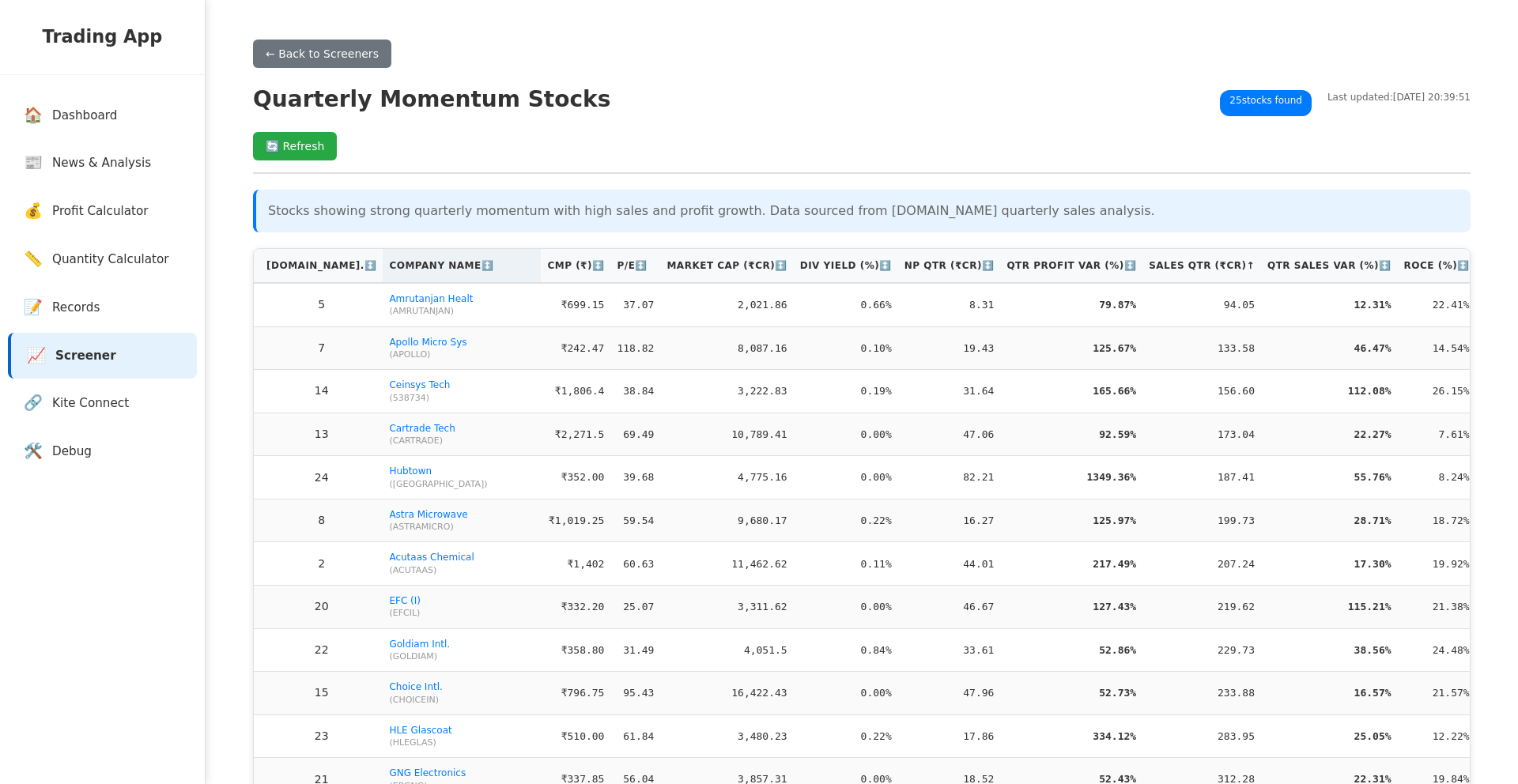
click at [406, 260] on th "Company Name ↕️" at bounding box center [461, 266] width 158 height 34
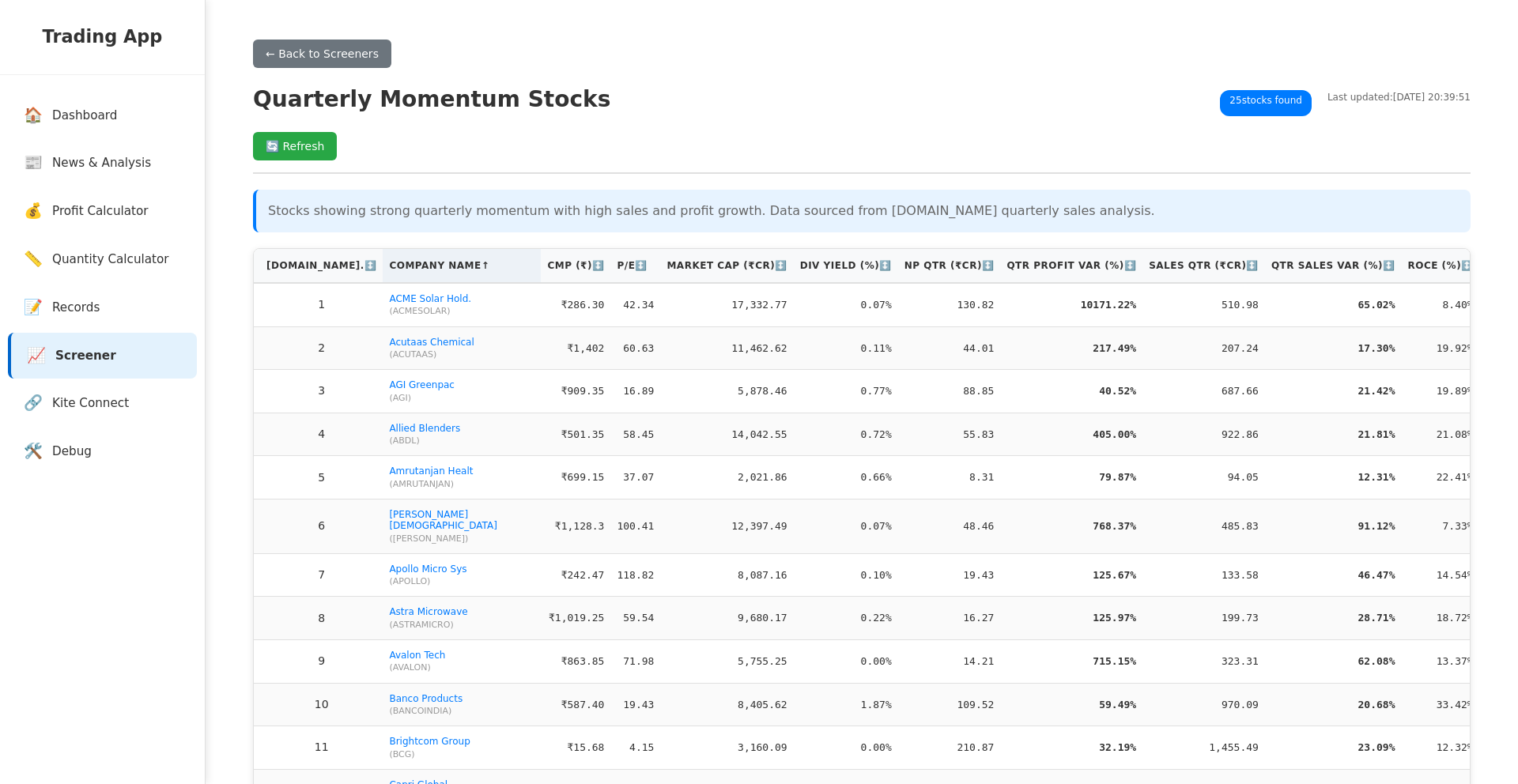
click at [410, 262] on th "Company Name ↑" at bounding box center [461, 266] width 158 height 34
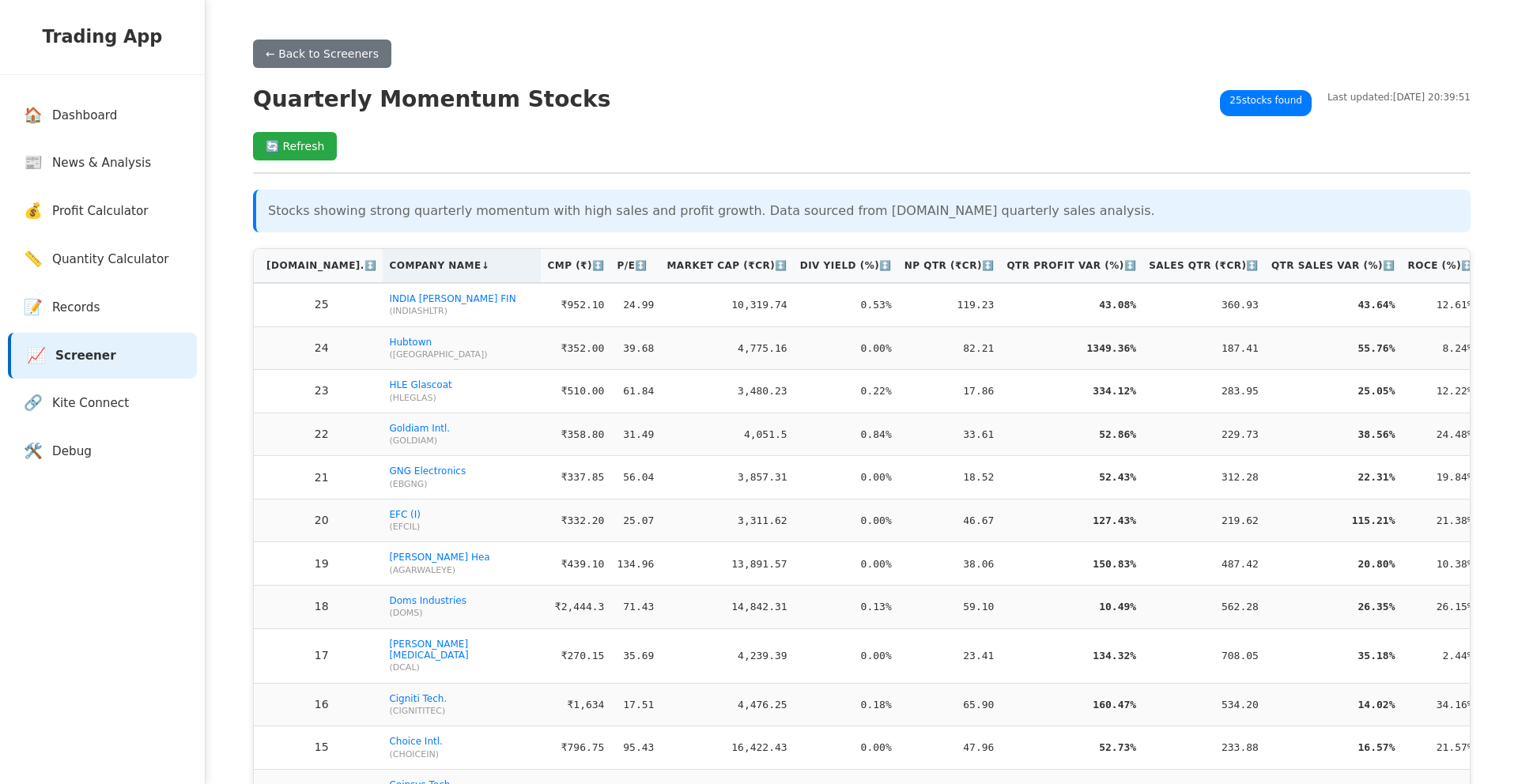
click at [417, 265] on th "Company Name ↓" at bounding box center [461, 266] width 158 height 34
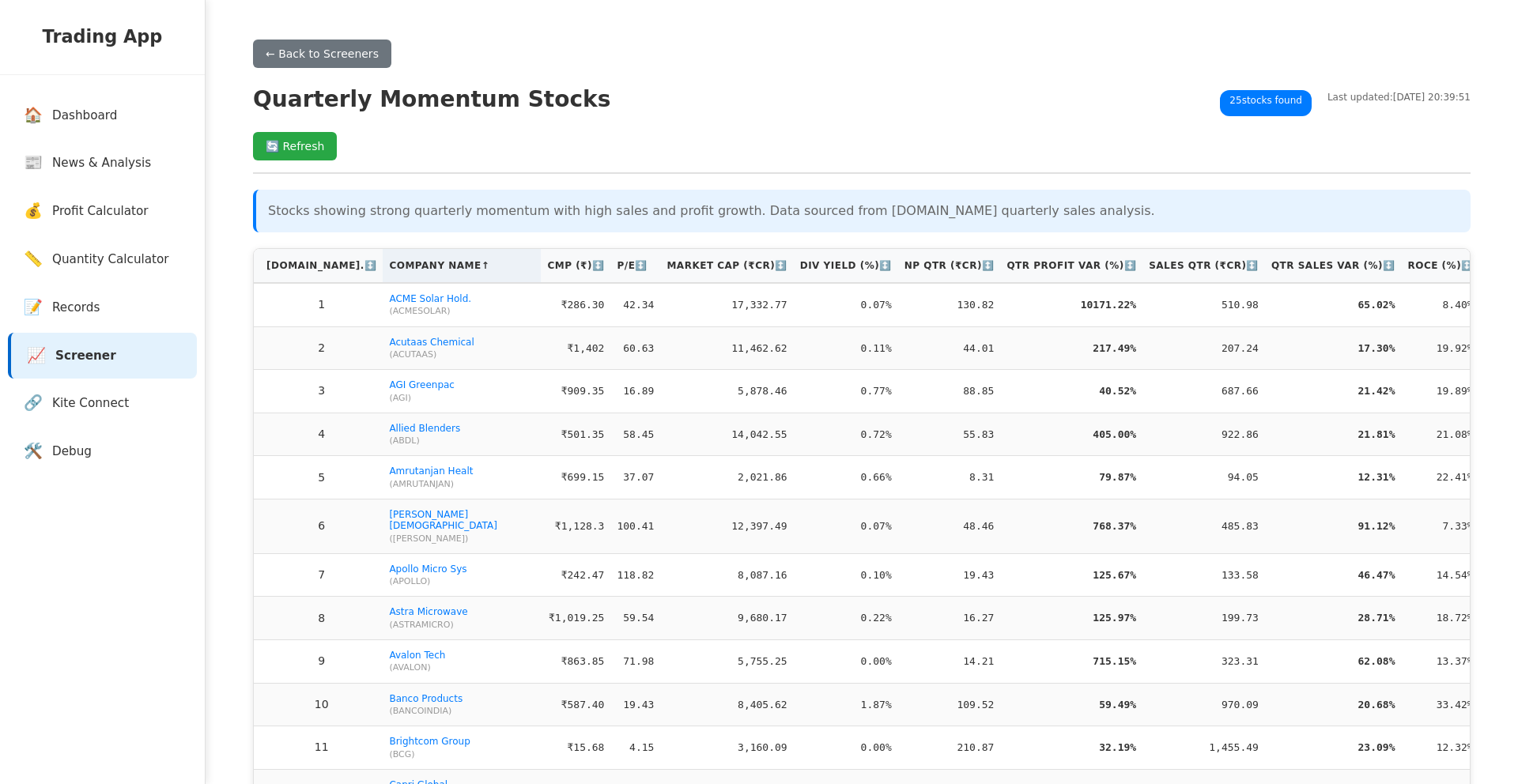
click at [424, 273] on th "Company Name ↑" at bounding box center [461, 266] width 158 height 34
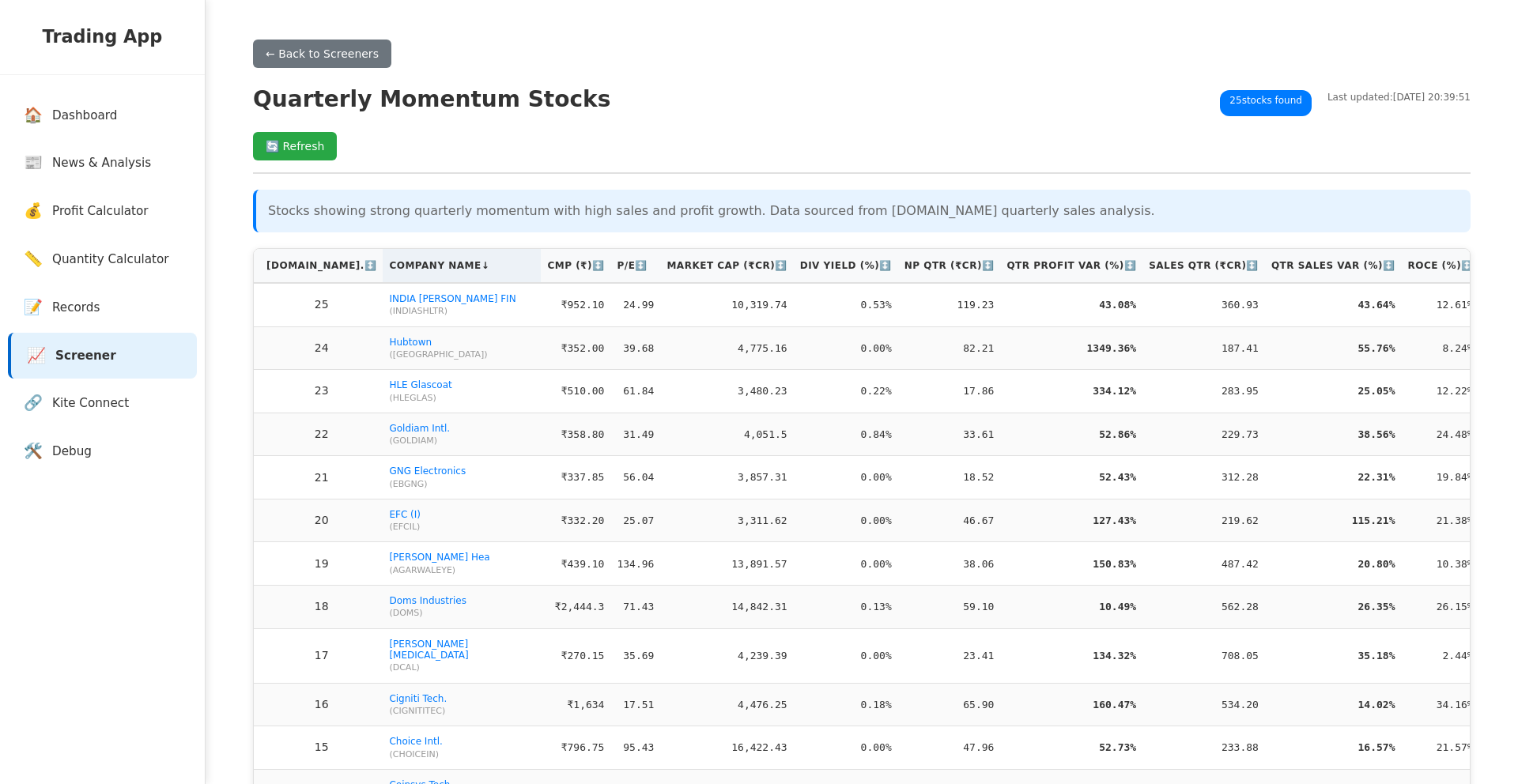
click at [424, 273] on th "Company Name ↓" at bounding box center [461, 266] width 158 height 34
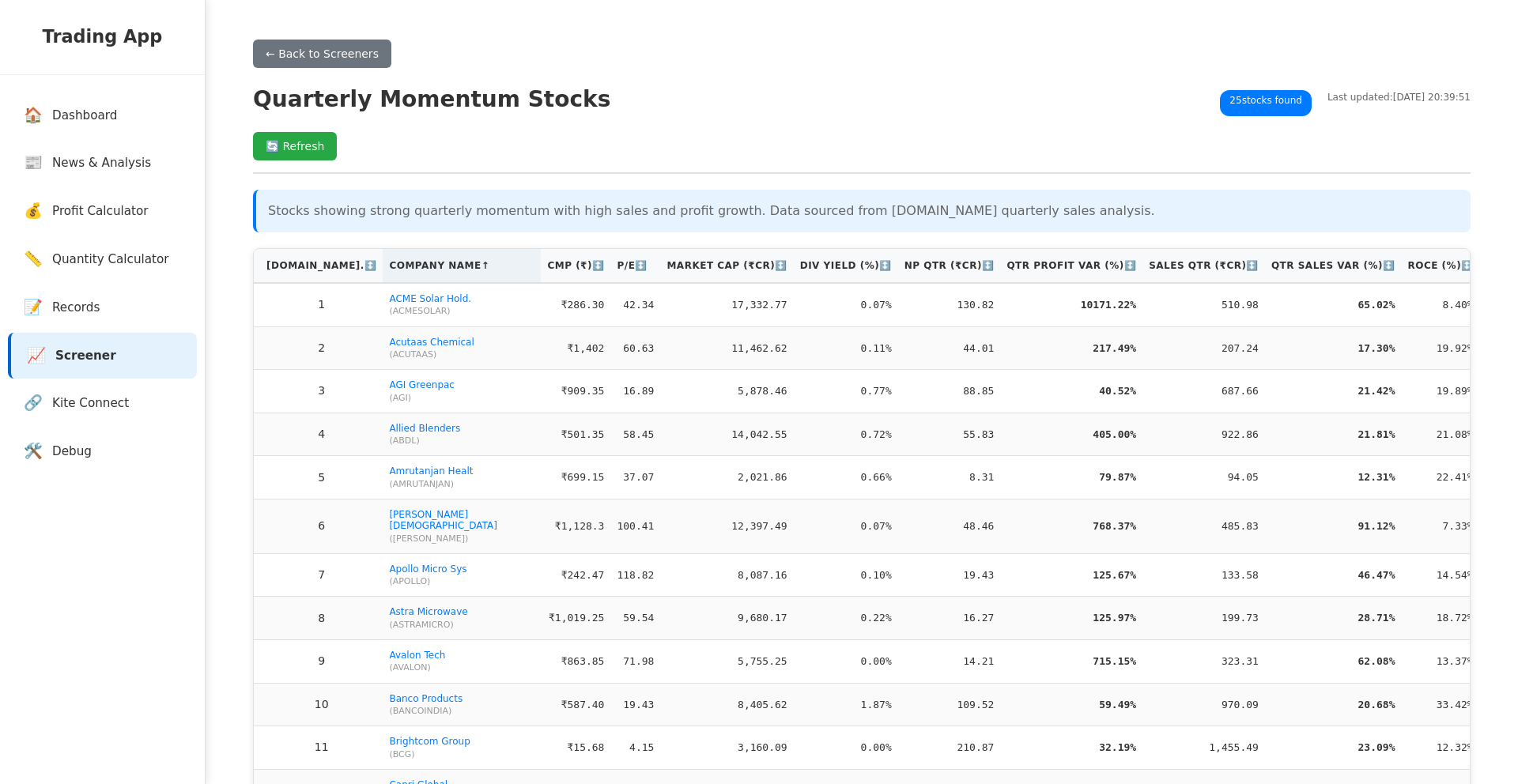
click at [424, 273] on th "Company Name ↑" at bounding box center [461, 266] width 158 height 34
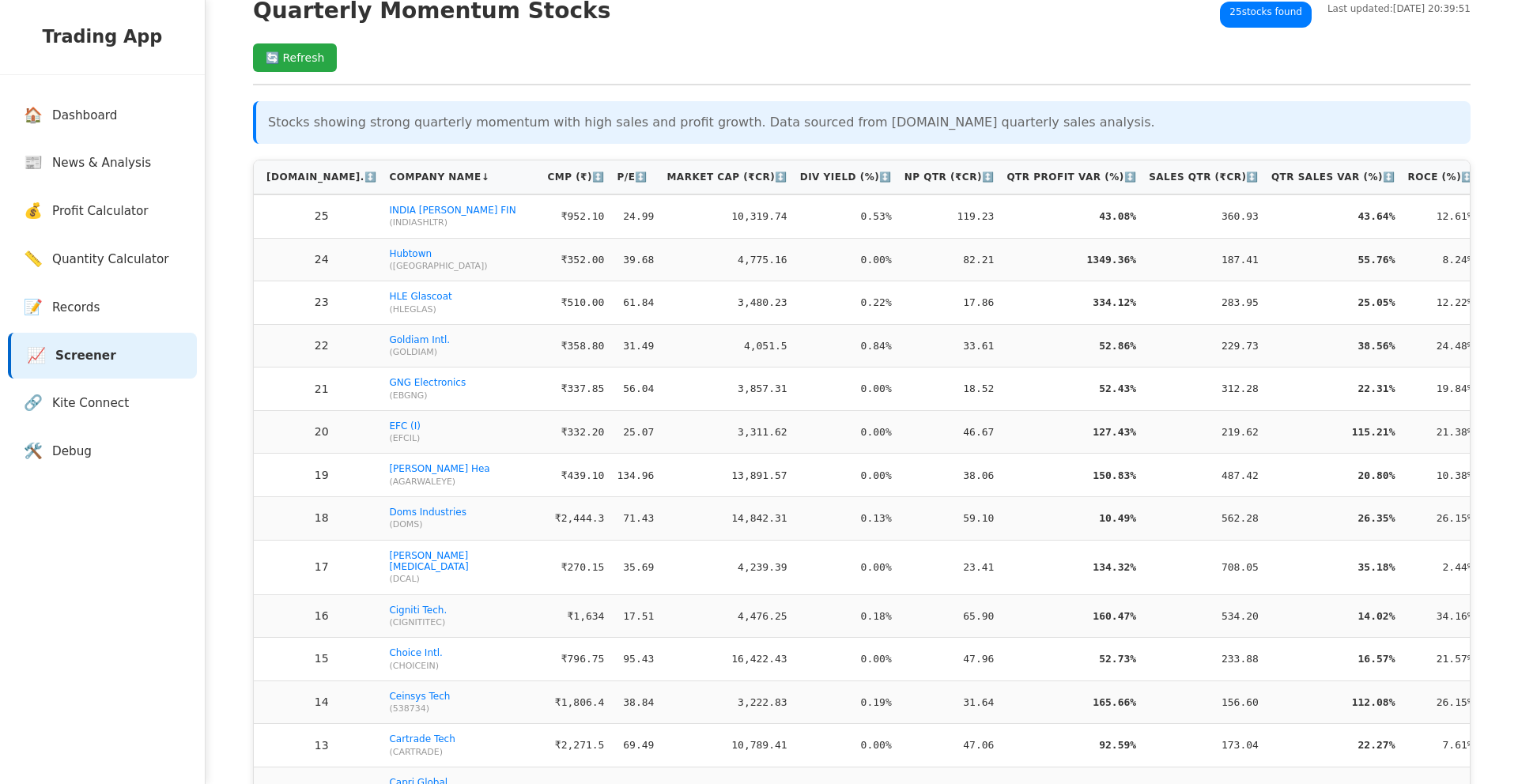
scroll to position [67, 0]
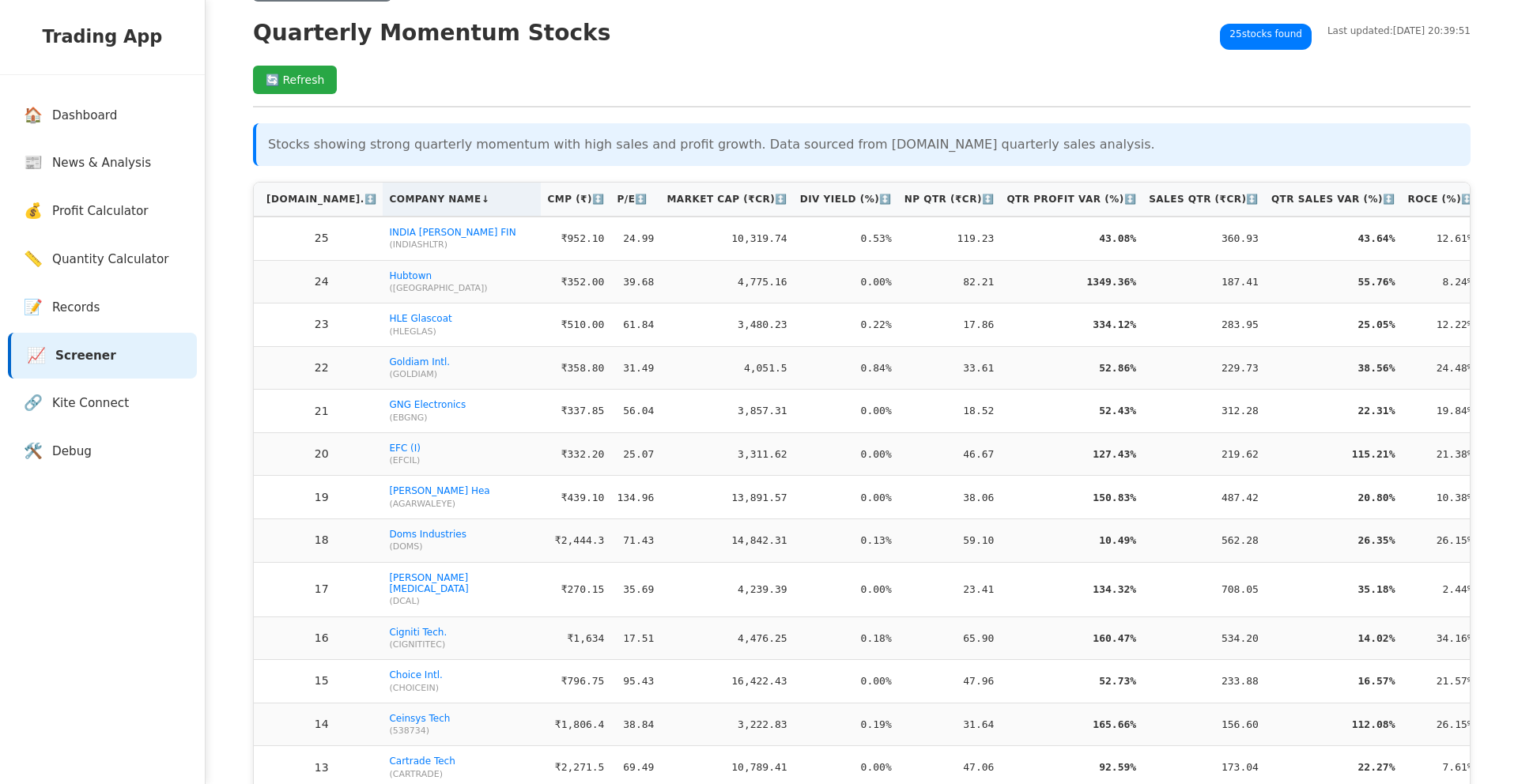
click at [396, 203] on th "Company Name ↓" at bounding box center [461, 199] width 158 height 34
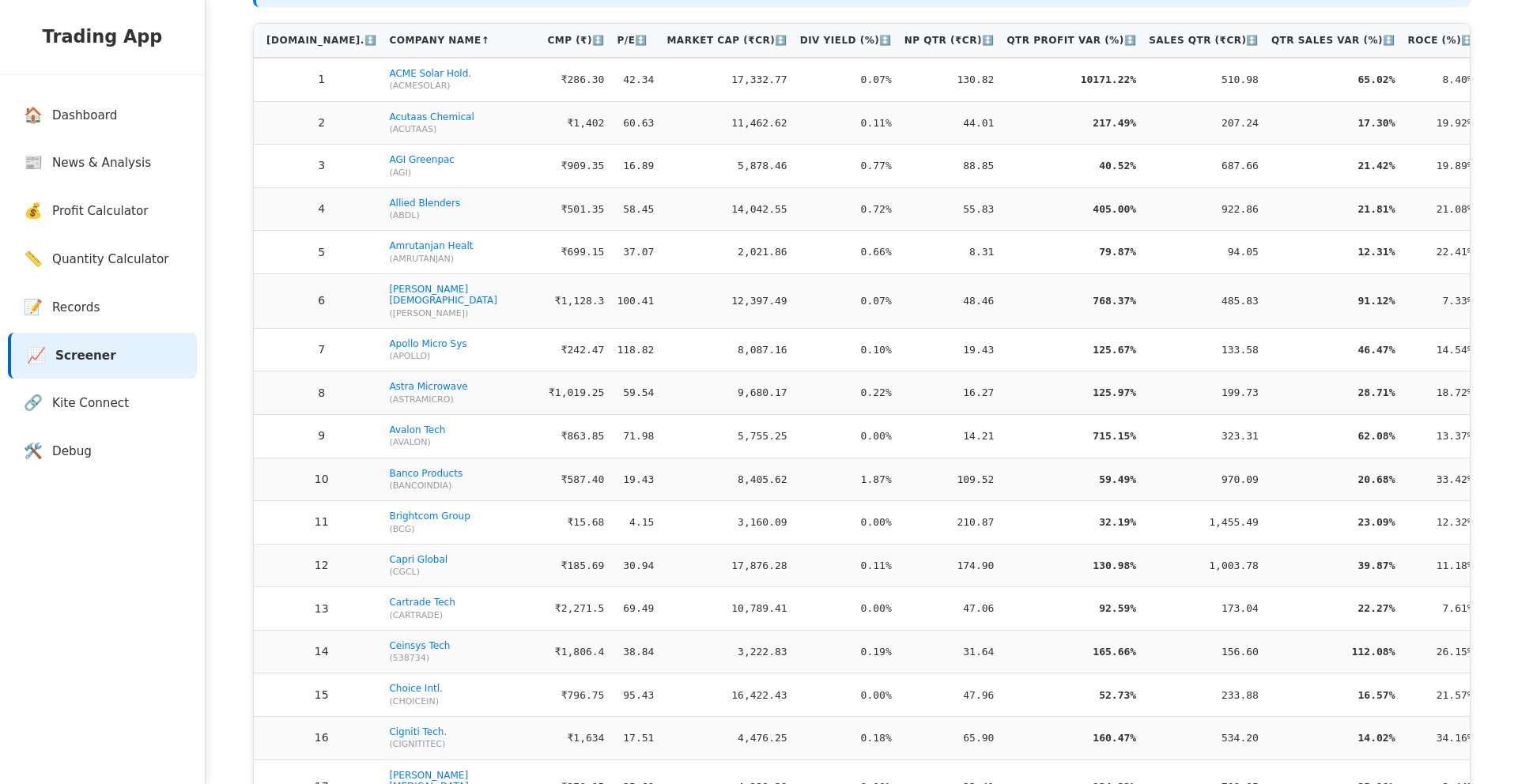
scroll to position [143, 0]
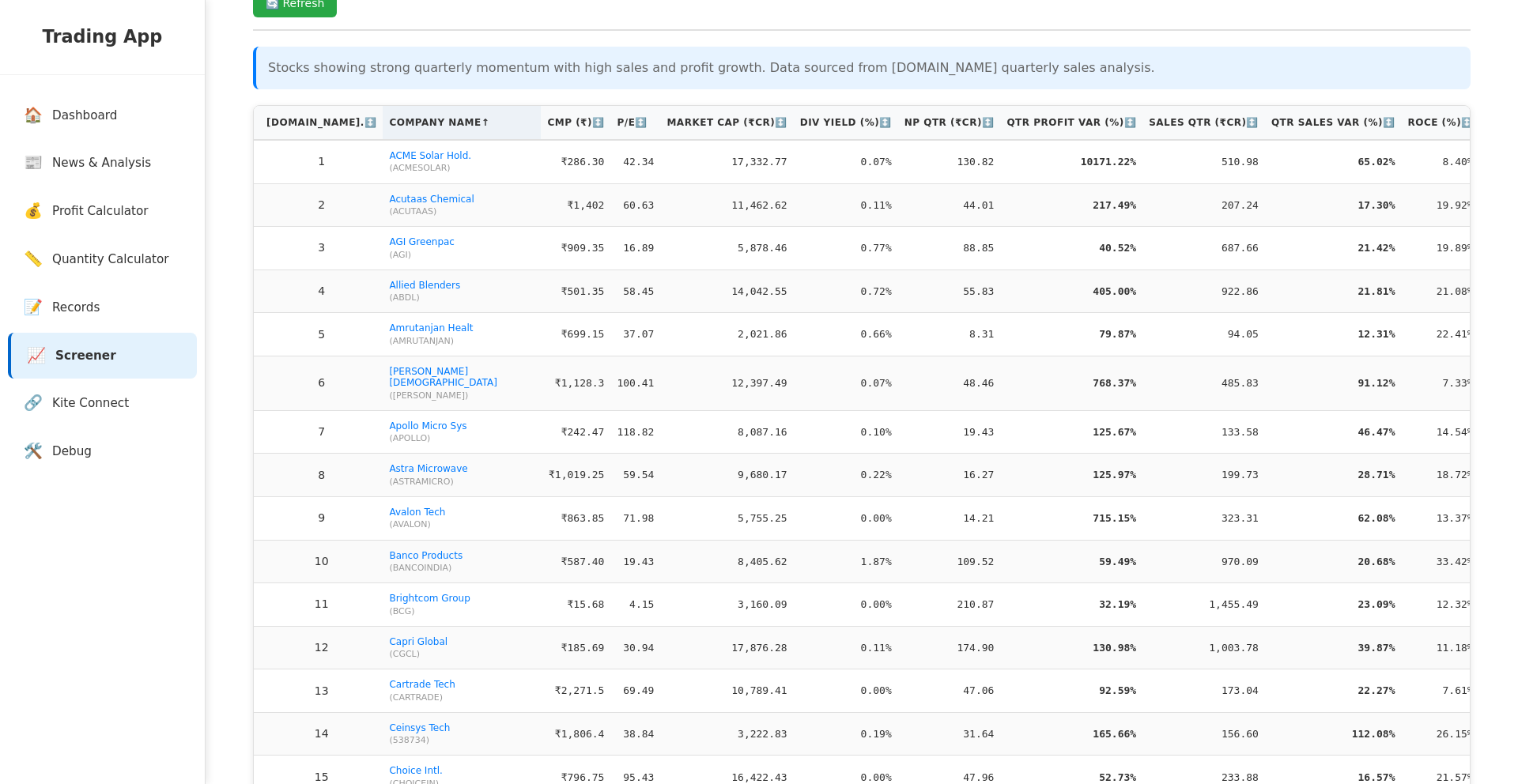
click at [395, 127] on th "Company Name ↑" at bounding box center [461, 122] width 158 height 34
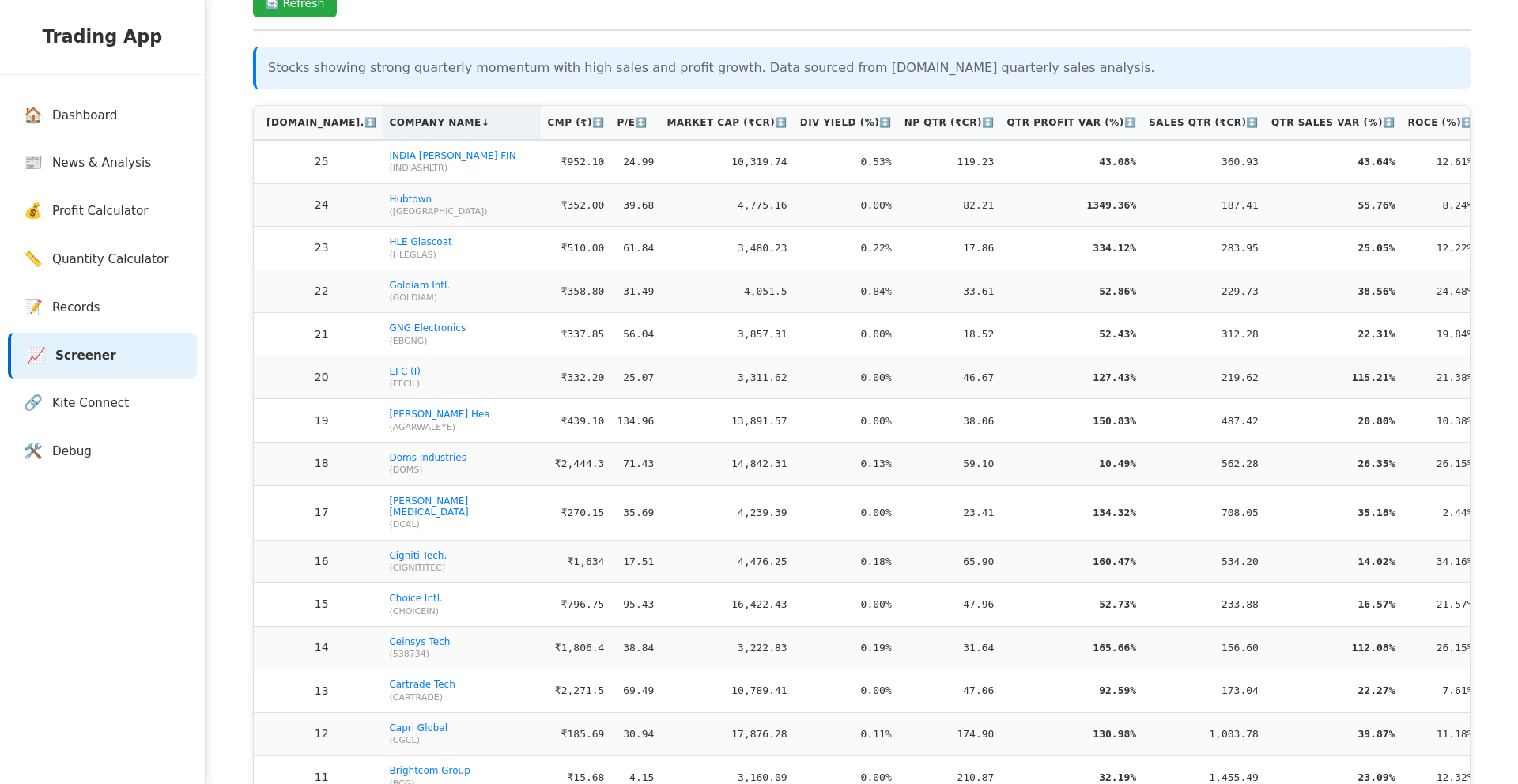
click at [399, 134] on th "Company Name ↓" at bounding box center [461, 122] width 158 height 34
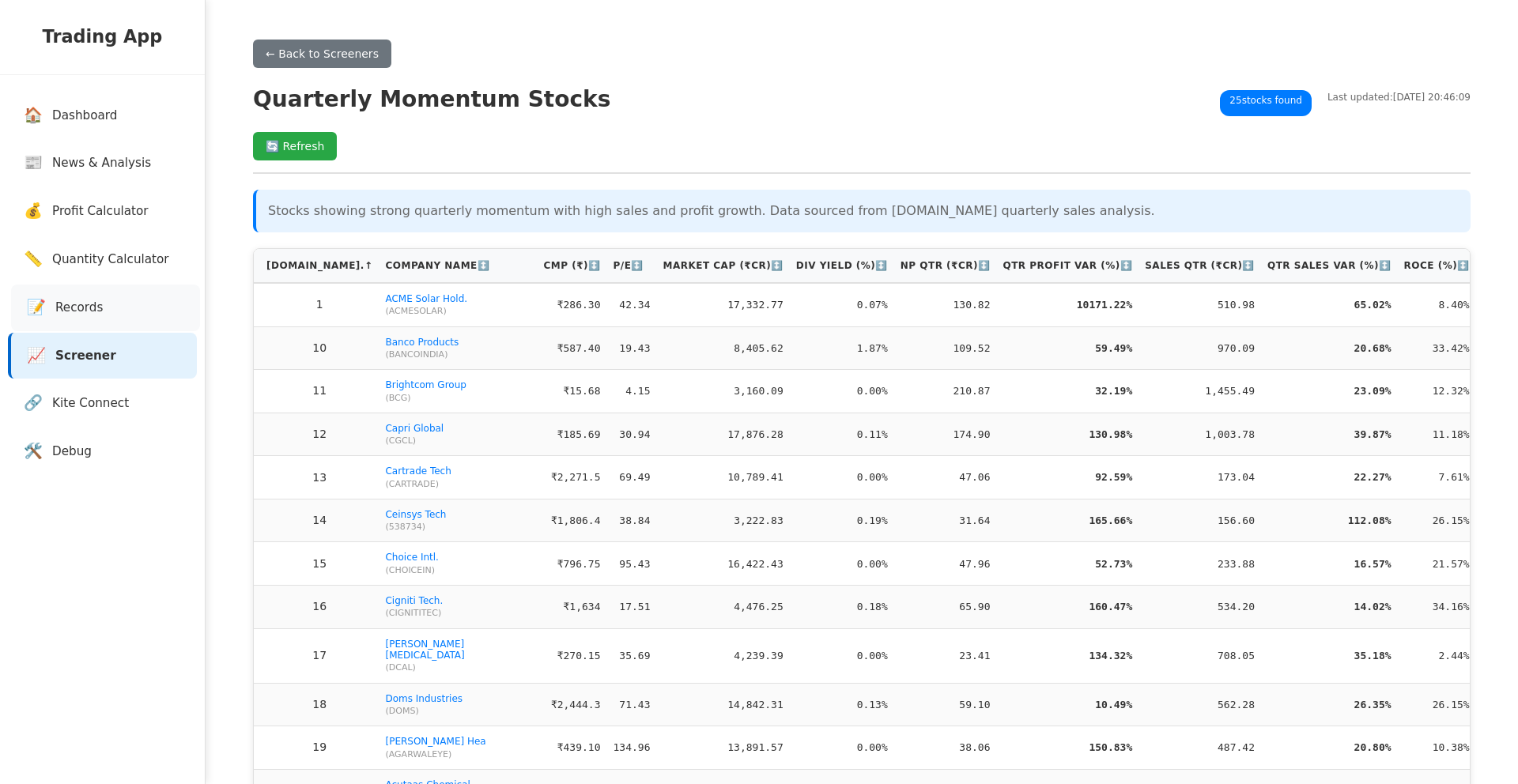
click at [87, 299] on span "Records" at bounding box center [79, 307] width 48 height 18
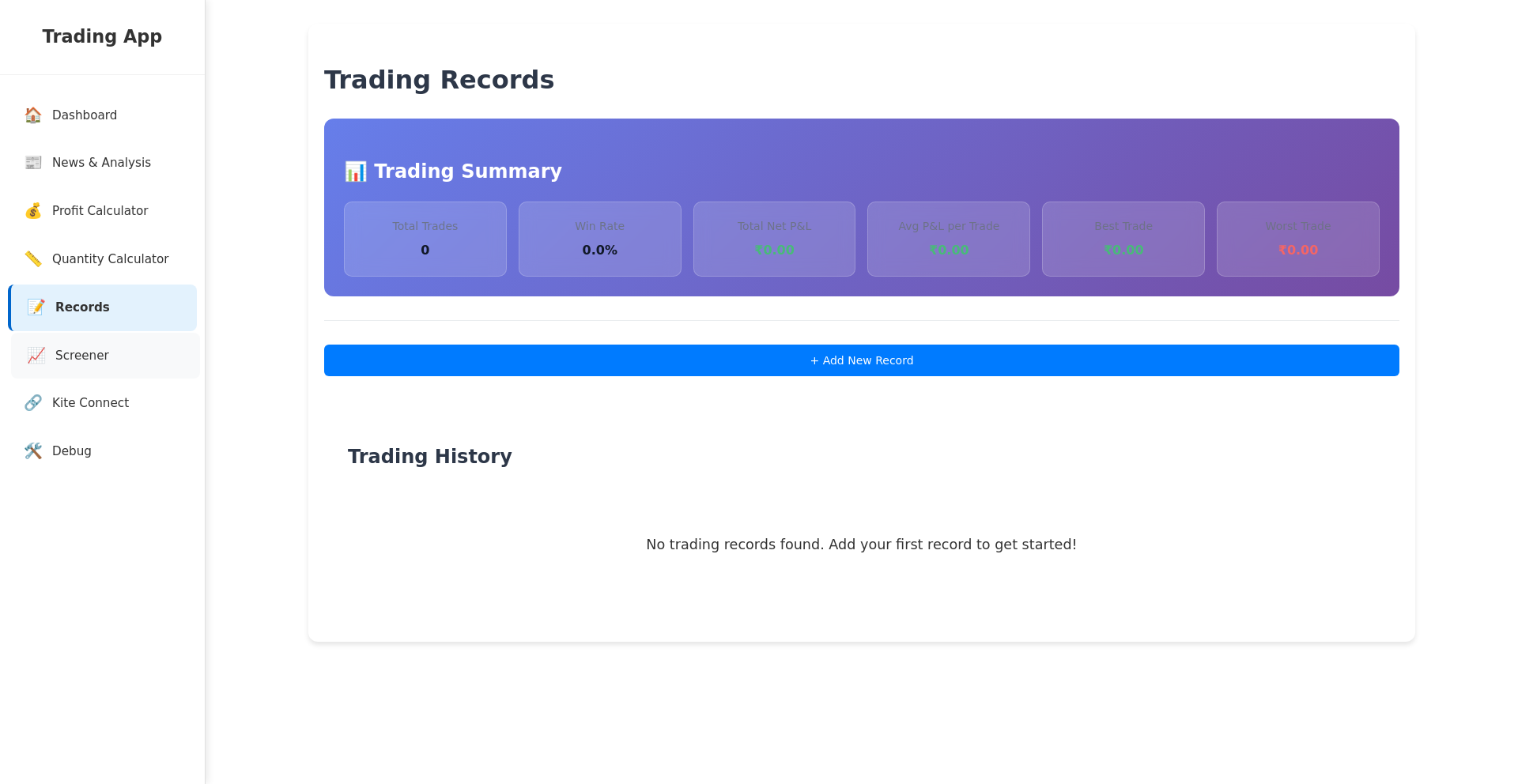
click at [105, 344] on link "📈 Screener" at bounding box center [106, 357] width 189 height 47
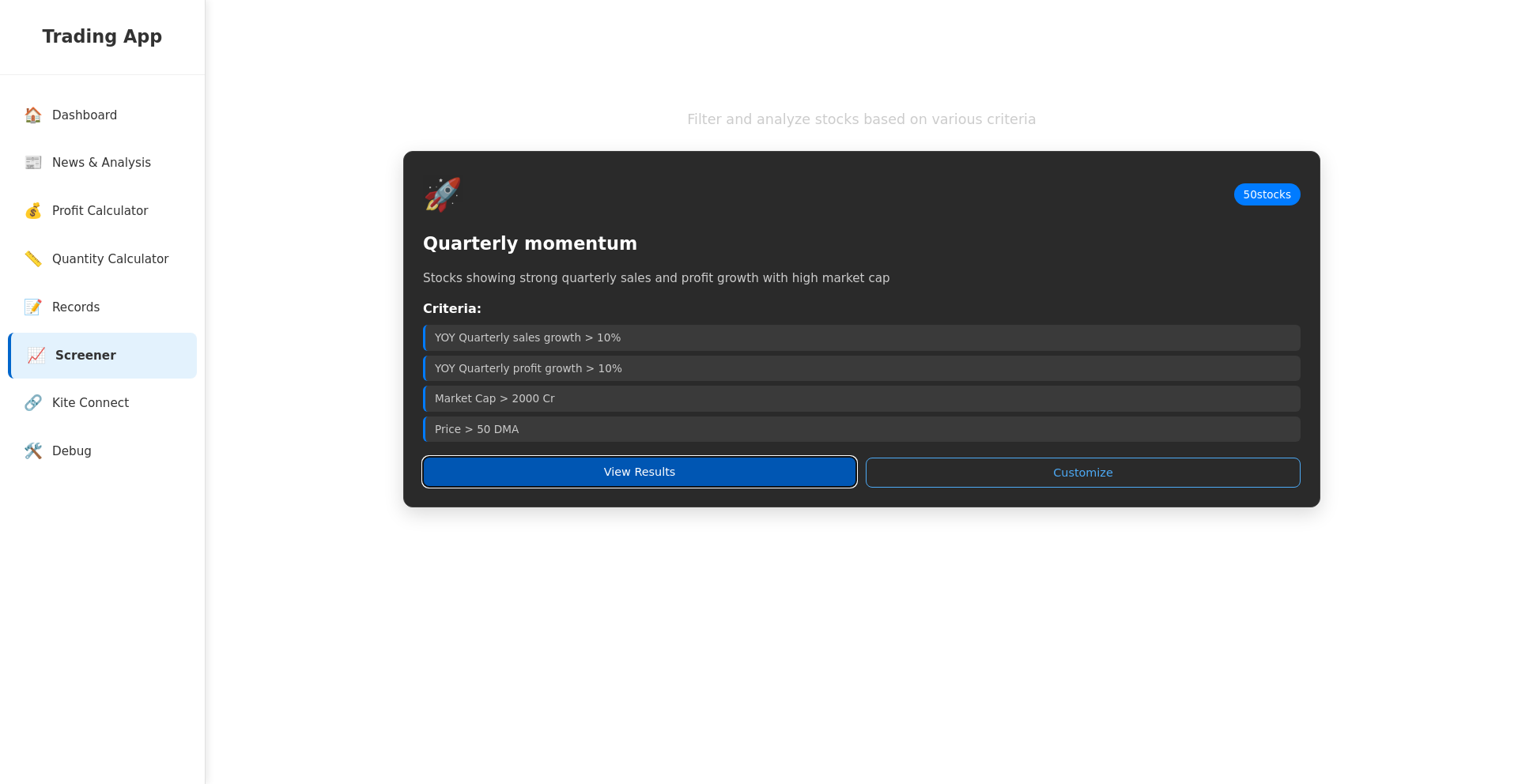
click at [649, 471] on button "View Results" at bounding box center [640, 472] width 434 height 30
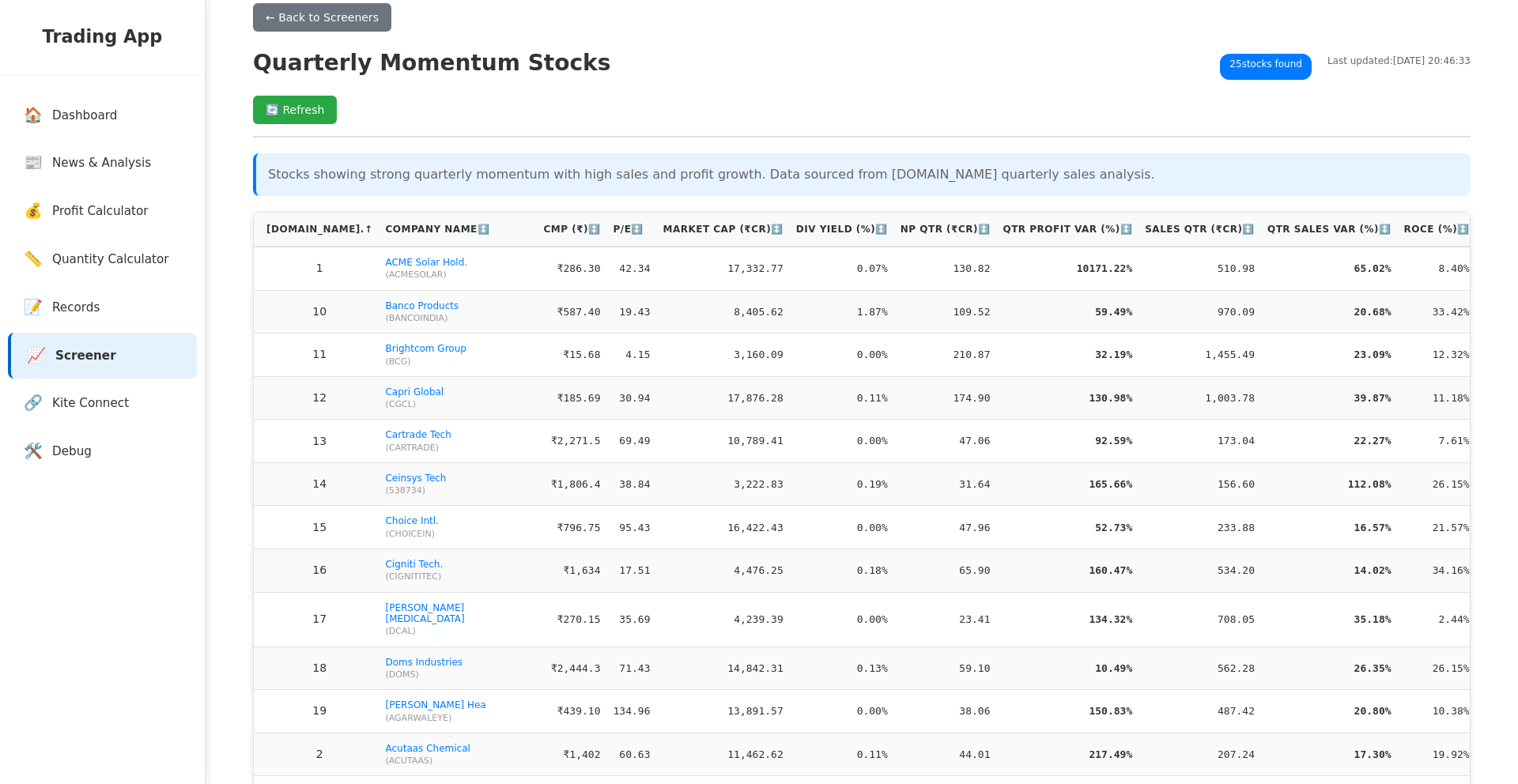
scroll to position [50, 0]
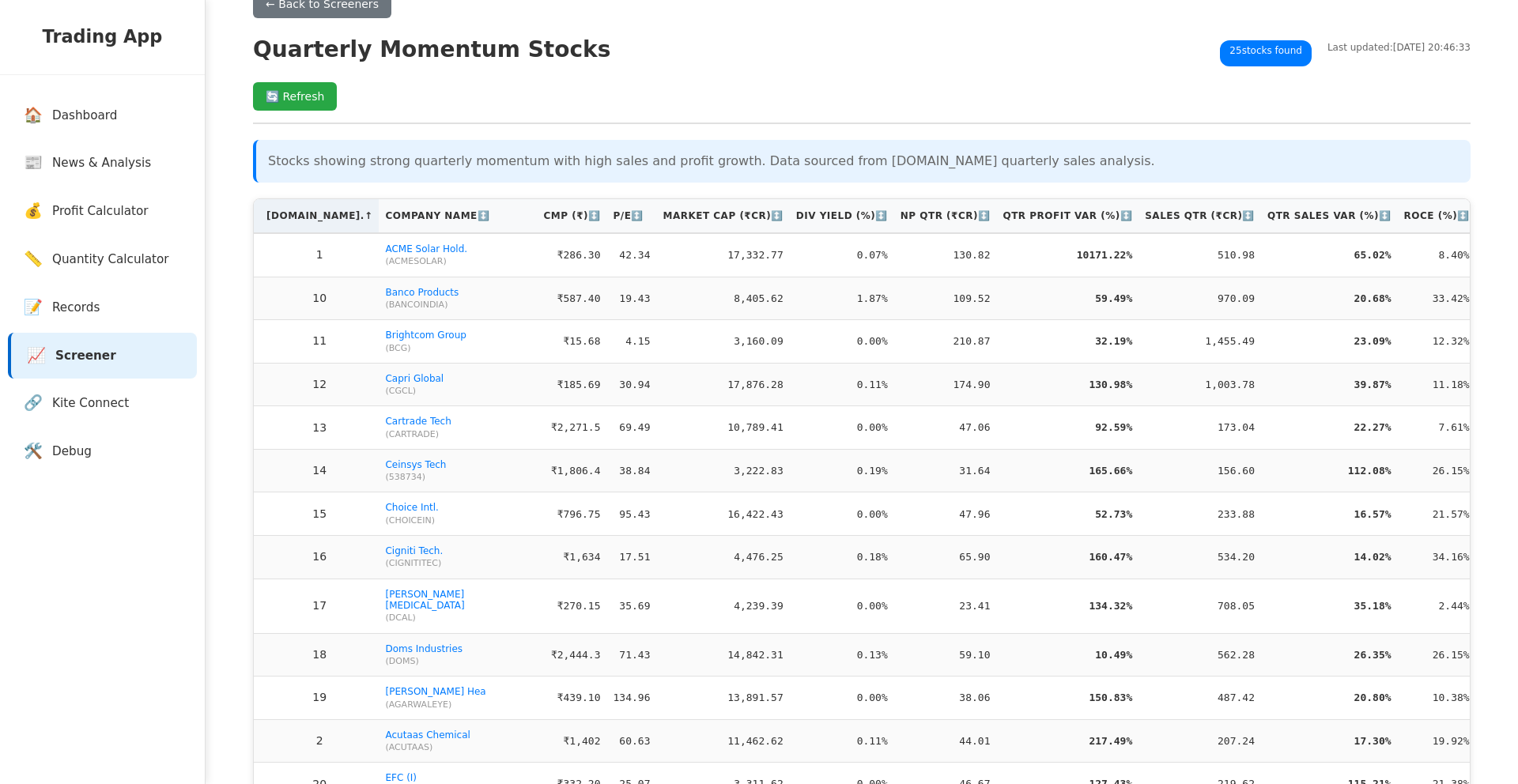
click at [293, 215] on th "S.No. ↑" at bounding box center [316, 215] width 125 height 34
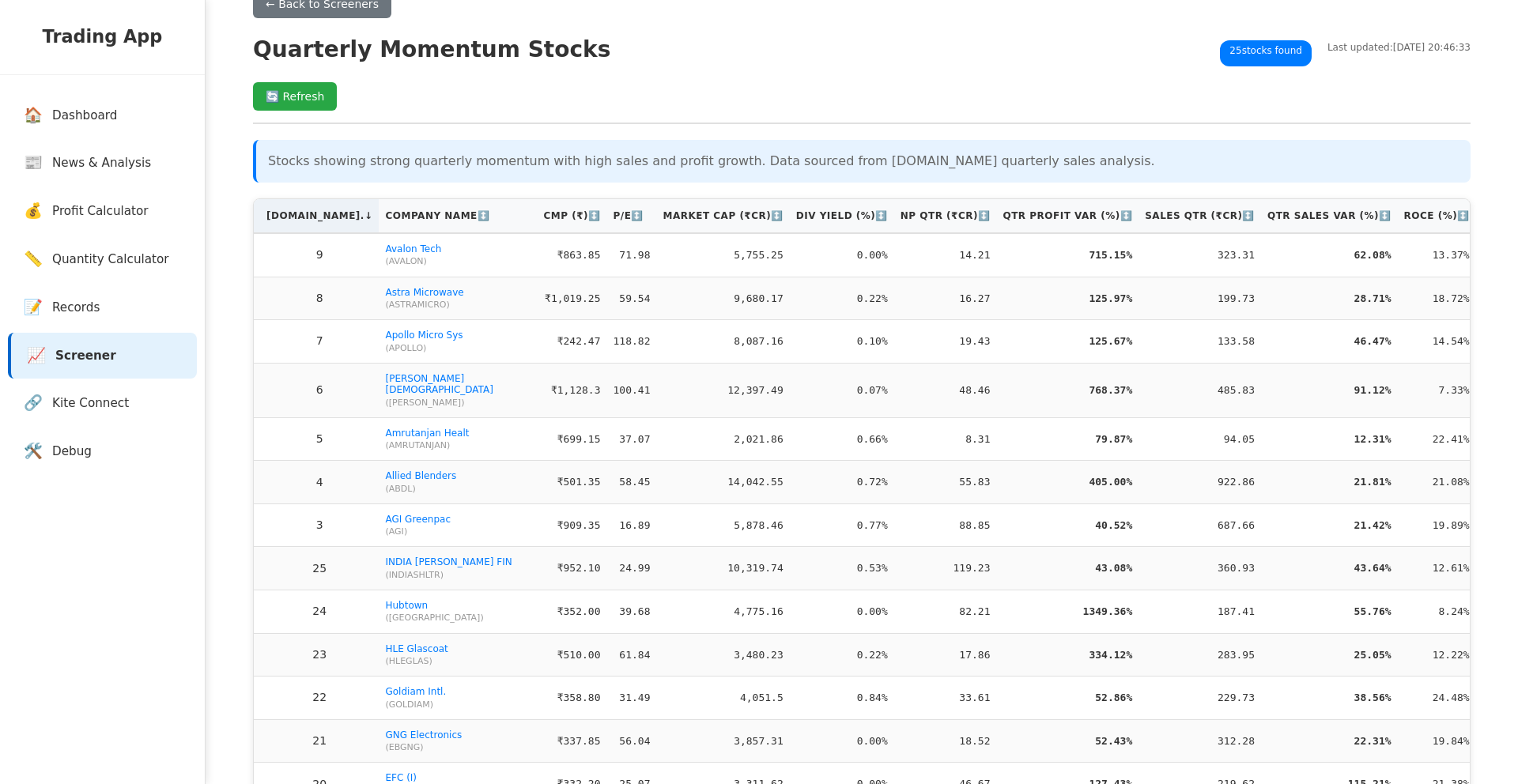
click at [293, 215] on th "S.No. ↓" at bounding box center [316, 215] width 125 height 34
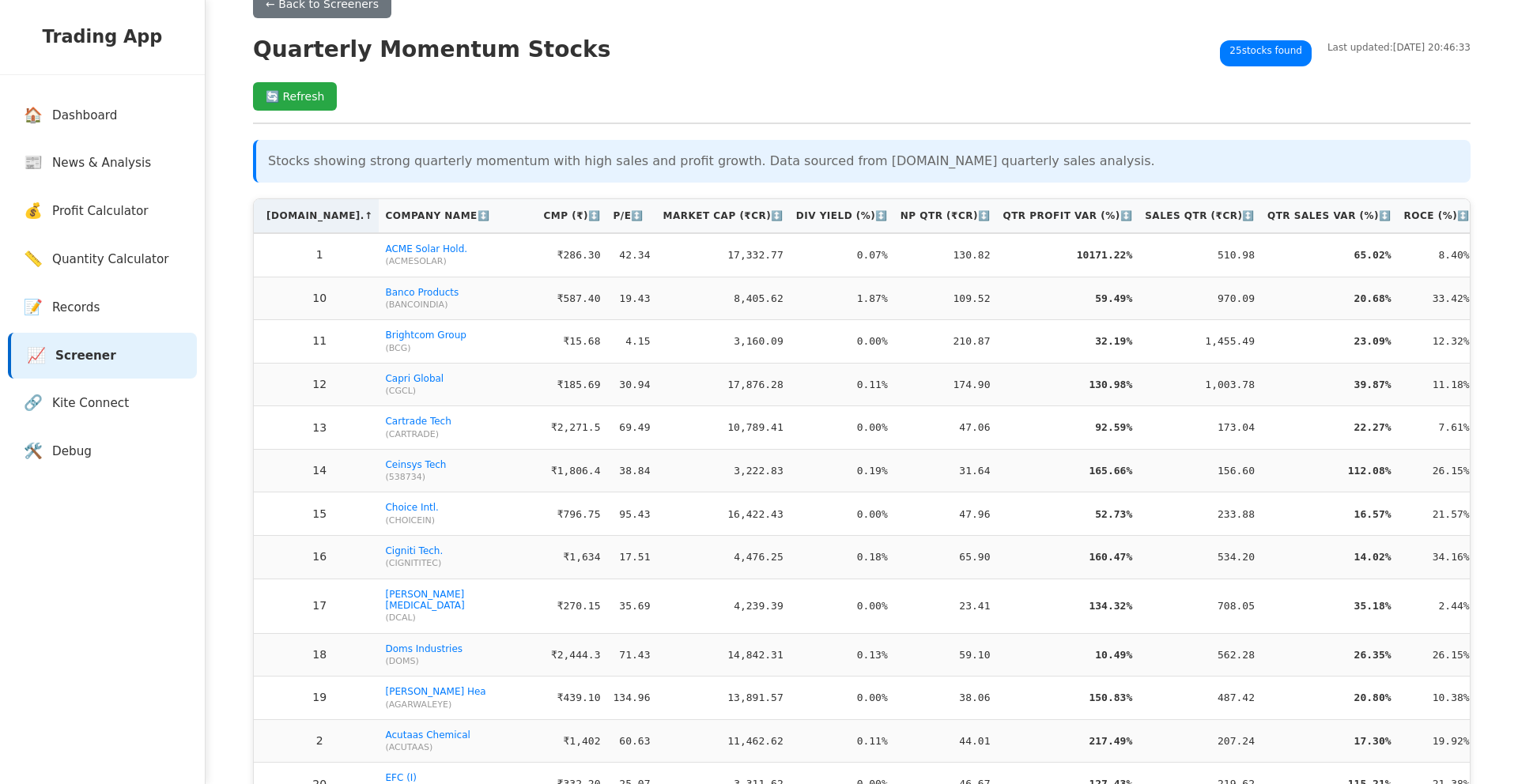
click at [291, 224] on th "S.No. ↑" at bounding box center [316, 215] width 125 height 34
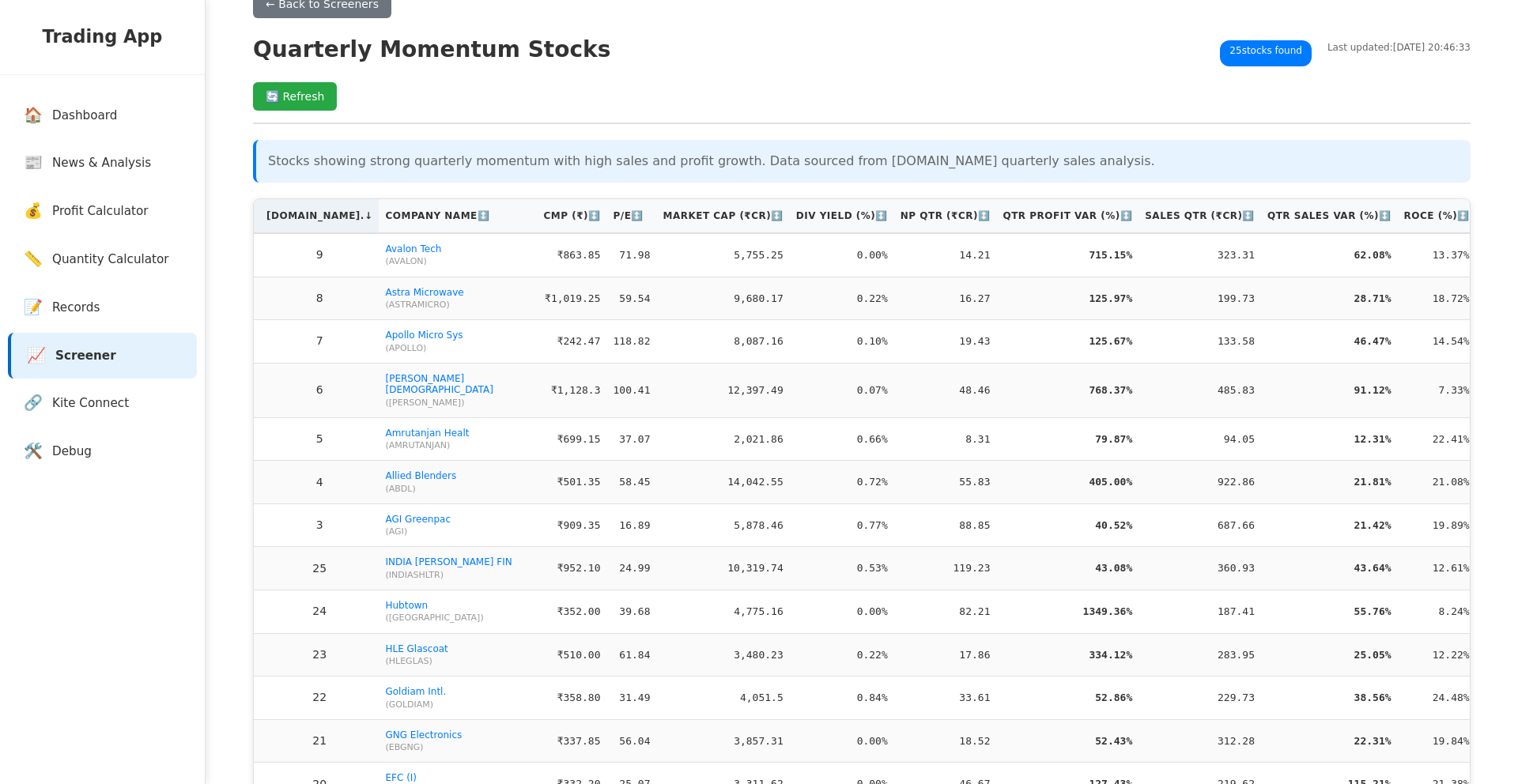
click at [293, 222] on th "S.No. ↓" at bounding box center [316, 215] width 125 height 34
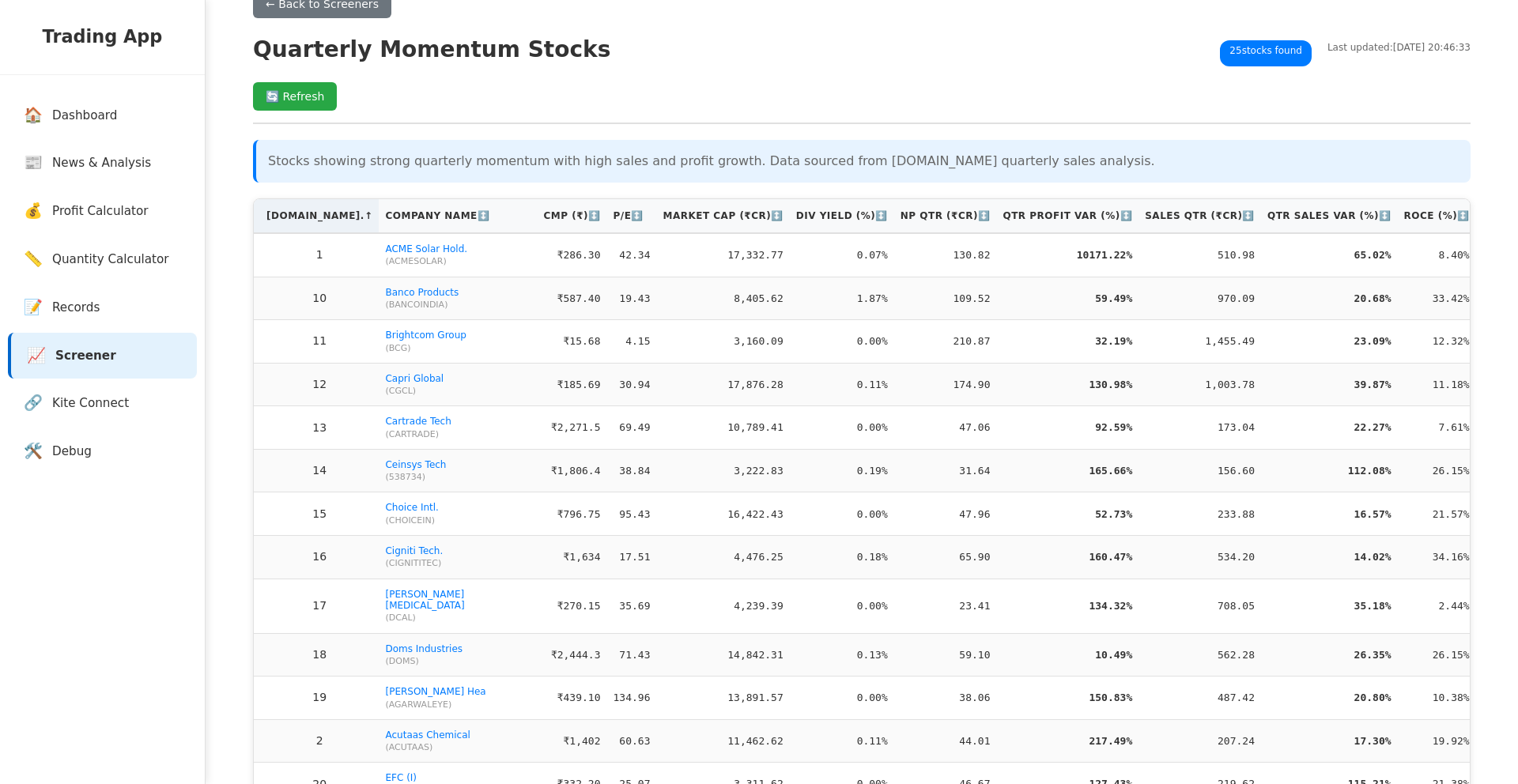
click at [293, 215] on th "S.No. ↑" at bounding box center [316, 215] width 125 height 34
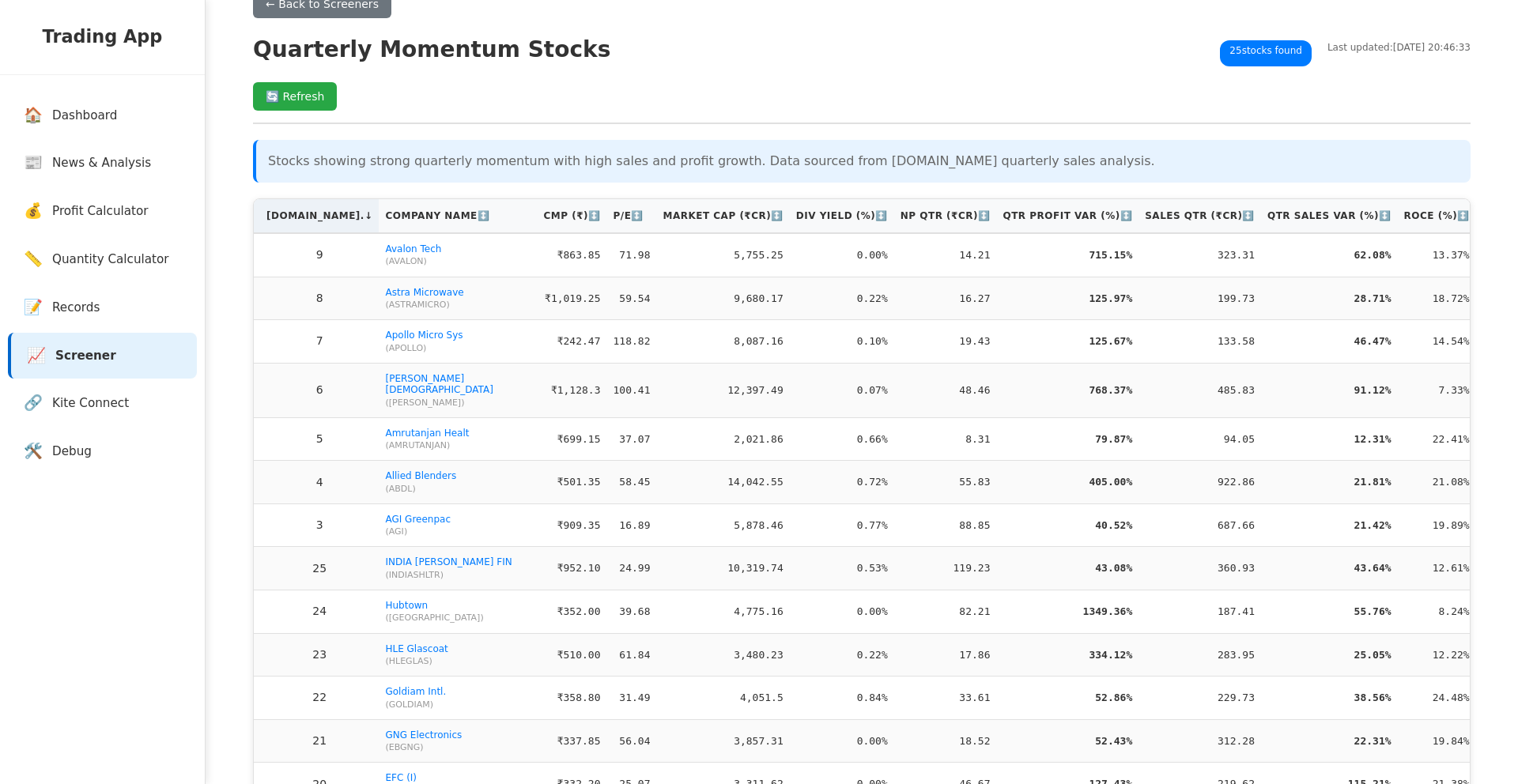
click at [293, 215] on th "S.No. ↓" at bounding box center [316, 215] width 125 height 34
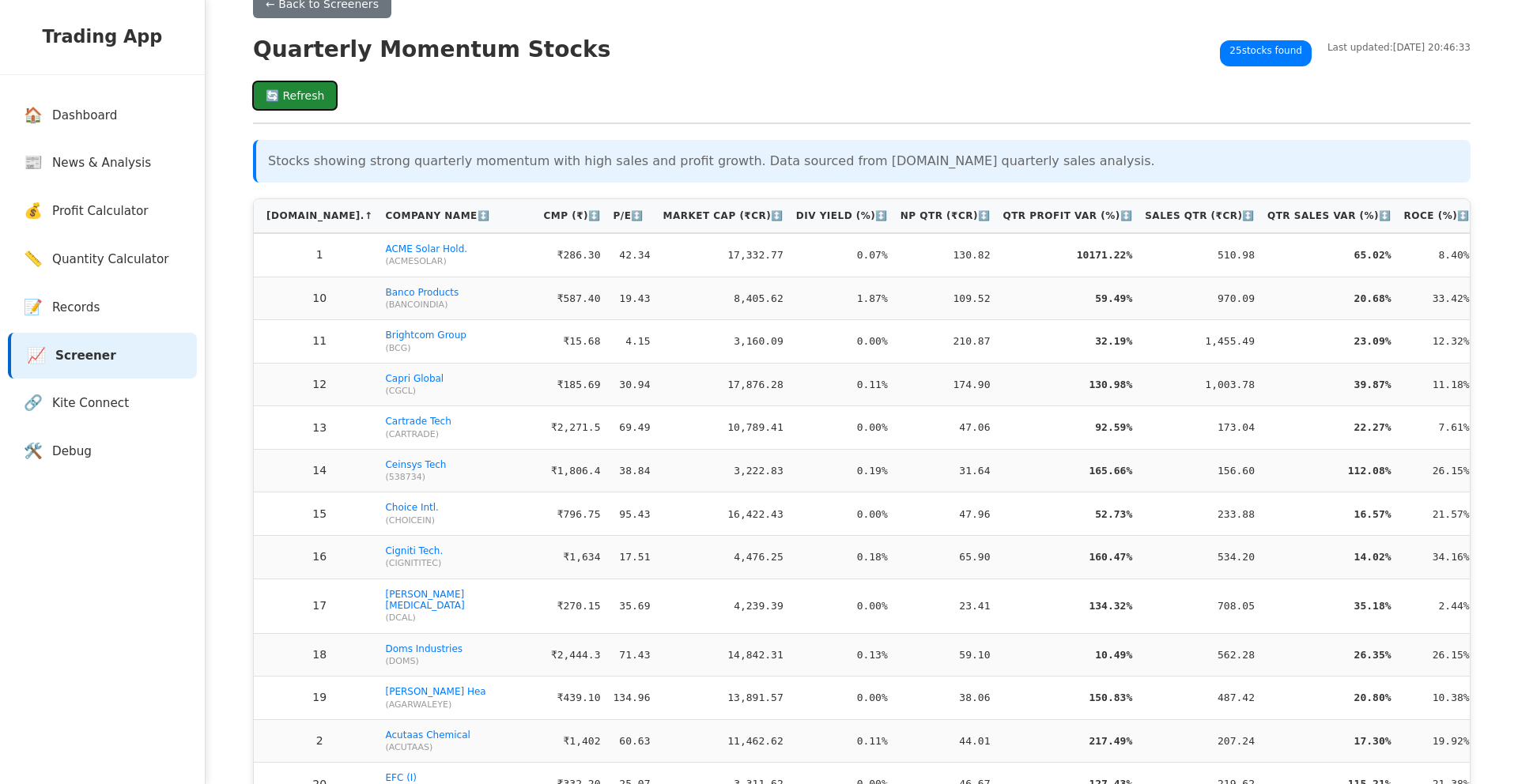
click at [306, 91] on button "🔄 Refresh" at bounding box center [294, 95] width 84 height 29
click at [286, 220] on th "S.No. ↑" at bounding box center [316, 215] width 125 height 34
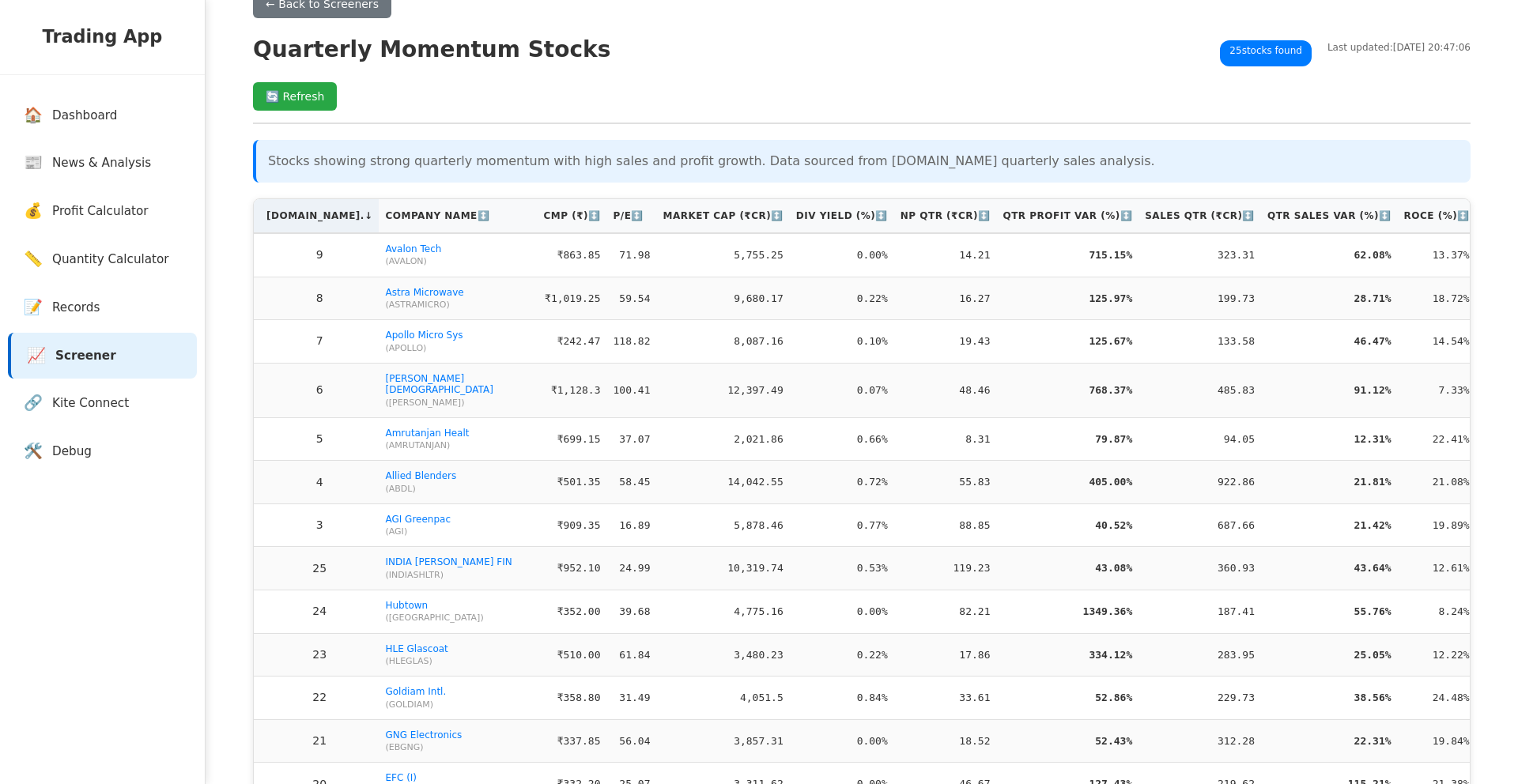
click at [286, 220] on th "S.No. ↓" at bounding box center [316, 215] width 125 height 34
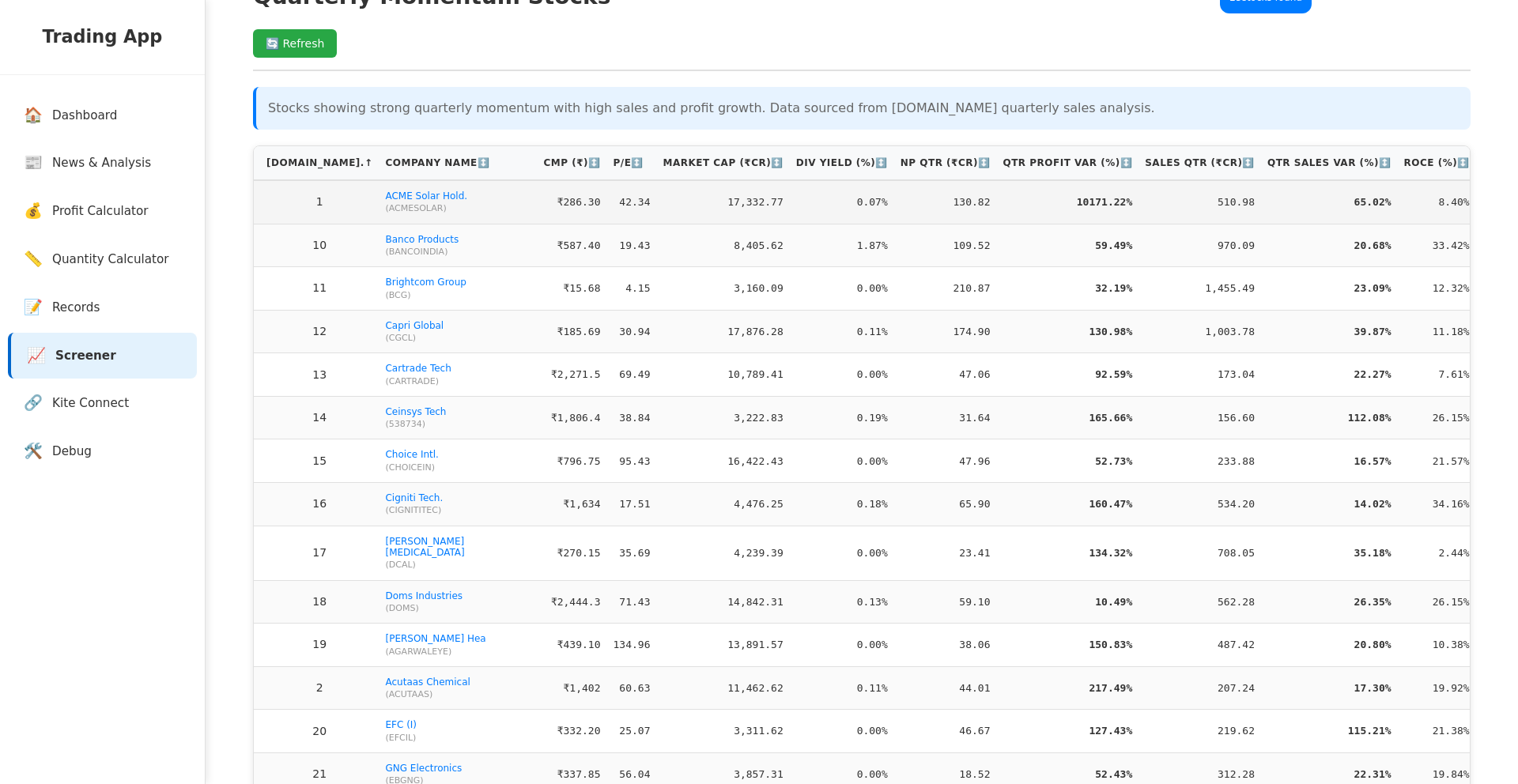
scroll to position [101, 0]
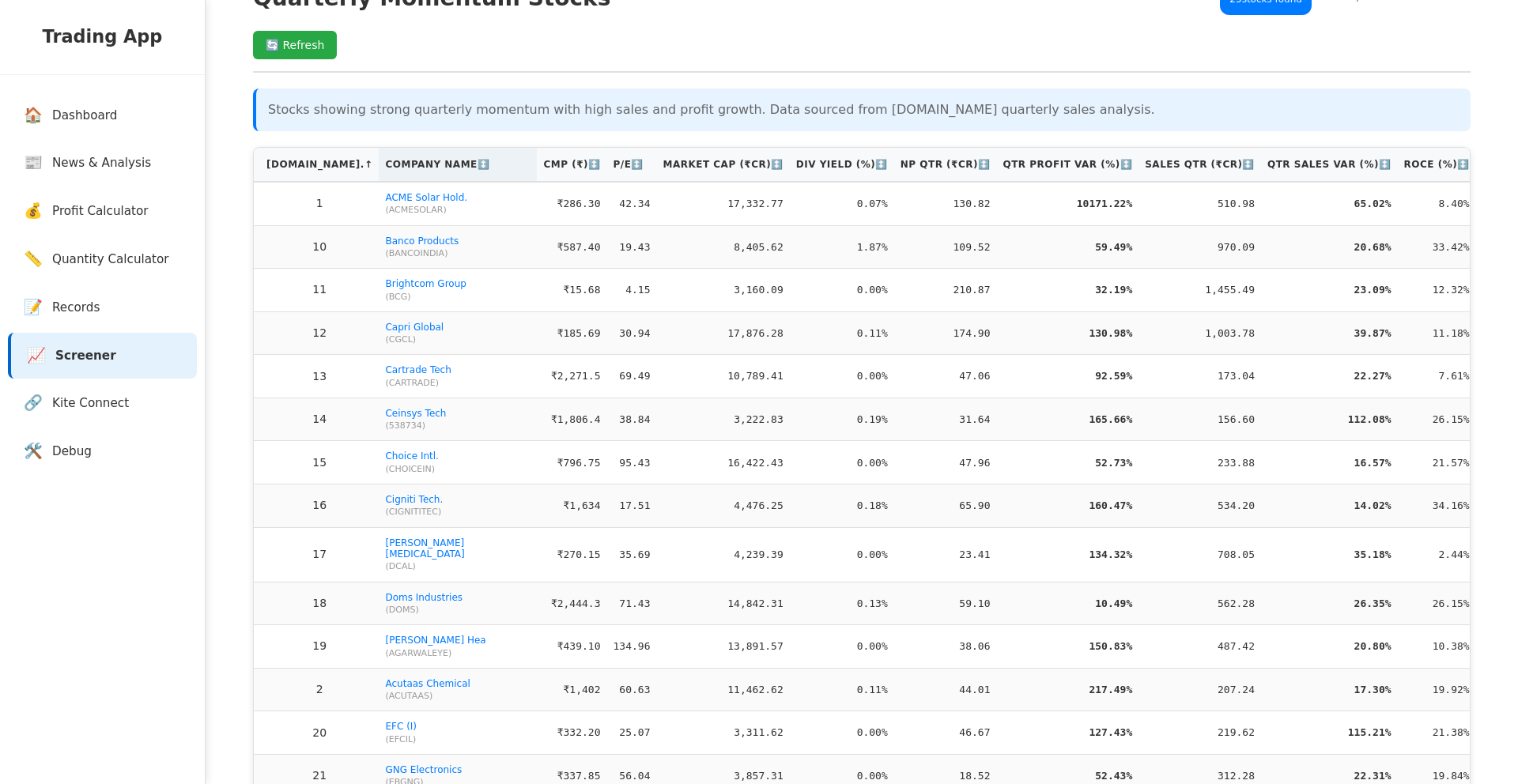
click at [379, 166] on th "Company Name ↕️" at bounding box center [458, 164] width 158 height 34
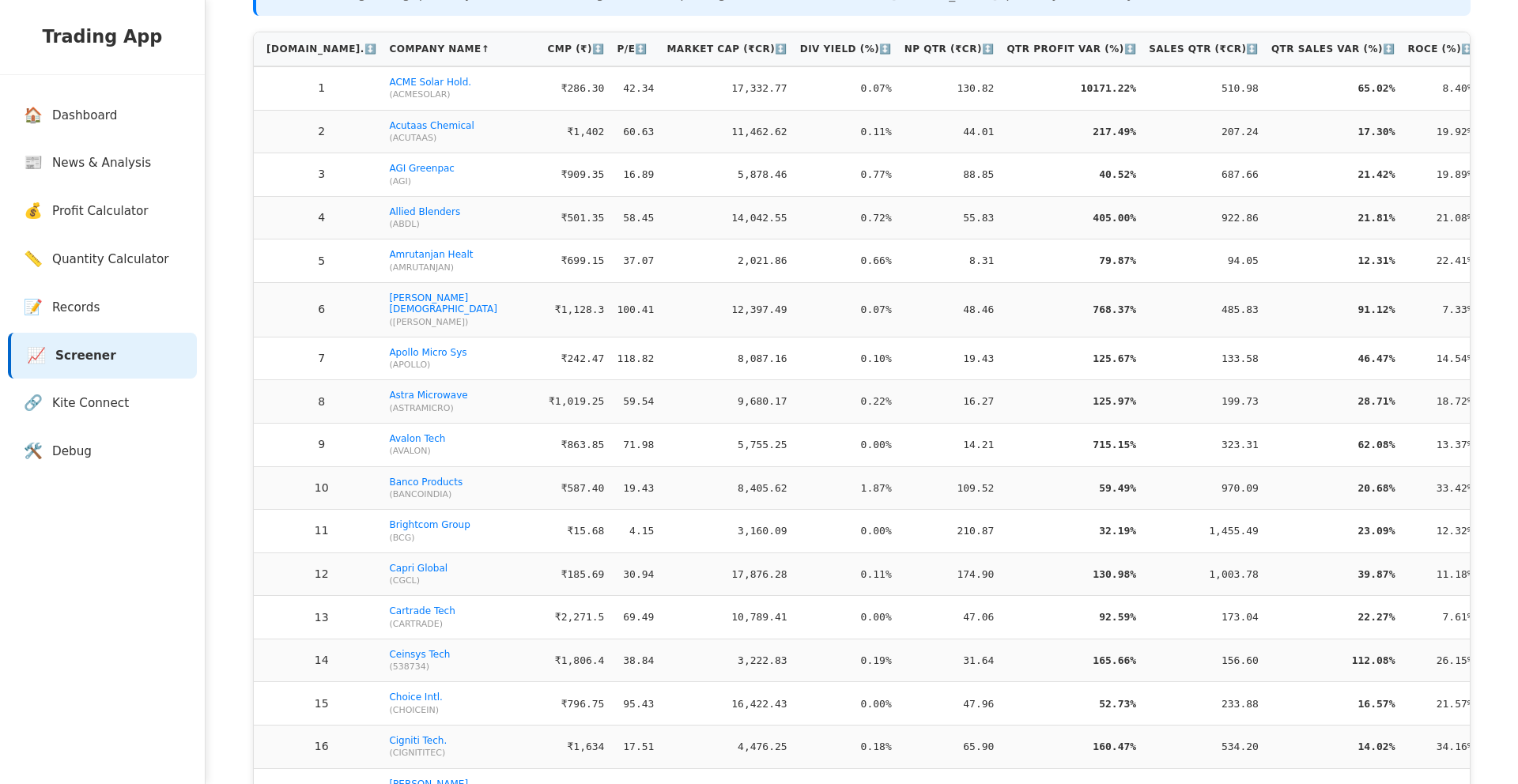
scroll to position [125, 0]
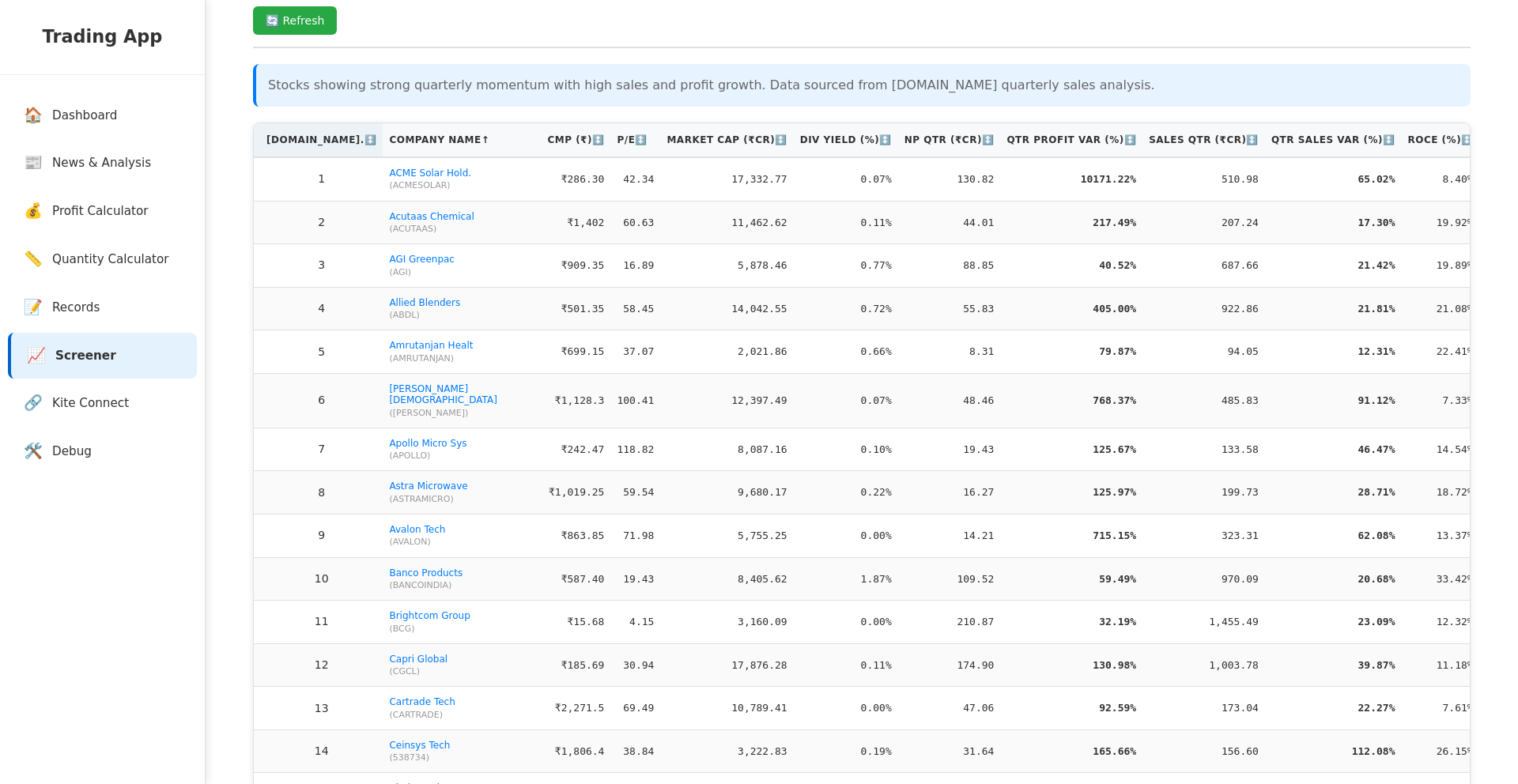
click at [292, 139] on th "S.No. ↕️" at bounding box center [318, 139] width 129 height 34
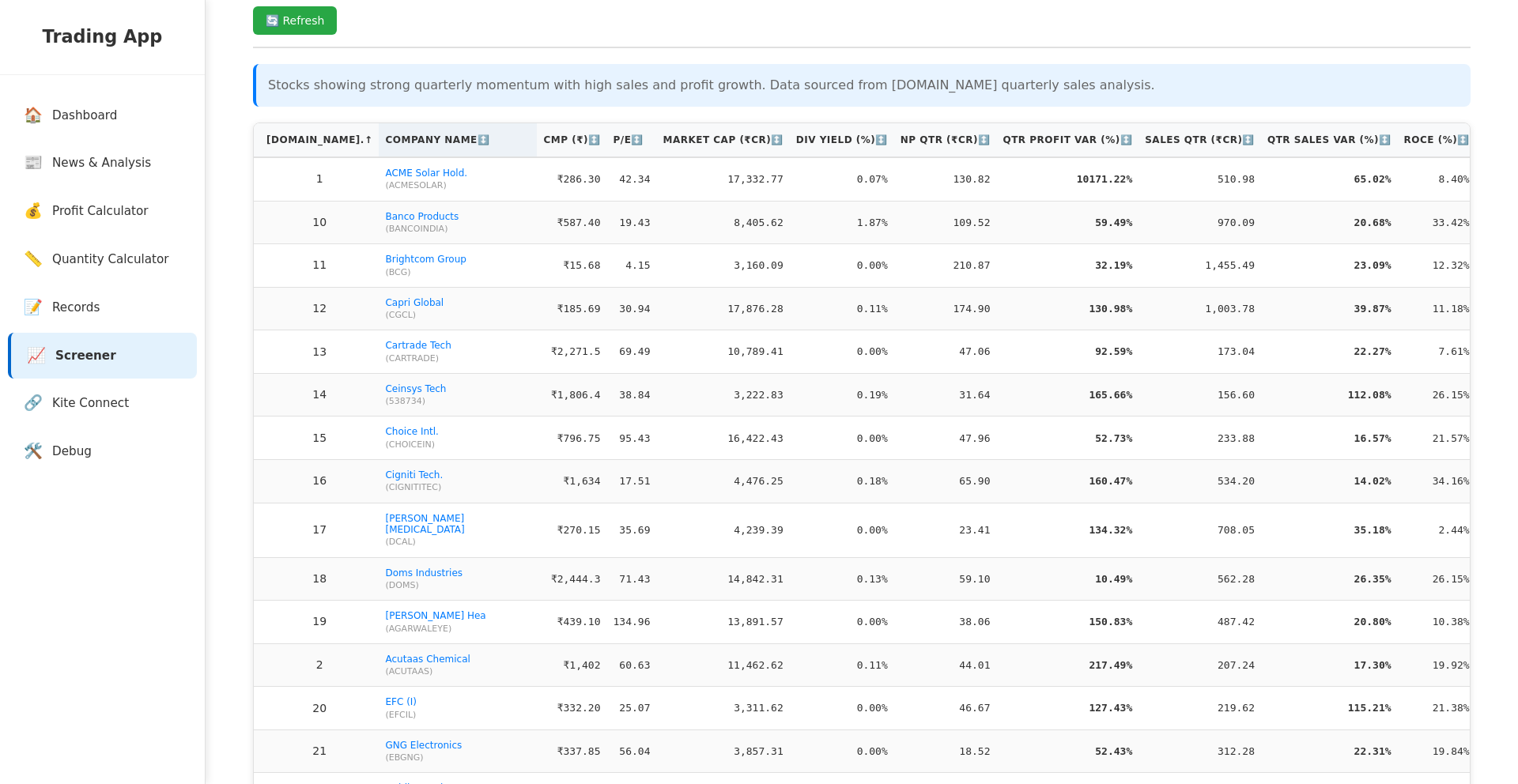
click at [379, 141] on th "Company Name ↕️" at bounding box center [458, 139] width 158 height 34
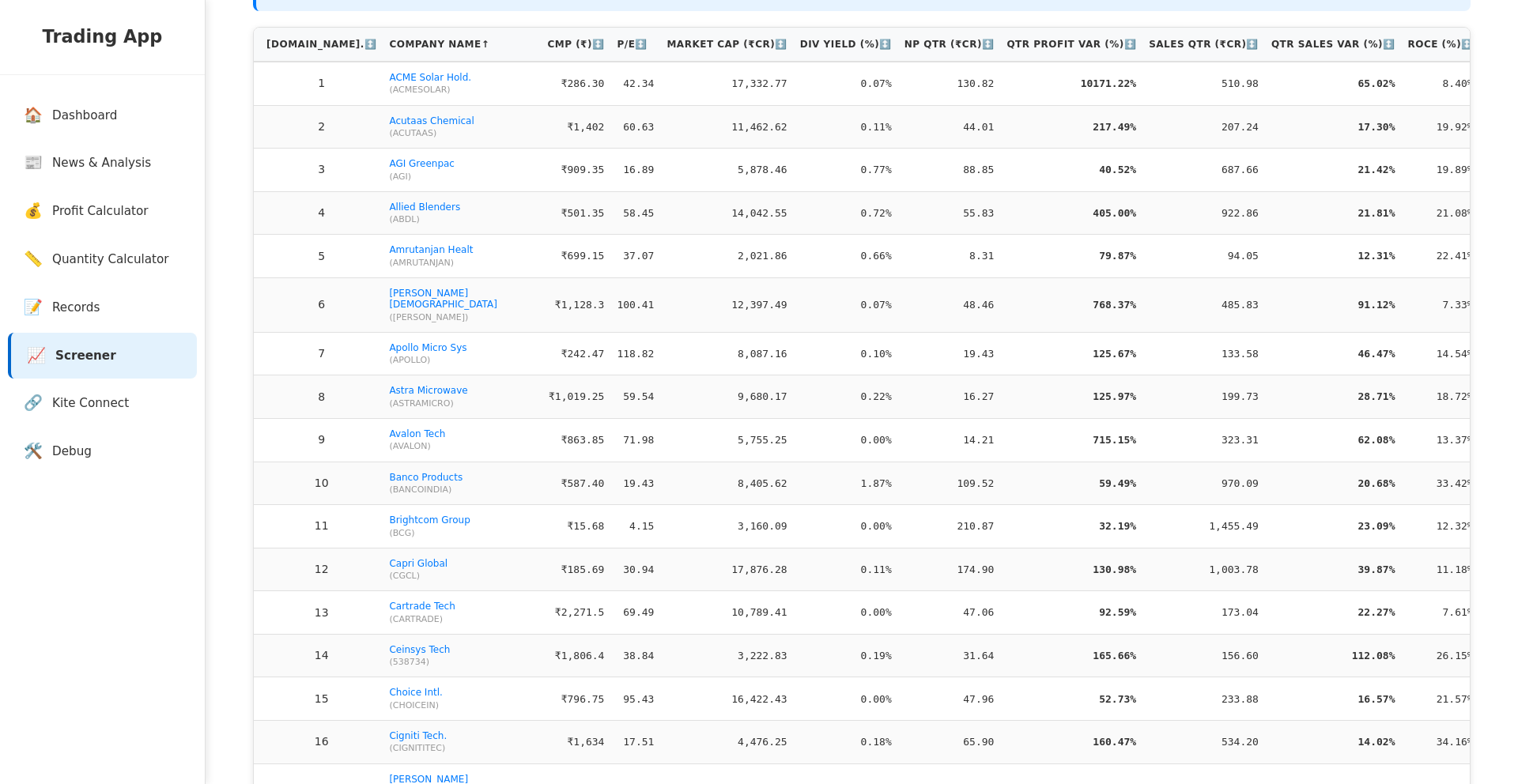
scroll to position [0, 0]
